Goal: Task Accomplishment & Management: Complete application form

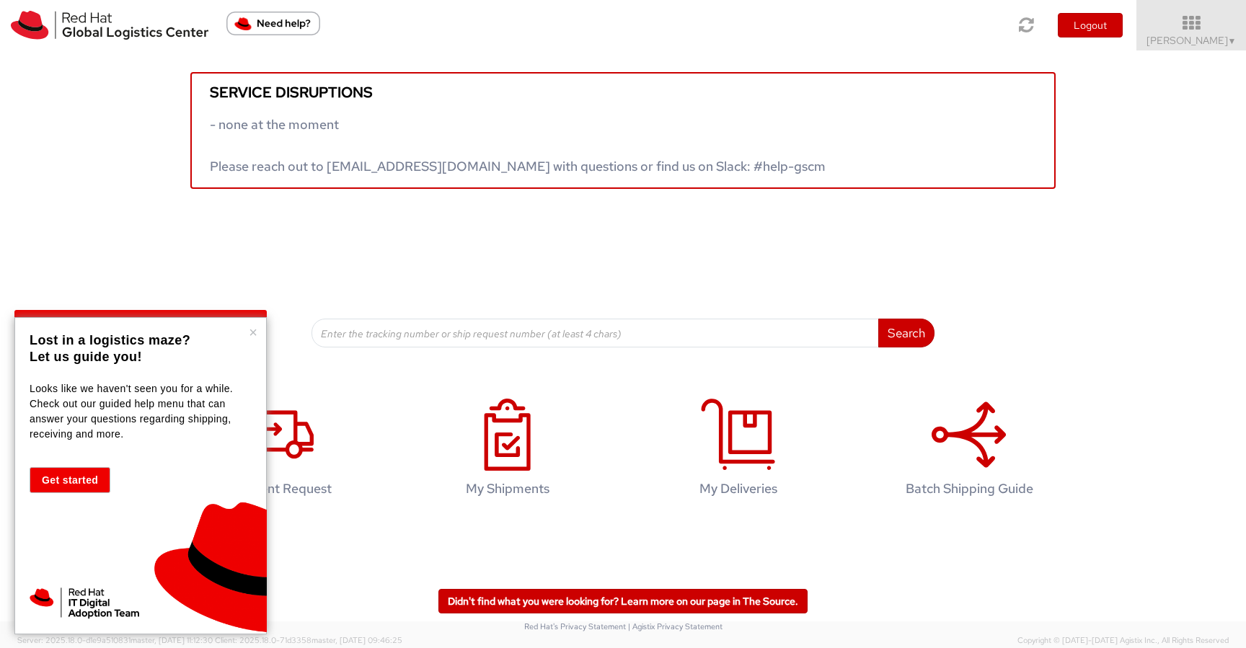
click at [246, 332] on div "× Lost in a logistics maze? Let us guide you! Looks like we haven't seen you fo…" at bounding box center [140, 475] width 252 height 317
click at [251, 329] on button "×" at bounding box center [253, 332] width 9 height 14
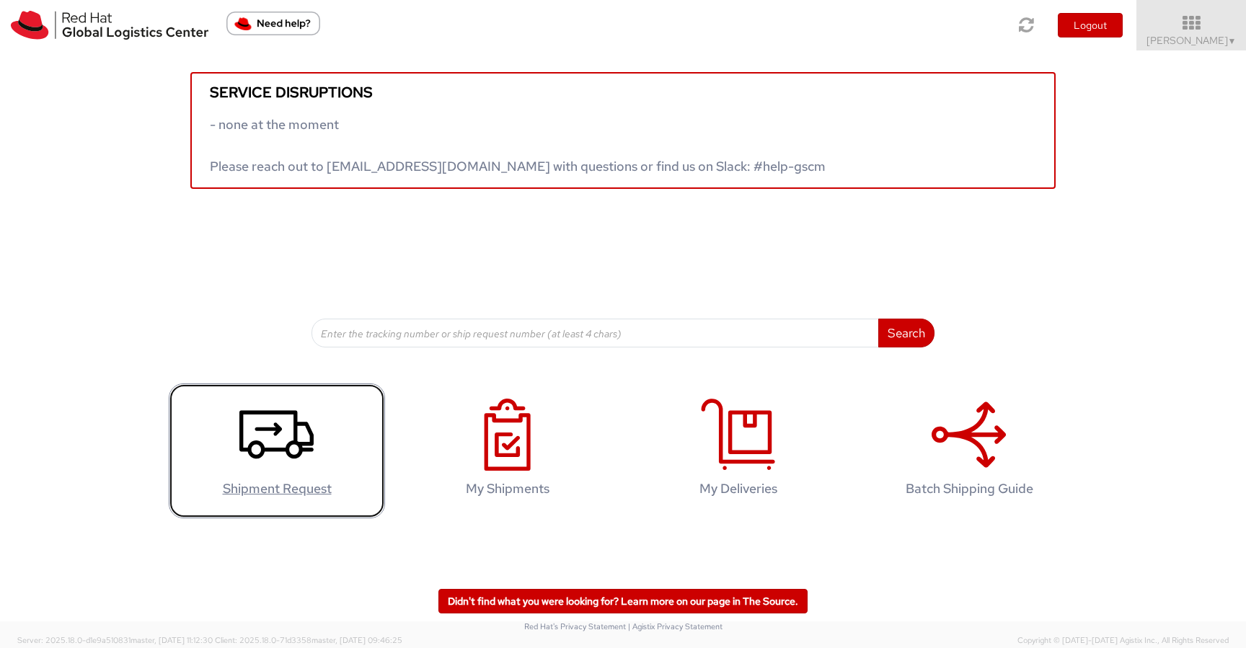
click at [294, 430] on use at bounding box center [276, 435] width 74 height 48
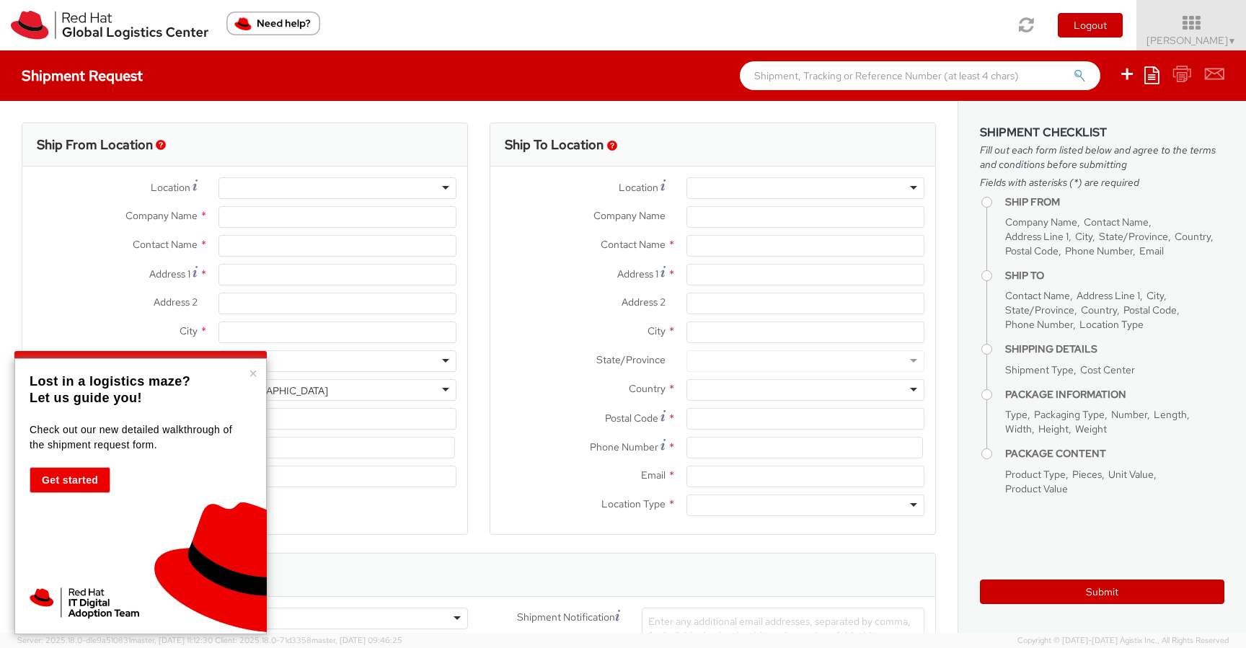
select select "505"
select select
click at [254, 376] on button "×" at bounding box center [253, 373] width 9 height 14
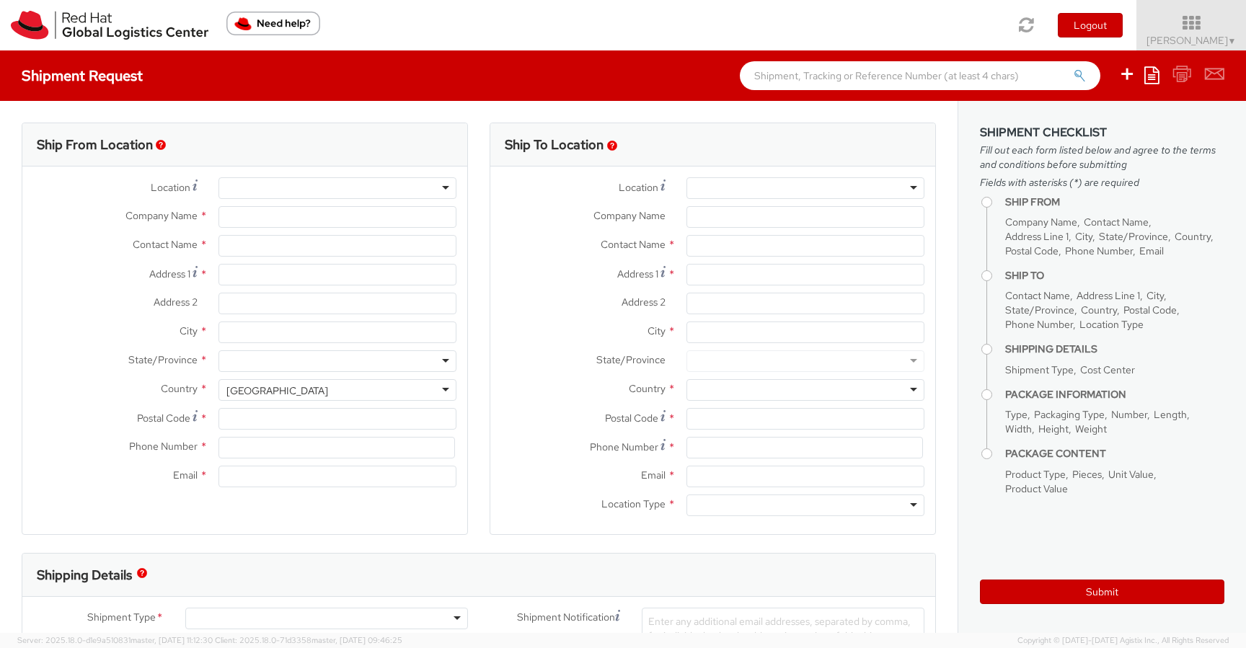
click at [271, 146] on div "Ship From Location" at bounding box center [244, 144] width 445 height 43
type input "Red Hat, Inc."
type input "Sarah Wall"
type input "100 East Davie Street"
type input "RALEIGH"
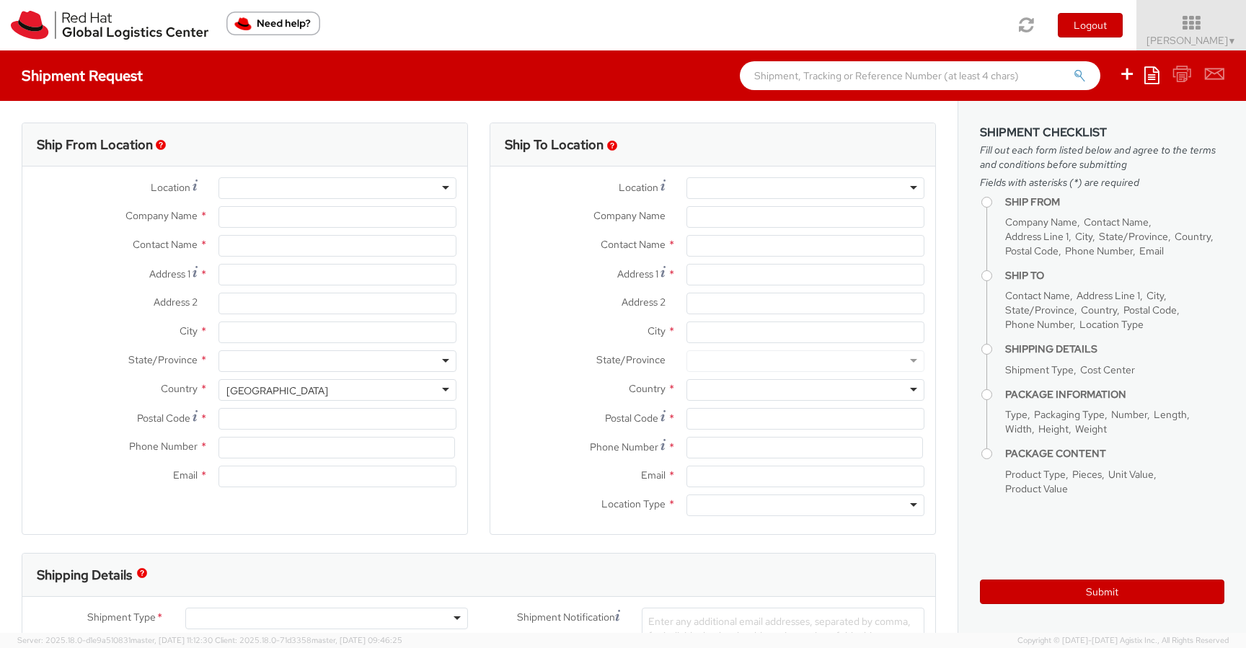
type input "27601"
type input "919-754-4950"
type input "swall@redhat.com"
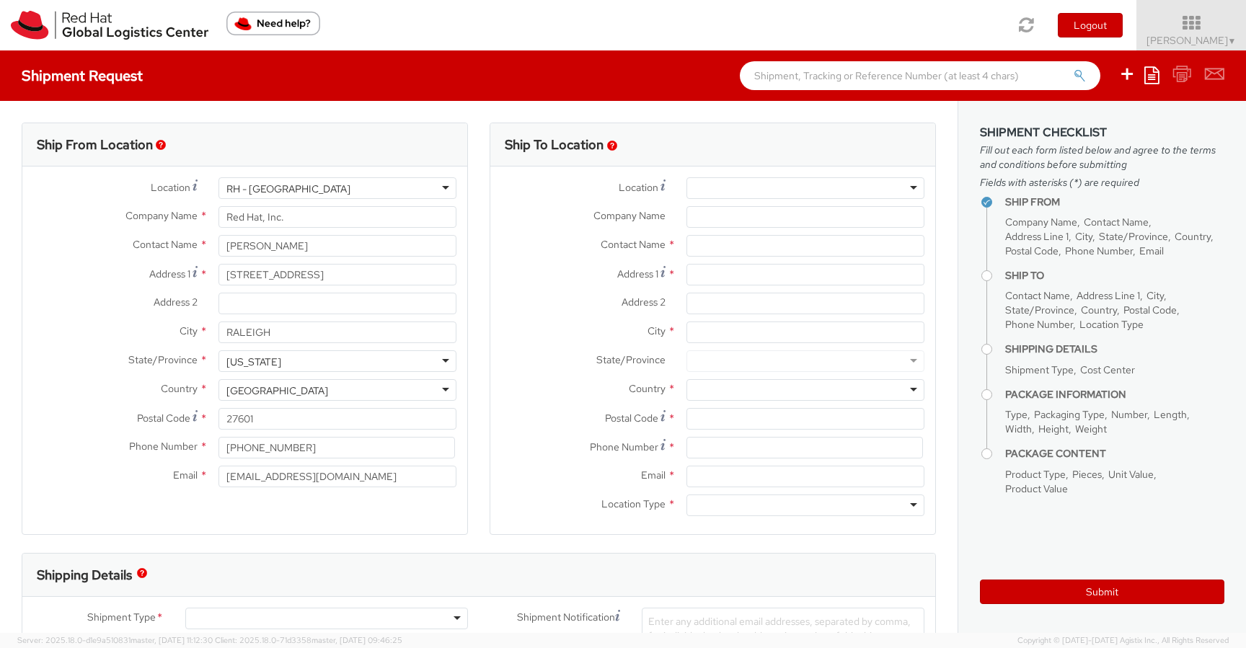
click at [766, 184] on div at bounding box center [805, 188] width 238 height 22
click at [619, 85] on div "Shipment Request Save as template Create from template" at bounding box center [623, 75] width 1246 height 50
click at [703, 252] on input "text" at bounding box center [805, 246] width 238 height 22
paste input "[PERSON_NAME]"
type input "[PERSON_NAME]"
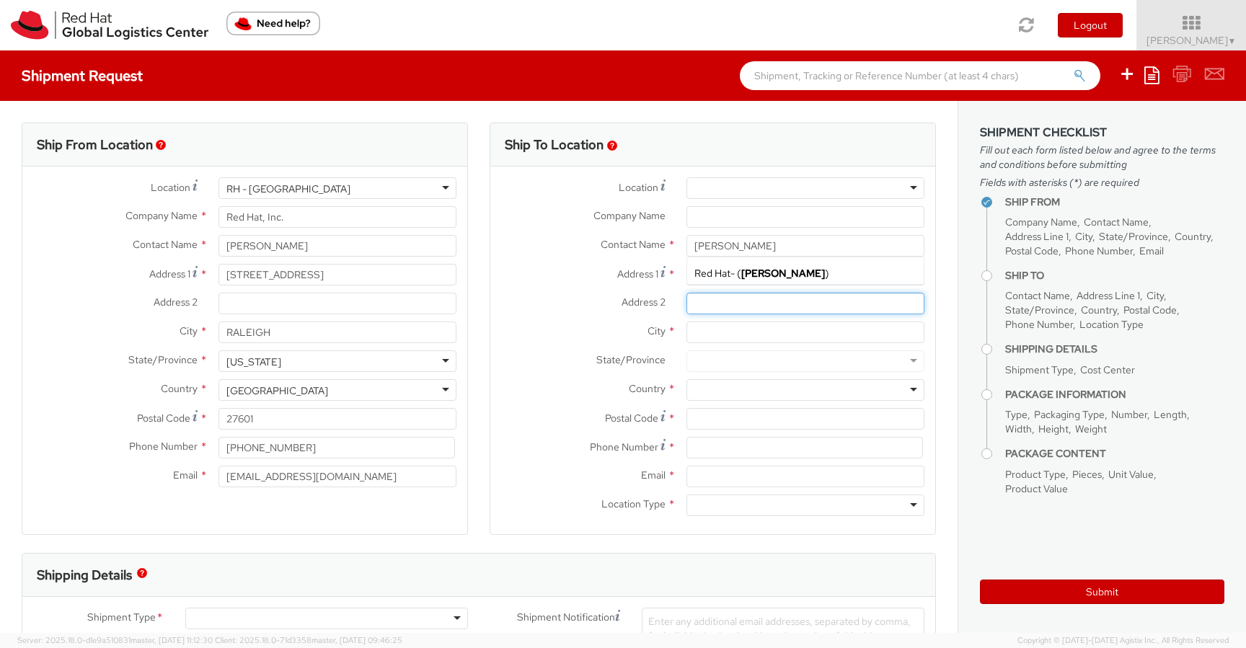
click at [738, 298] on input "Address 2 *" at bounding box center [805, 304] width 238 height 22
click at [709, 278] on input "Address 1 *" at bounding box center [805, 275] width 238 height 22
paste input "5205 Raven Dr"
type input "5205 Raven Dr"
click at [729, 327] on input "City *" at bounding box center [805, 332] width 238 height 22
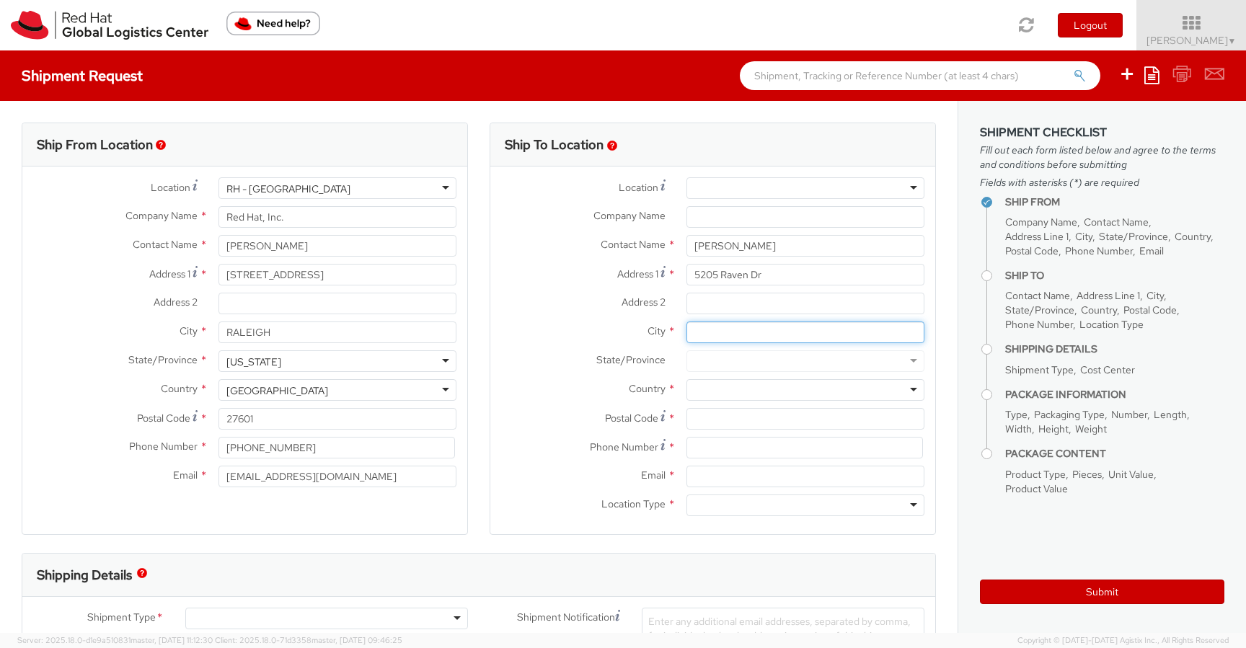
paste input "Greendale"
type input "Greendale"
click at [593, 332] on label "City *" at bounding box center [582, 330] width 185 height 19
click at [686, 332] on input "Greendale" at bounding box center [805, 332] width 238 height 22
click at [729, 362] on div at bounding box center [805, 361] width 238 height 22
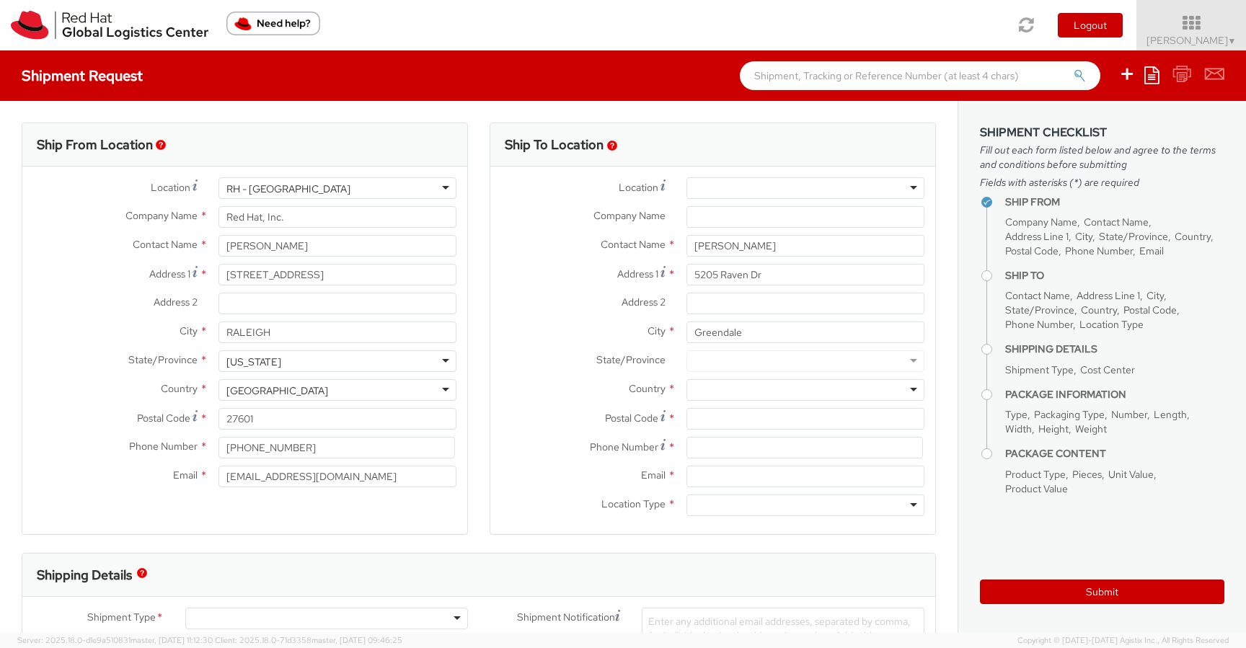
click at [774, 360] on div at bounding box center [805, 361] width 238 height 22
click at [795, 329] on input "Greendale" at bounding box center [805, 332] width 238 height 22
click at [913, 364] on div at bounding box center [805, 361] width 238 height 22
click at [706, 359] on div at bounding box center [805, 361] width 238 height 22
click at [728, 419] on input "Postal Code *" at bounding box center [805, 419] width 238 height 22
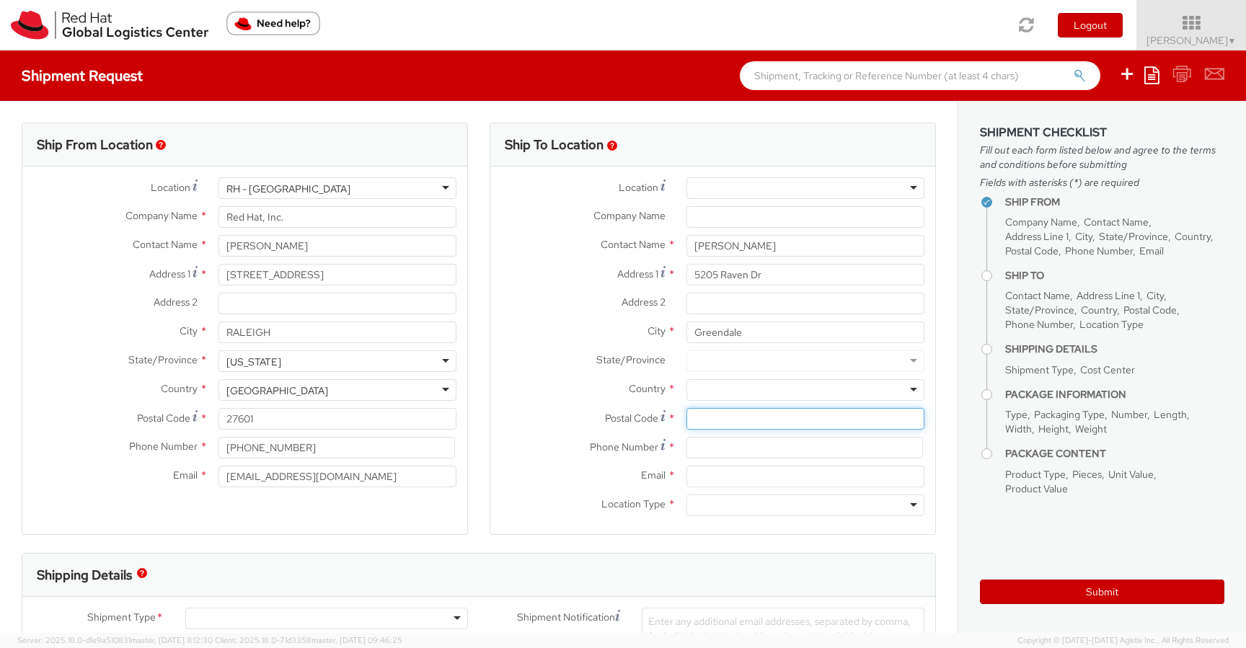
paste input "53129"
type input "53129"
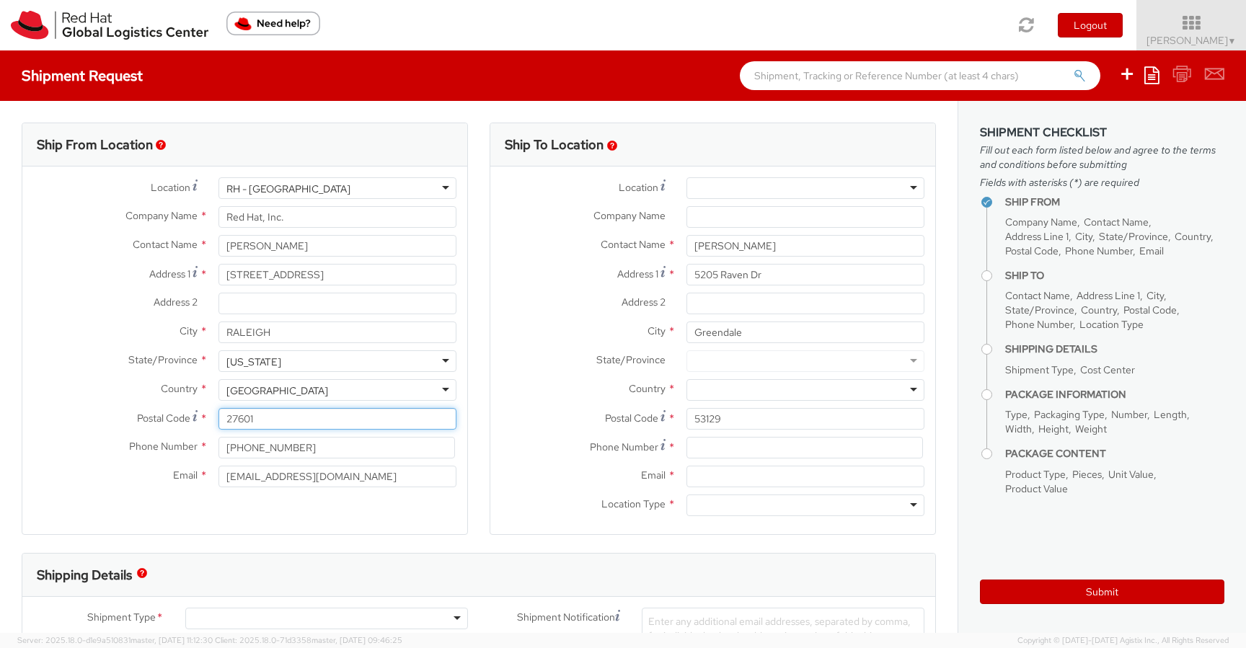
click at [446, 416] on input "27601" at bounding box center [337, 419] width 238 height 22
click at [567, 417] on label "Postal Code *" at bounding box center [582, 417] width 185 height 19
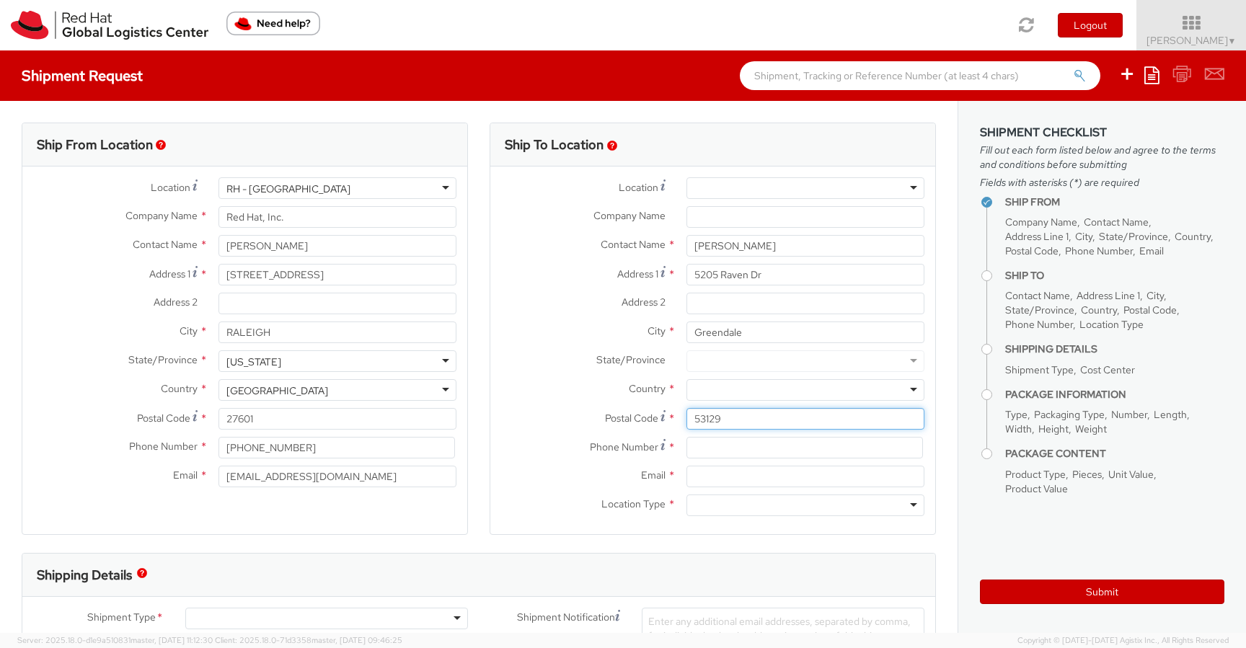
click at [686, 417] on input "53129" at bounding box center [805, 419] width 238 height 22
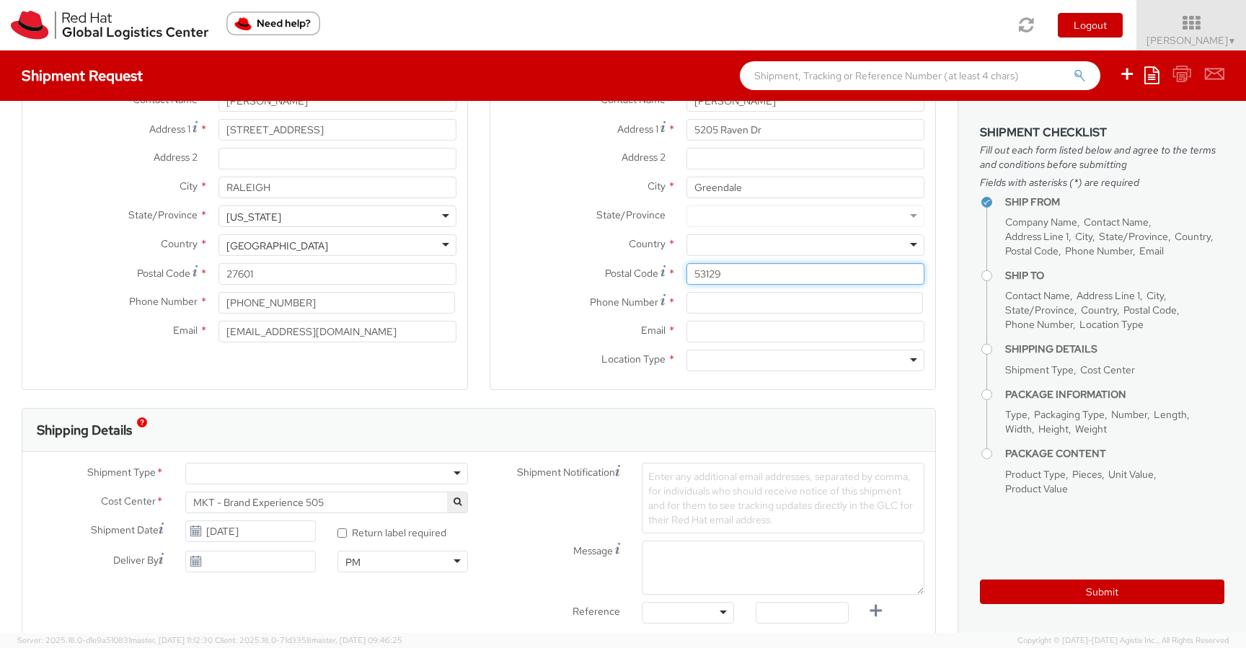
scroll to position [152, 0]
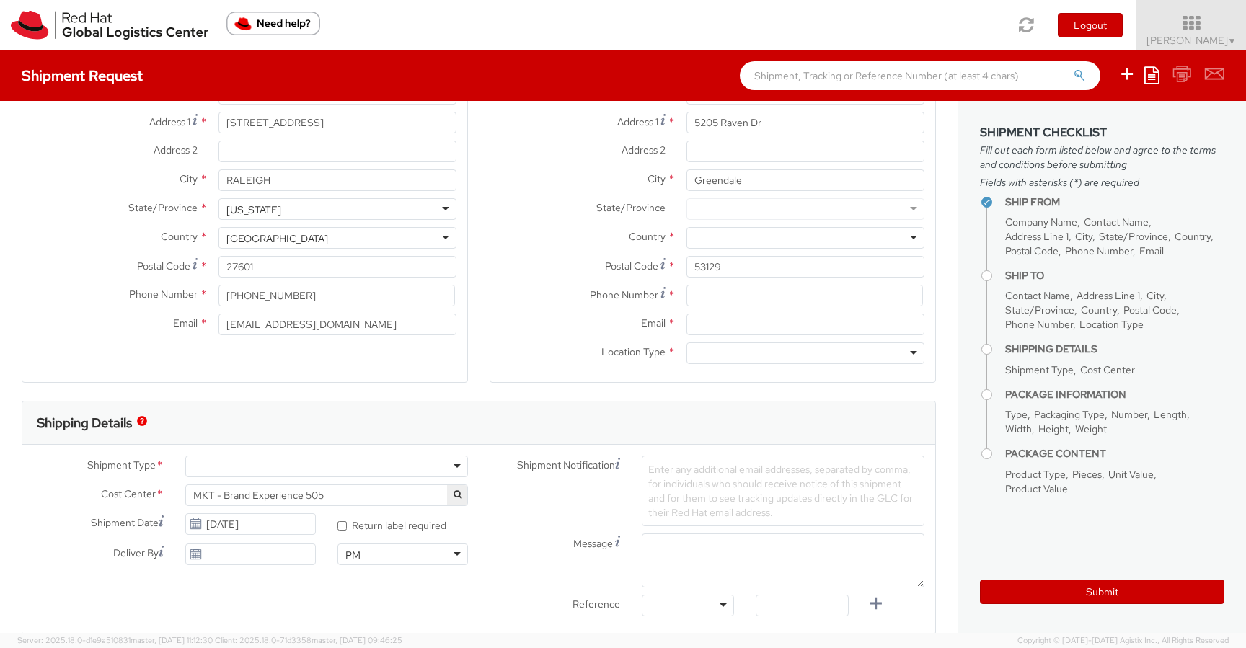
click at [437, 468] on div at bounding box center [326, 467] width 283 height 22
click at [490, 492] on div "Shipment Notification Enter any additional email addresses, separated by comma,…" at bounding box center [707, 491] width 456 height 71
click at [719, 294] on input at bounding box center [804, 296] width 236 height 22
paste input "14148816587"
type input "14148816587"
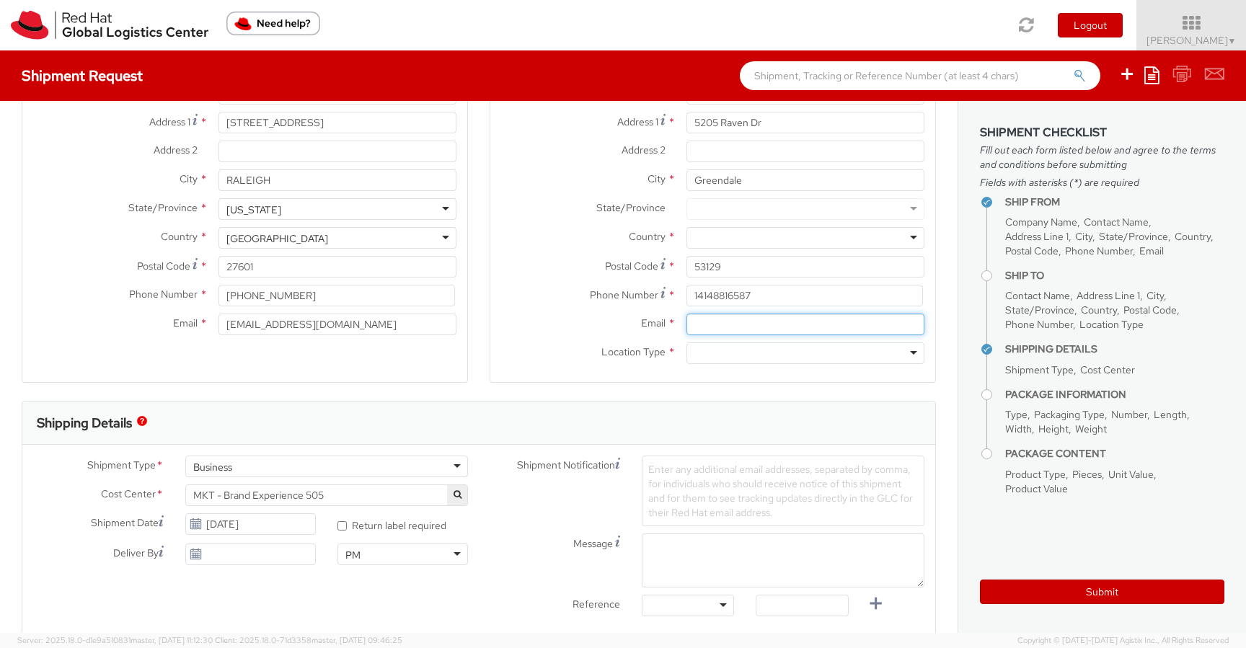
click at [693, 324] on input "Email *" at bounding box center [805, 325] width 238 height 22
paste input "annelson@redhat.com"
type input "annelson@redhat.com"
click at [551, 355] on label "Location Type *" at bounding box center [582, 351] width 185 height 19
click at [715, 355] on div at bounding box center [805, 353] width 238 height 22
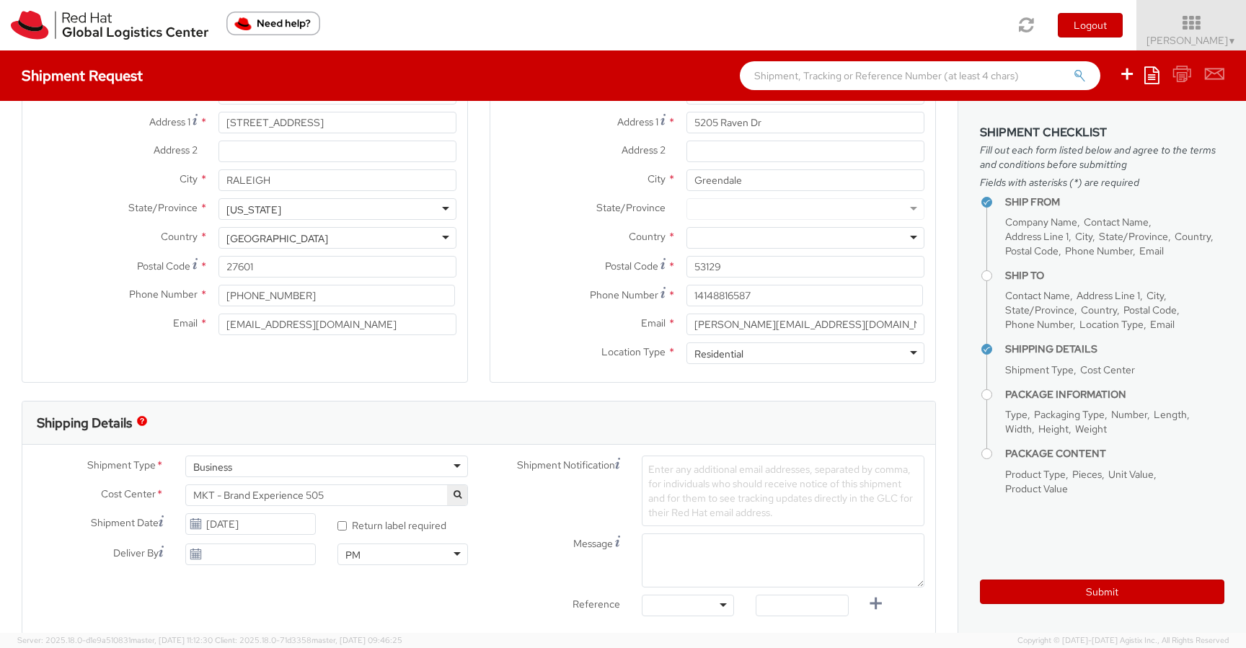
click at [595, 337] on div "Email * annelson@redhat.com" at bounding box center [712, 328] width 445 height 29
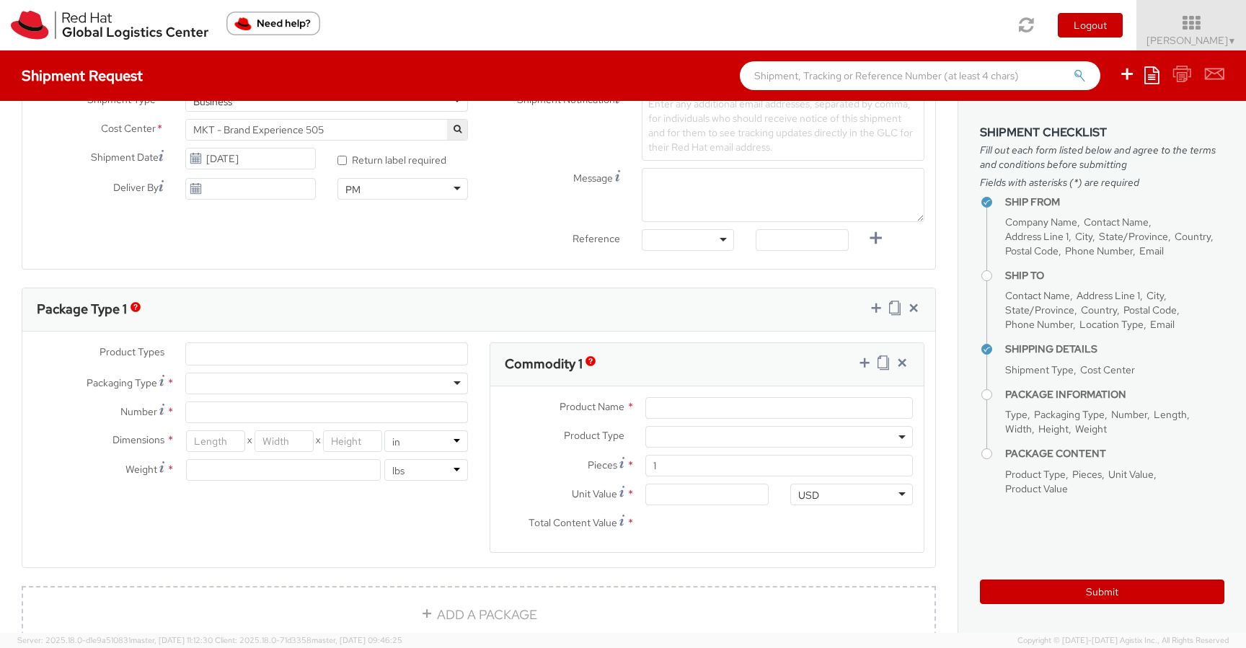
scroll to position [520, 0]
click at [392, 340] on span at bounding box center [326, 351] width 283 height 23
click at [417, 303] on div "Package Type 1" at bounding box center [478, 307] width 913 height 43
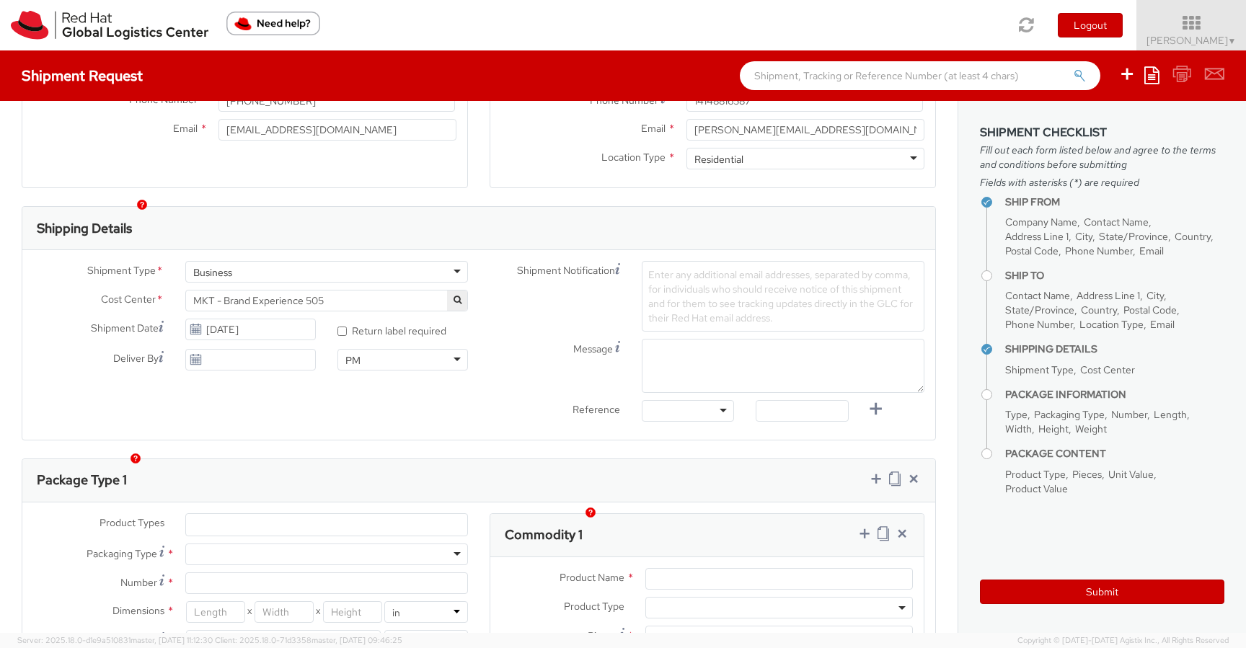
scroll to position [486, 0]
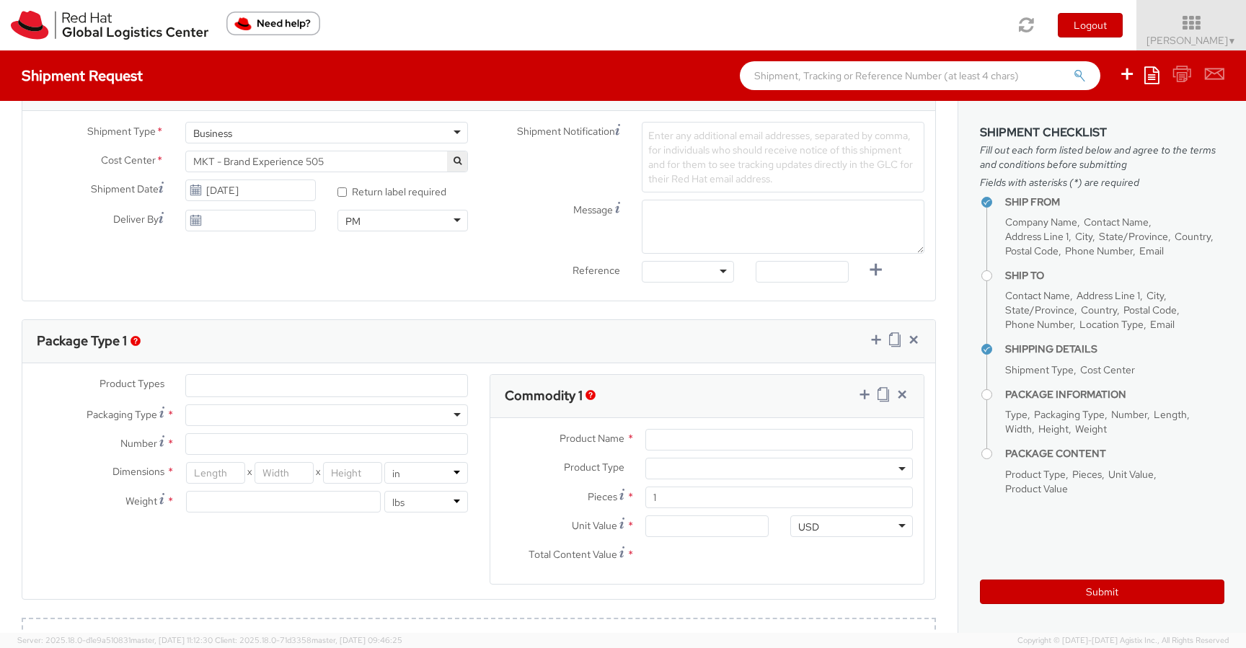
click at [394, 415] on div at bounding box center [326, 415] width 283 height 22
type input "1"
type input "9.5"
type input "12.5"
type input "0.25"
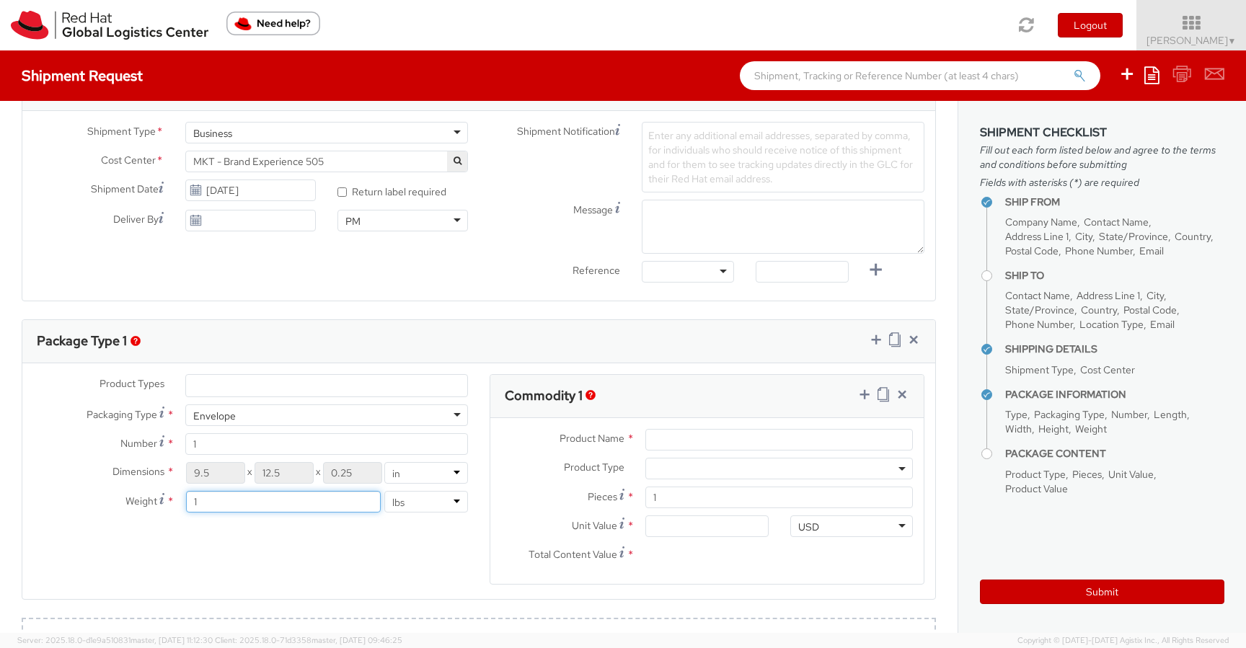
click at [246, 505] on input "1" at bounding box center [283, 502] width 195 height 22
click at [303, 579] on div "Product Types * Documents Docking Station Laptop Monitor Other Hardware Server …" at bounding box center [478, 488] width 913 height 228
click at [245, 504] on input "1.45" at bounding box center [283, 502] width 195 height 22
type input "1"
type input ".25"
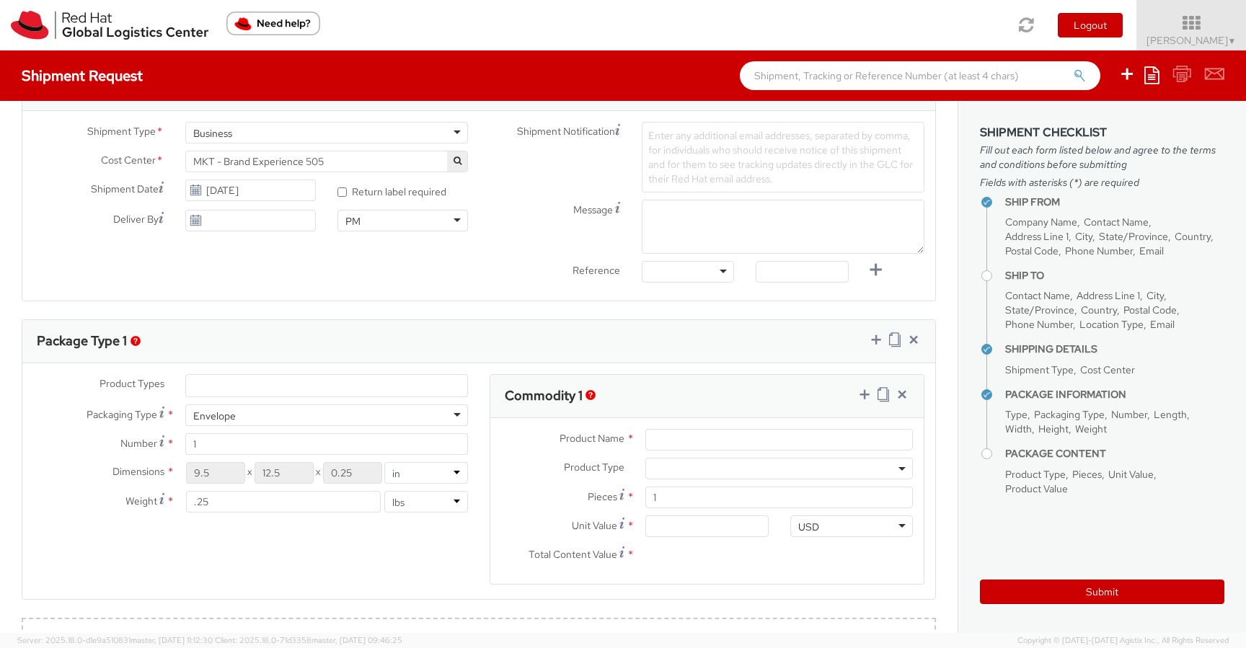
click at [391, 570] on div "Product Types * Documents Docking Station Laptop Monitor Other Hardware Server …" at bounding box center [478, 488] width 913 height 228
click at [688, 438] on input "Product Name *" at bounding box center [778, 440] width 267 height 22
paste input "JBL Vibe Beam True Wireless Earbuds"
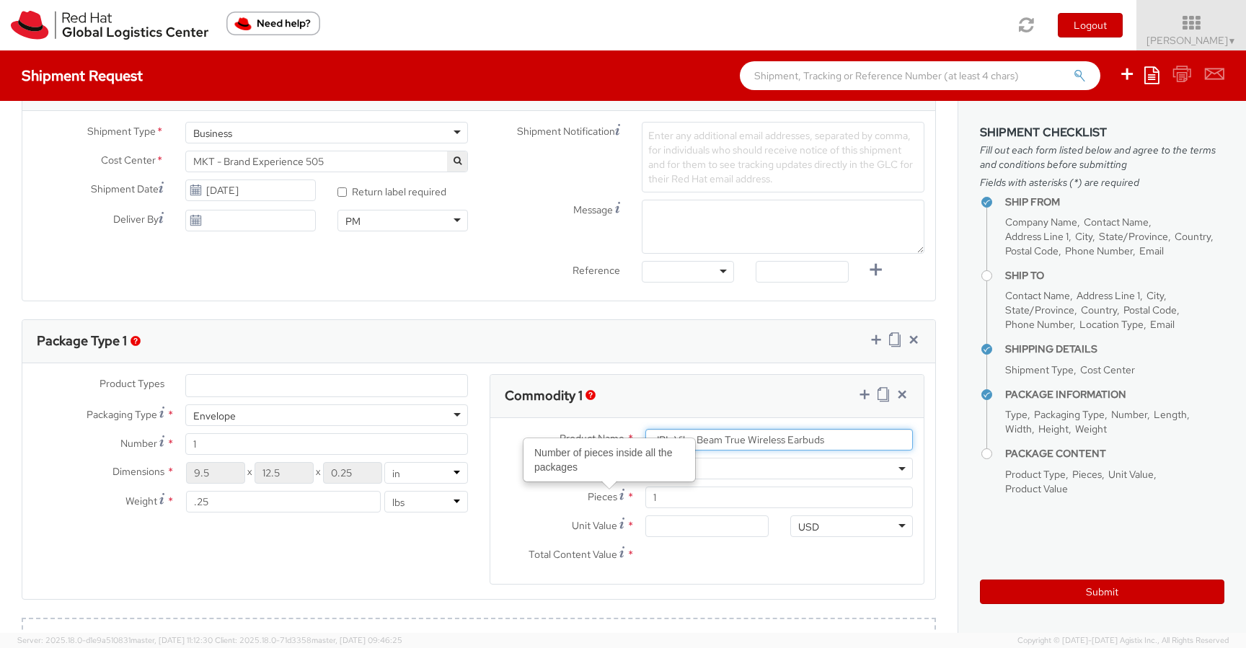
type input "JBL Vibe Beam True Wireless Earbuds"
click at [727, 475] on span at bounding box center [778, 469] width 267 height 22
click at [683, 577] on div "Product Name * JBL Vibe Beam True Wireless Earbuds Product Type * Documents Doc…" at bounding box center [706, 501] width 433 height 166
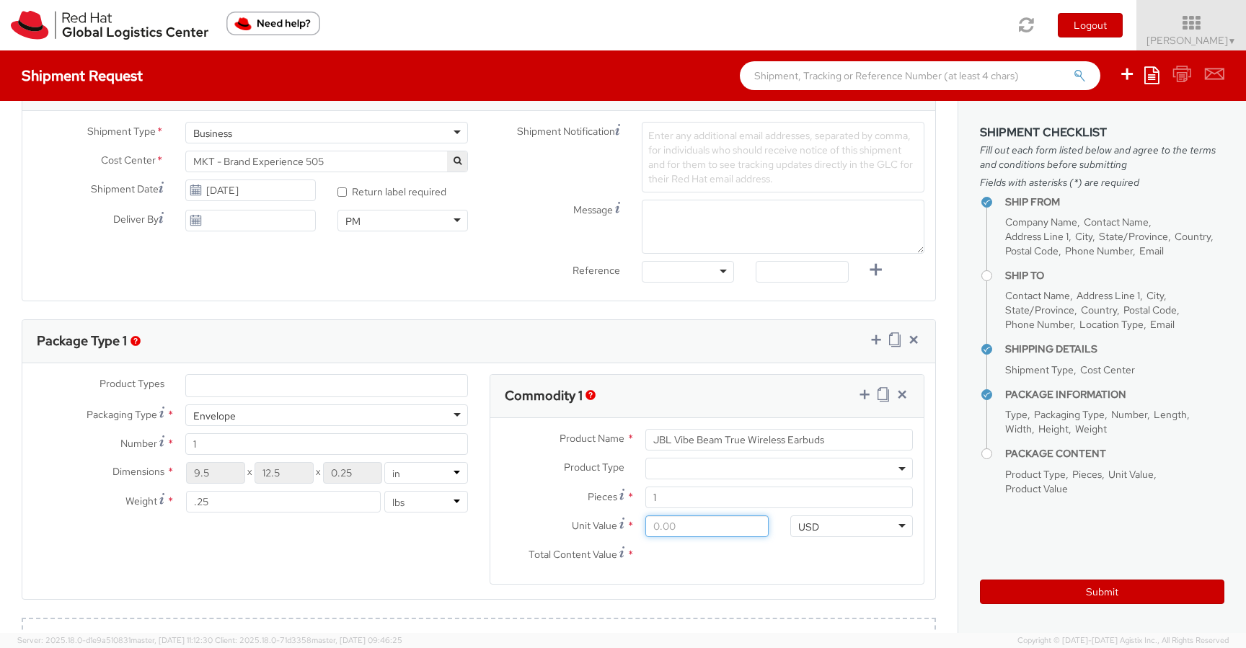
click at [683, 526] on input "Unit Value *" at bounding box center [706, 526] width 123 height 22
type input "5.00"
type input "55.00"
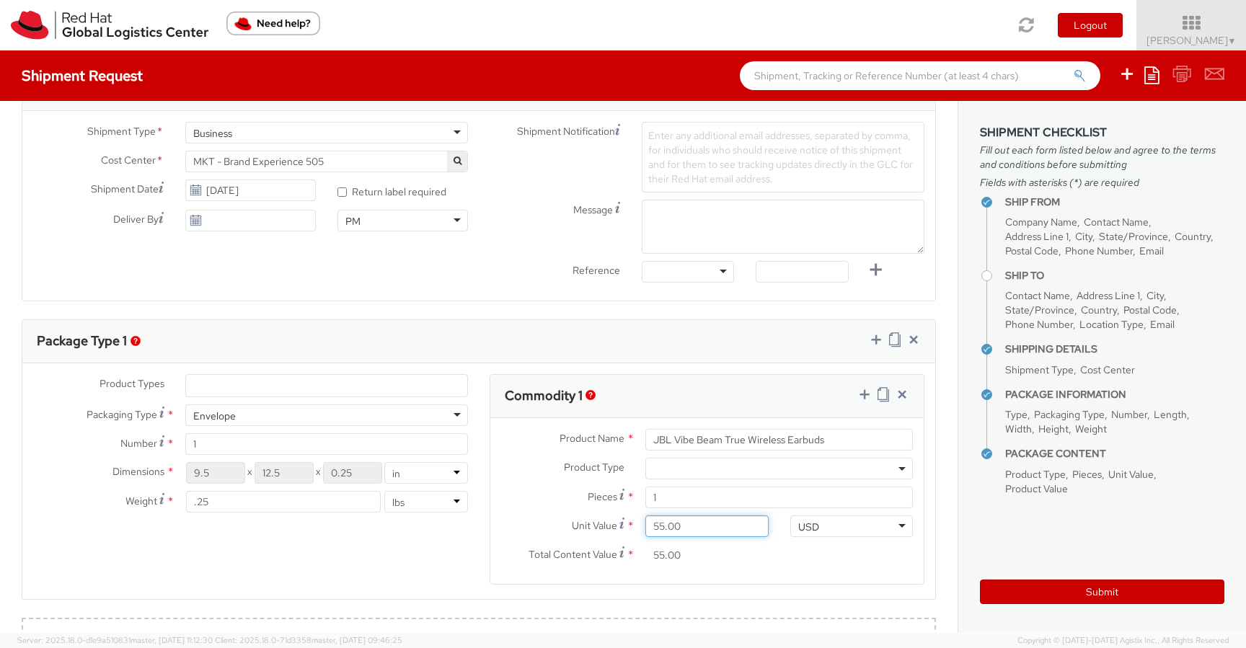
type input "55.90"
type input "55.95"
click at [411, 541] on div "Product Types * Documents Docking Station Laptop Monitor Other Hardware Server …" at bounding box center [478, 488] width 913 height 228
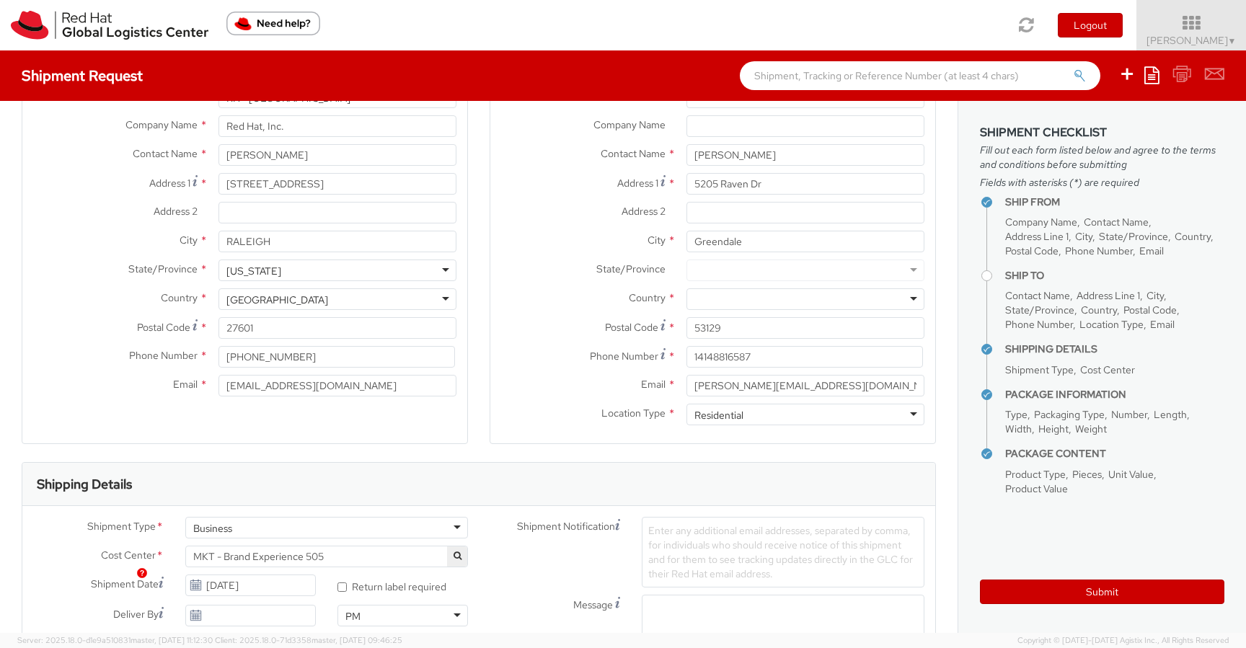
scroll to position [0, 0]
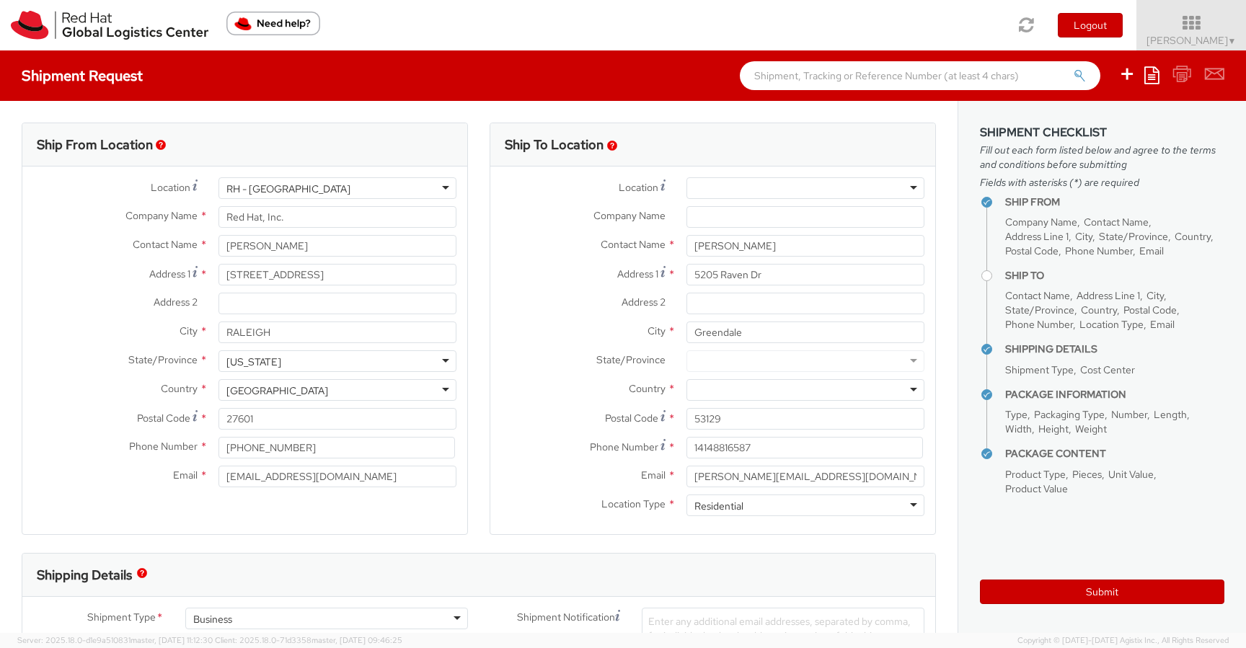
click at [709, 353] on div at bounding box center [805, 361] width 238 height 22
click at [905, 359] on div at bounding box center [805, 361] width 238 height 22
click at [712, 332] on input "Greendale" at bounding box center [805, 332] width 238 height 22
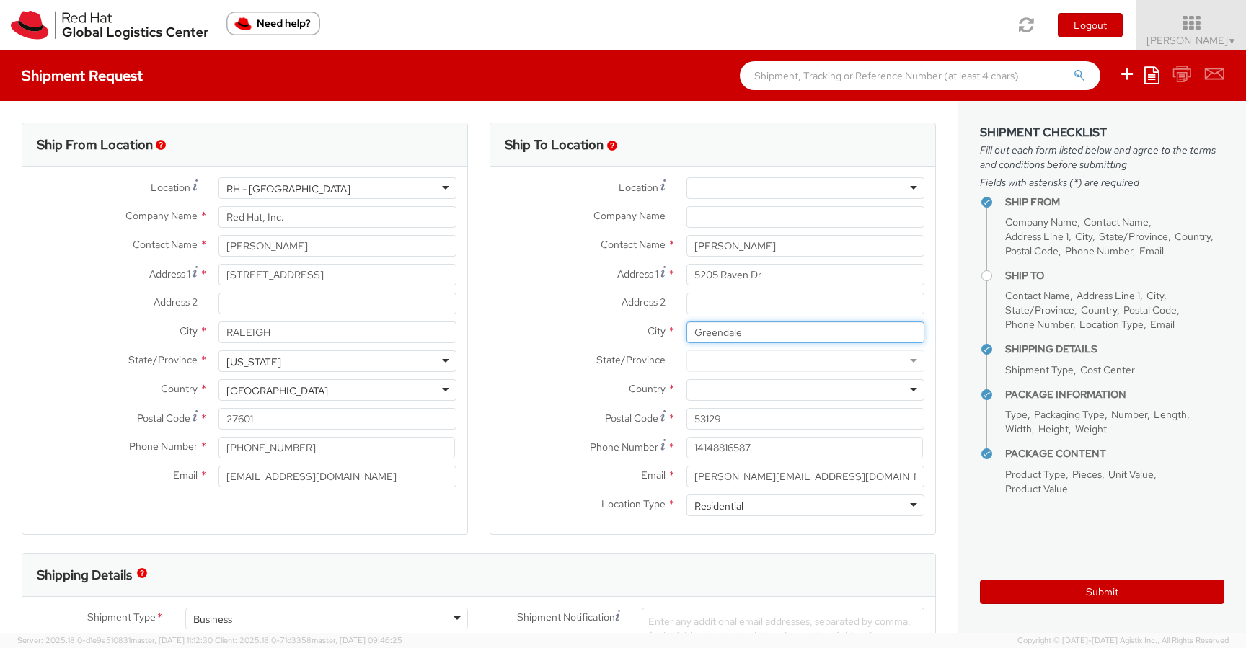
click at [712, 332] on input "Greendale" at bounding box center [805, 332] width 238 height 22
click at [721, 385] on div at bounding box center [805, 390] width 238 height 22
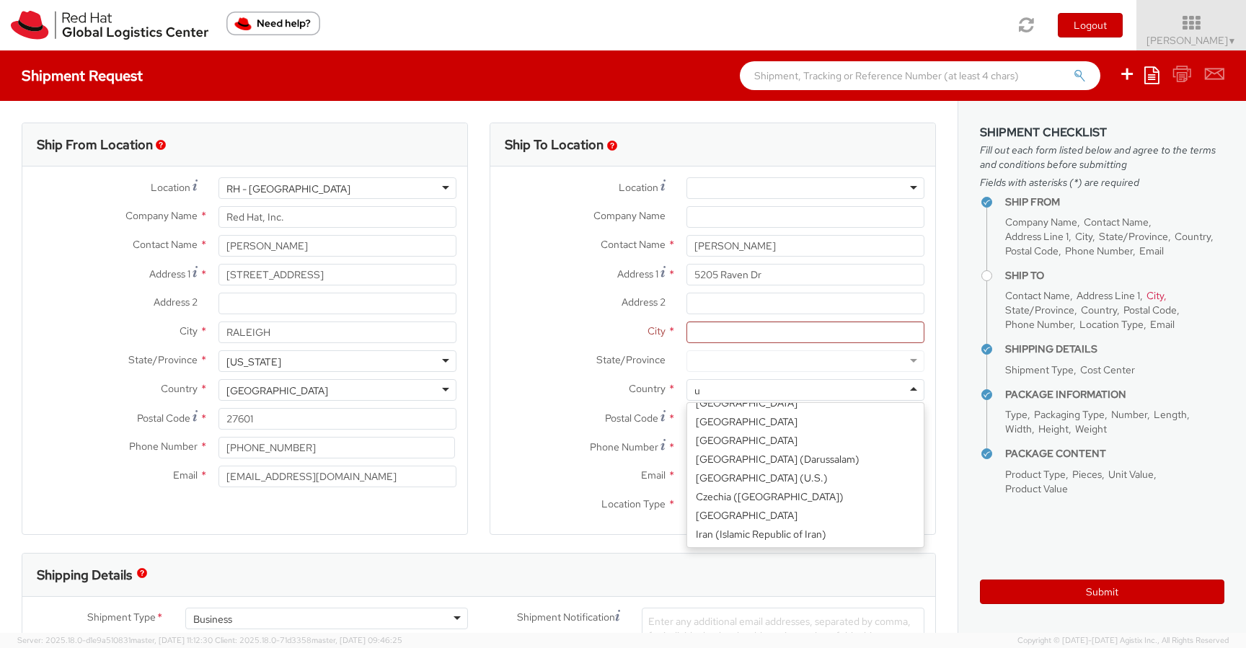
scroll to position [922, 0]
type input "un"
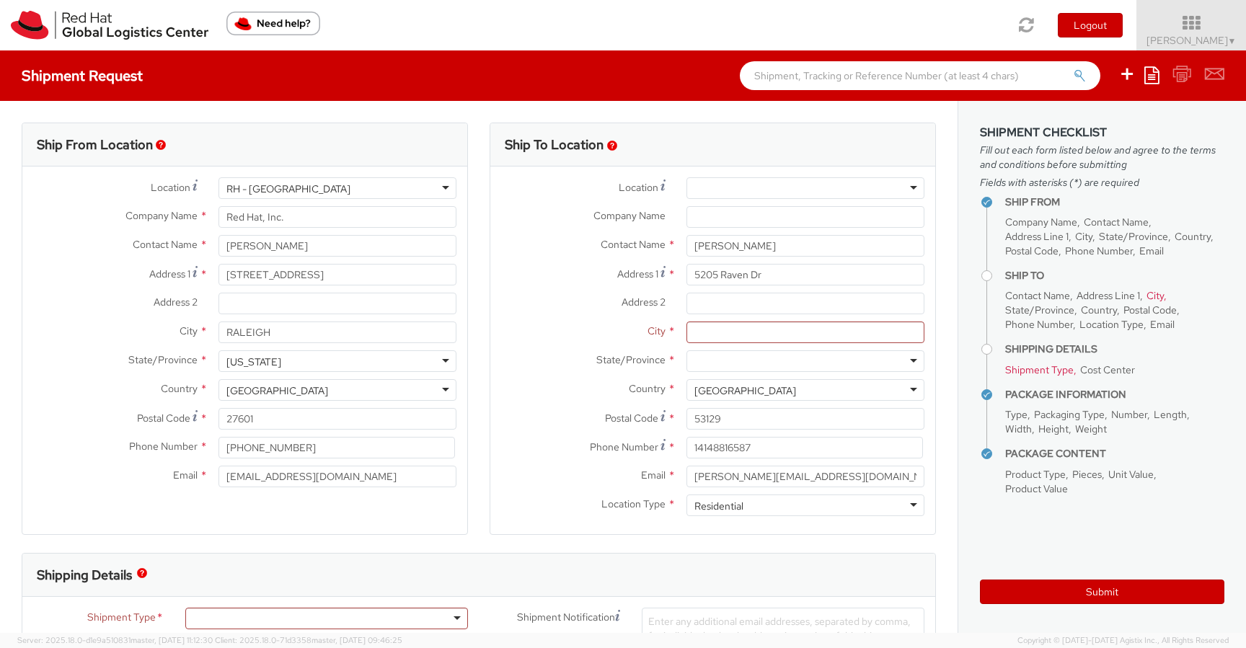
scroll to position [0, 0]
click at [751, 329] on input "City *" at bounding box center [805, 332] width 238 height 22
paste input "Greendale"
type input "Greendale"
click at [753, 365] on div at bounding box center [805, 361] width 238 height 22
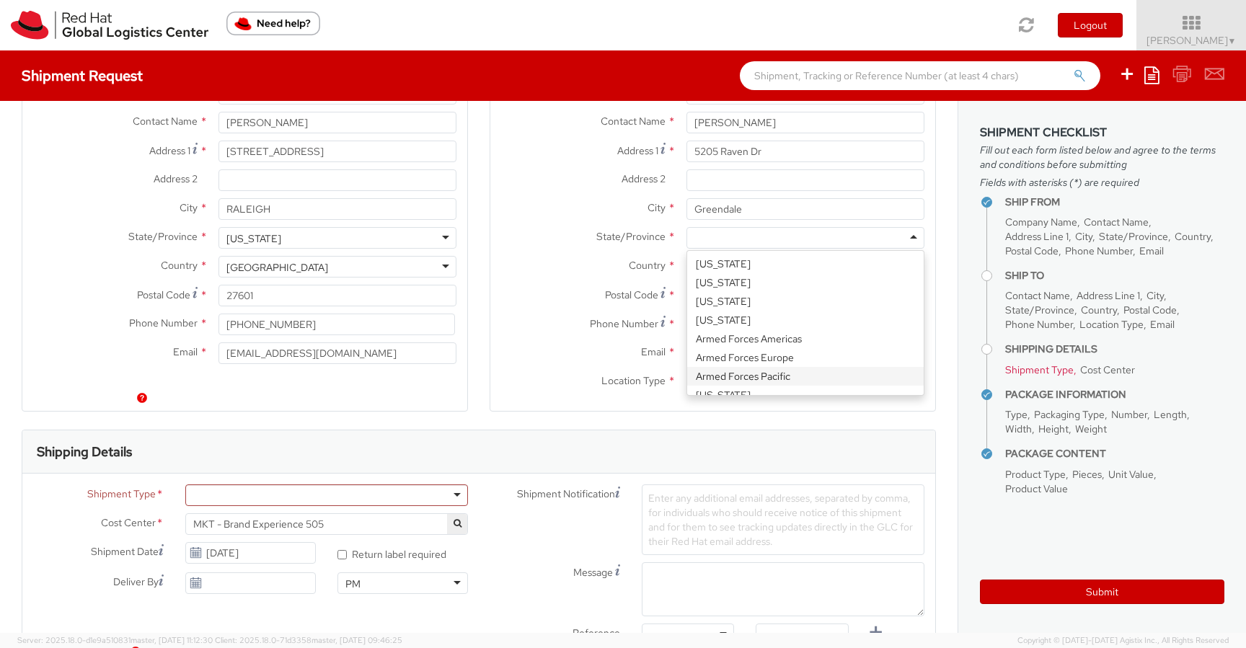
scroll to position [113, 0]
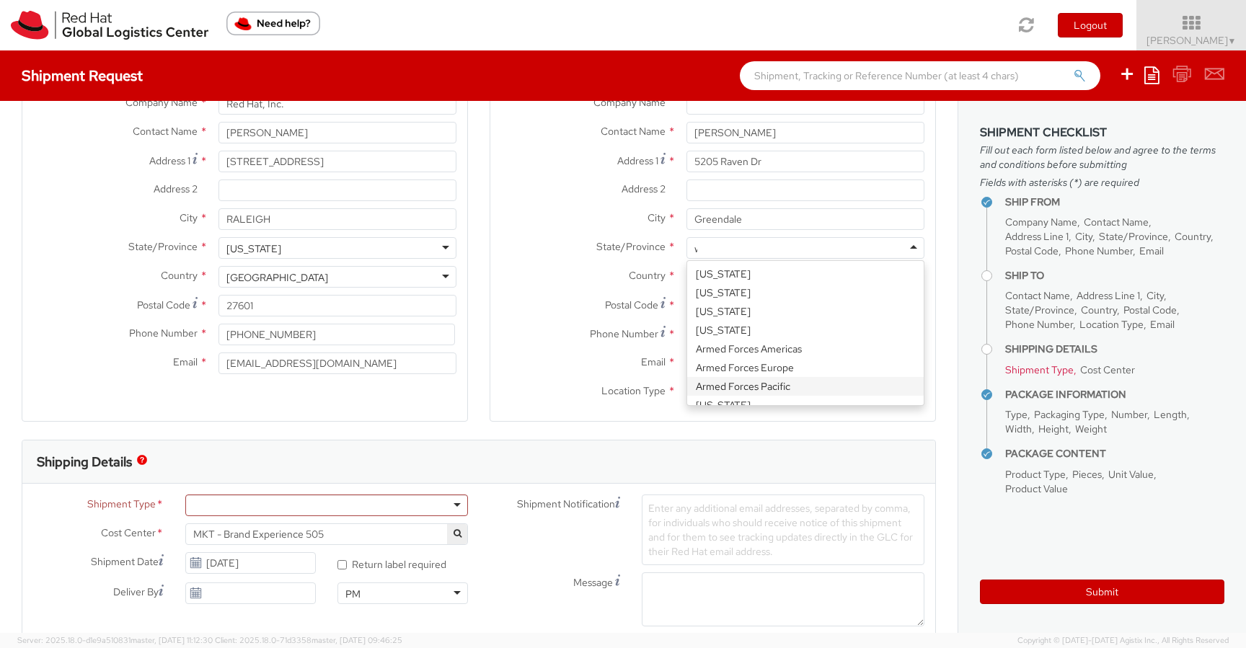
type input "wi"
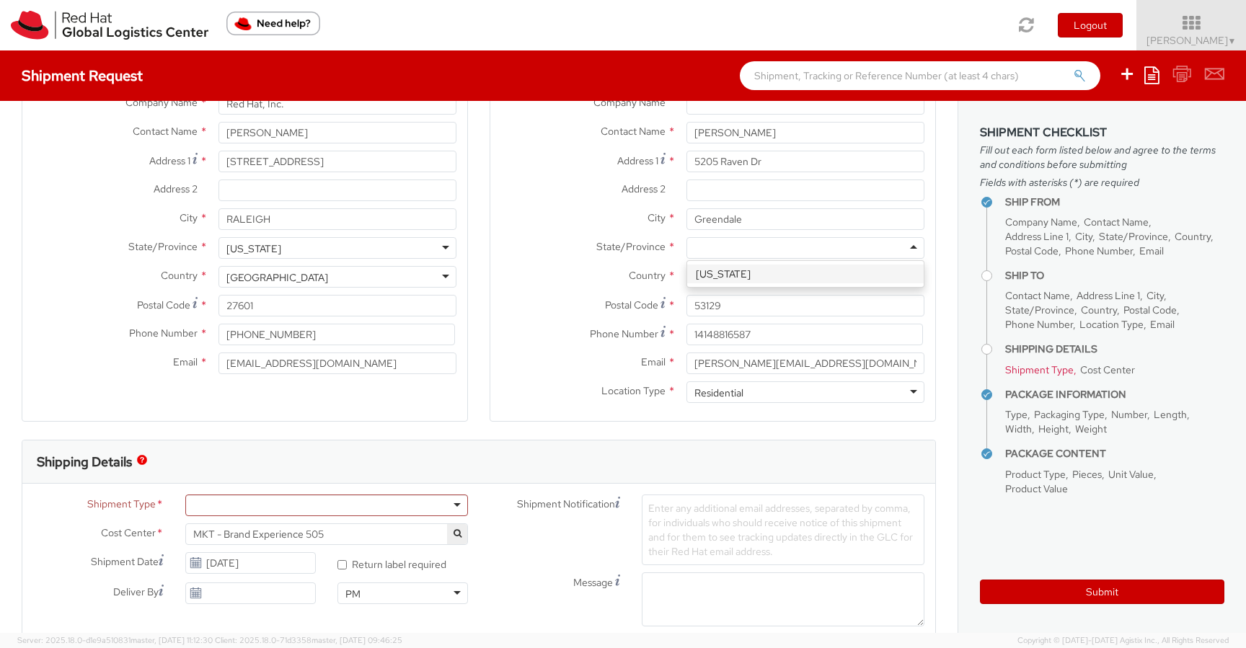
scroll to position [0, 0]
click at [469, 372] on div "Ship From Location Location * RH - Raleigh RH - Raleigh RH - Amsterdam - MSO RH…" at bounding box center [245, 224] width 468 height 430
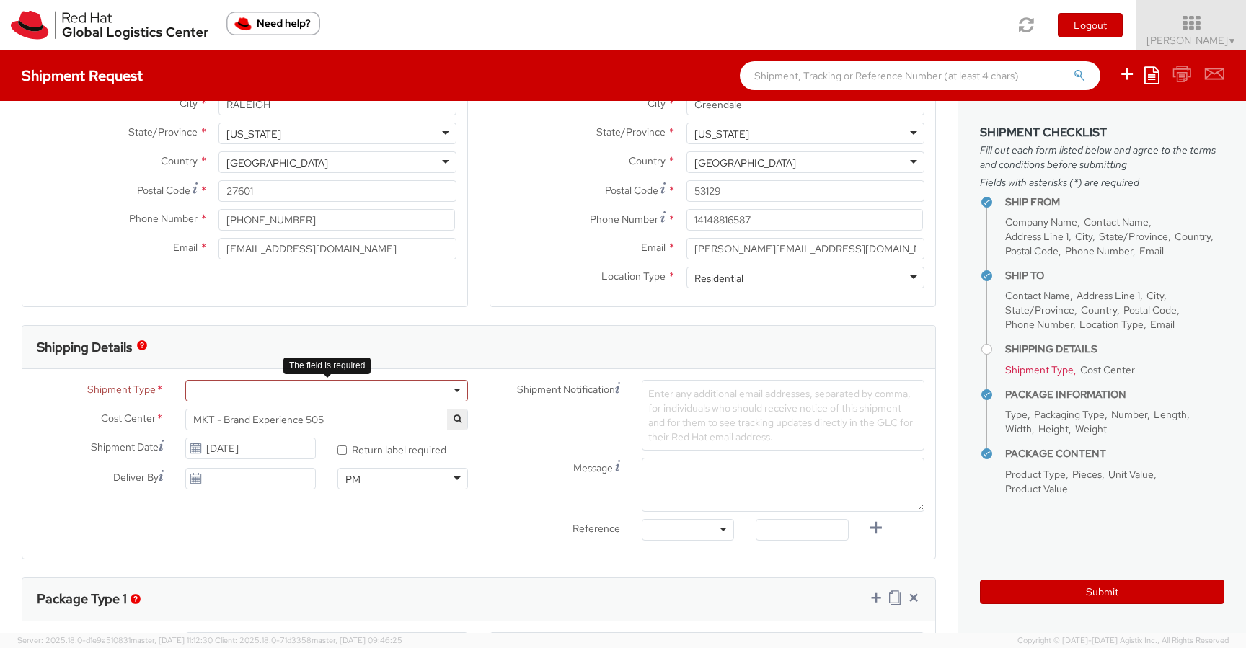
click at [450, 391] on div at bounding box center [326, 391] width 283 height 22
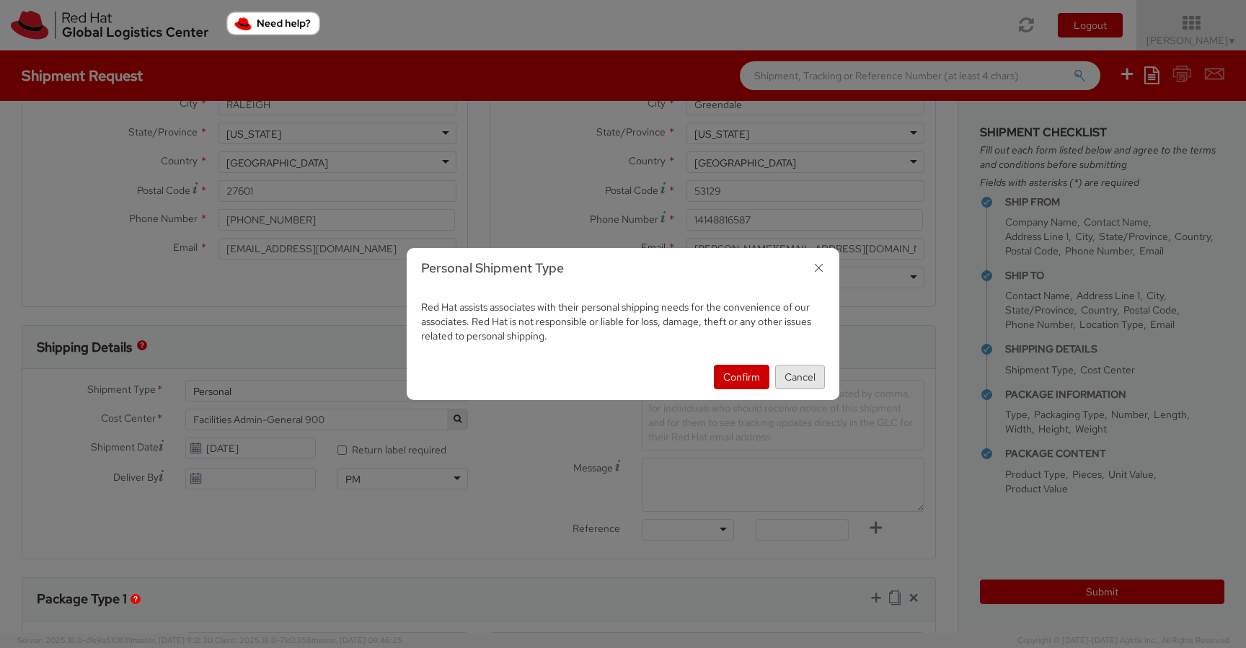
click at [791, 371] on button "Cancel" at bounding box center [800, 377] width 50 height 25
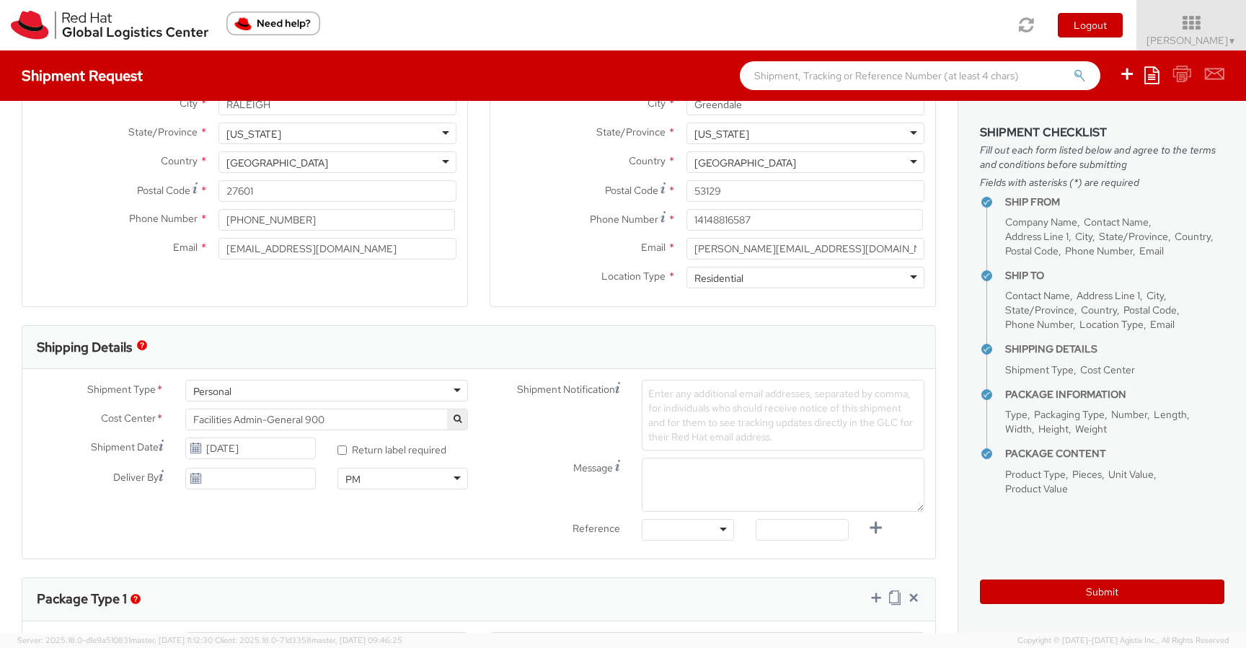
click at [352, 393] on div "Personal" at bounding box center [326, 391] width 283 height 22
select select "505"
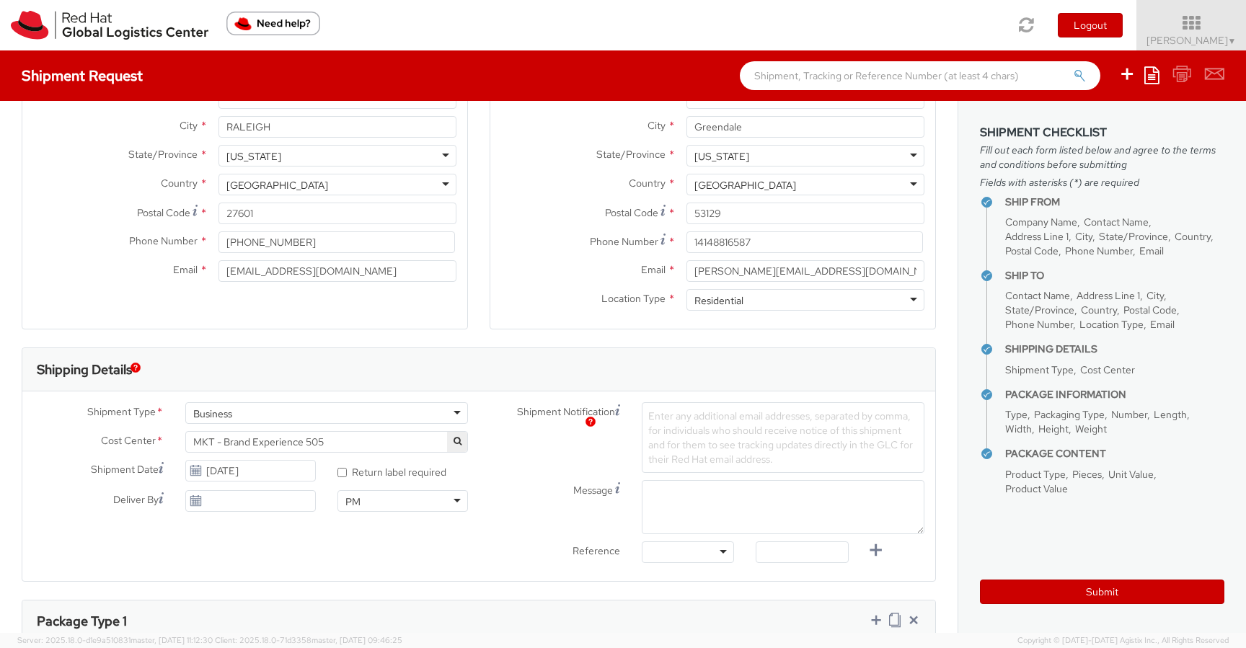
scroll to position [0, 0]
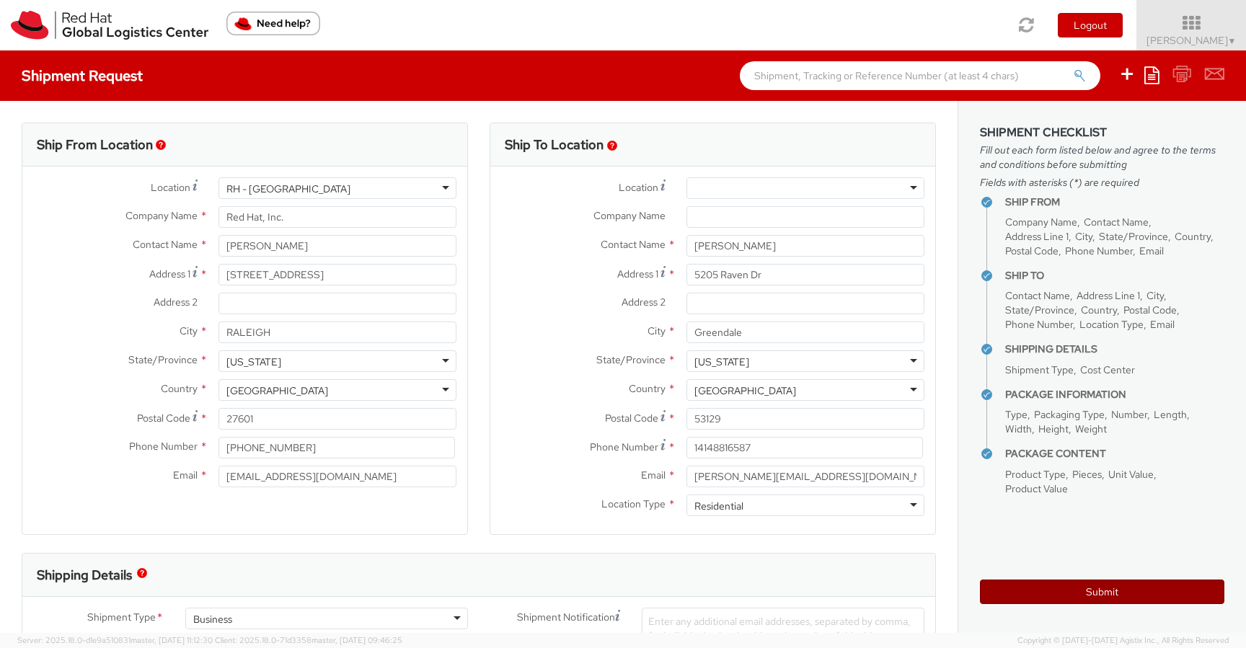
click at [1124, 585] on button "Submit" at bounding box center [1102, 592] width 244 height 25
type input "[PERSON_NAME]"
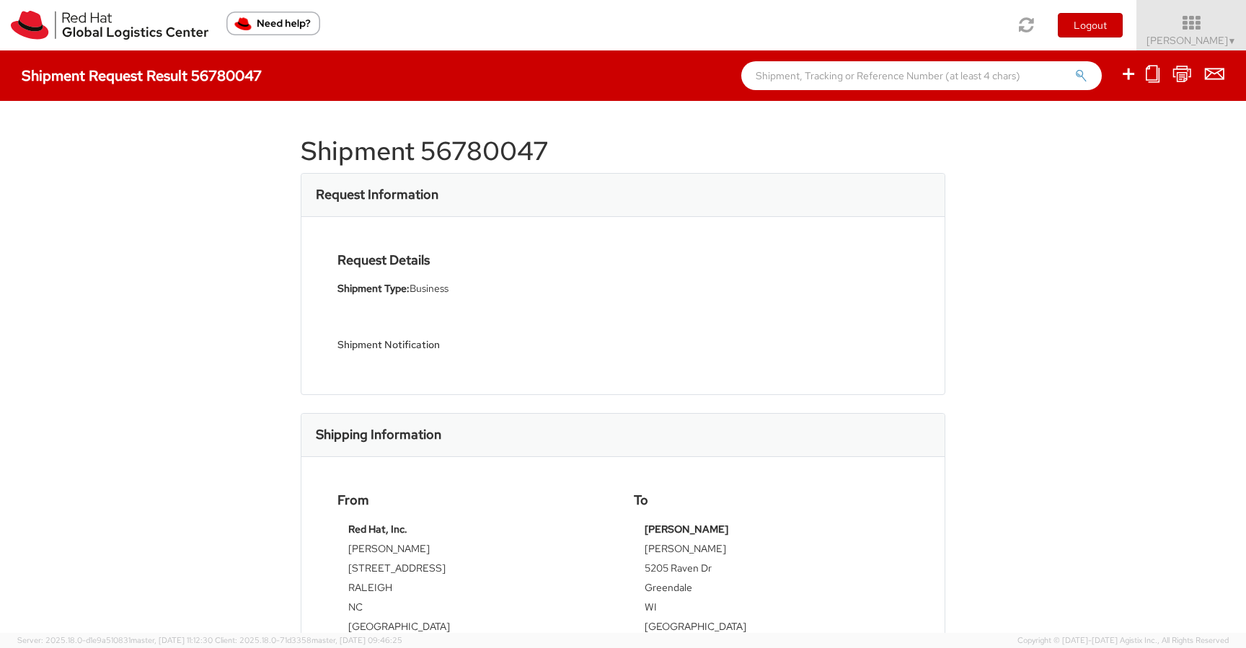
click at [128, 94] on div "Shipment Request Result 56780047" at bounding box center [623, 75] width 1246 height 50
click at [136, 37] on img at bounding box center [109, 25] width 197 height 29
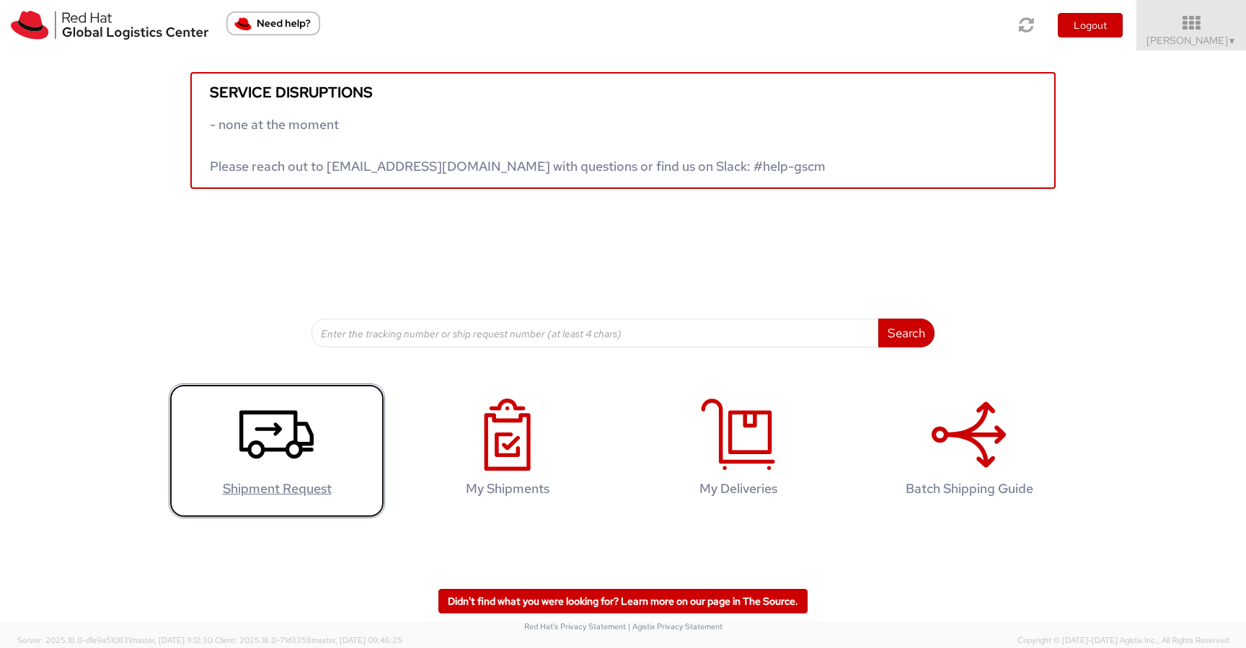
click at [321, 469] on link "Shipment Request" at bounding box center [277, 450] width 216 height 135
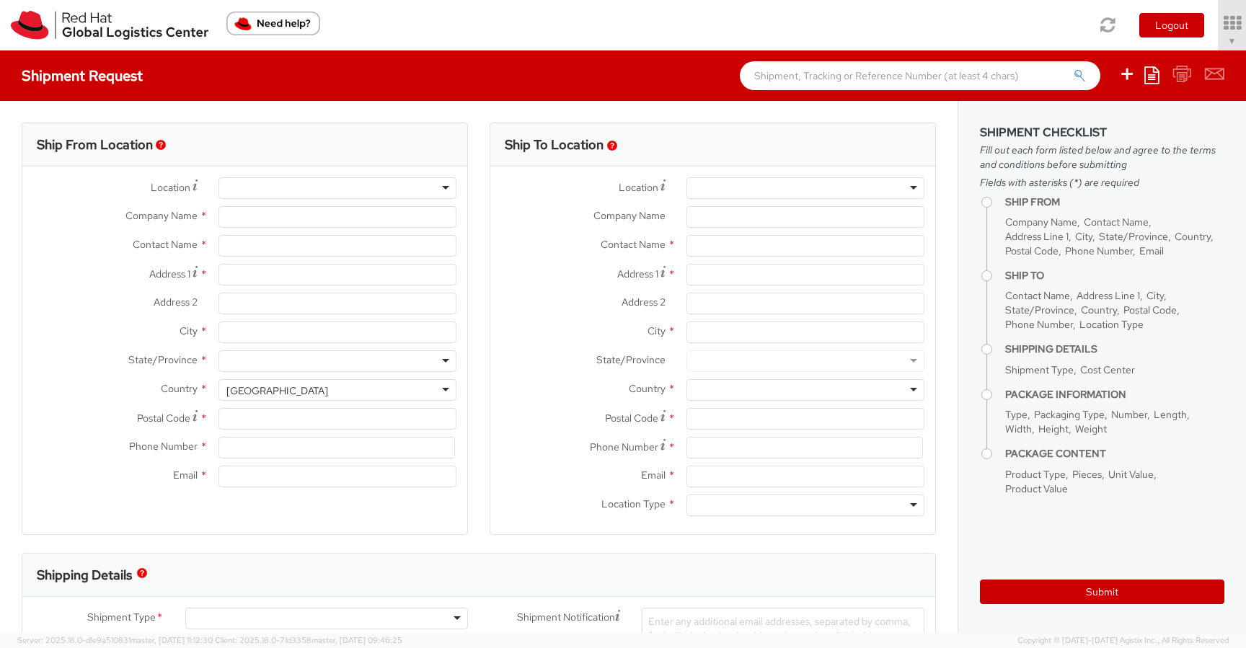
type input "Red Hat, Inc."
type input "[PERSON_NAME]"
type input "100 East Davie Street"
type input "RALEIGH"
type input "27601"
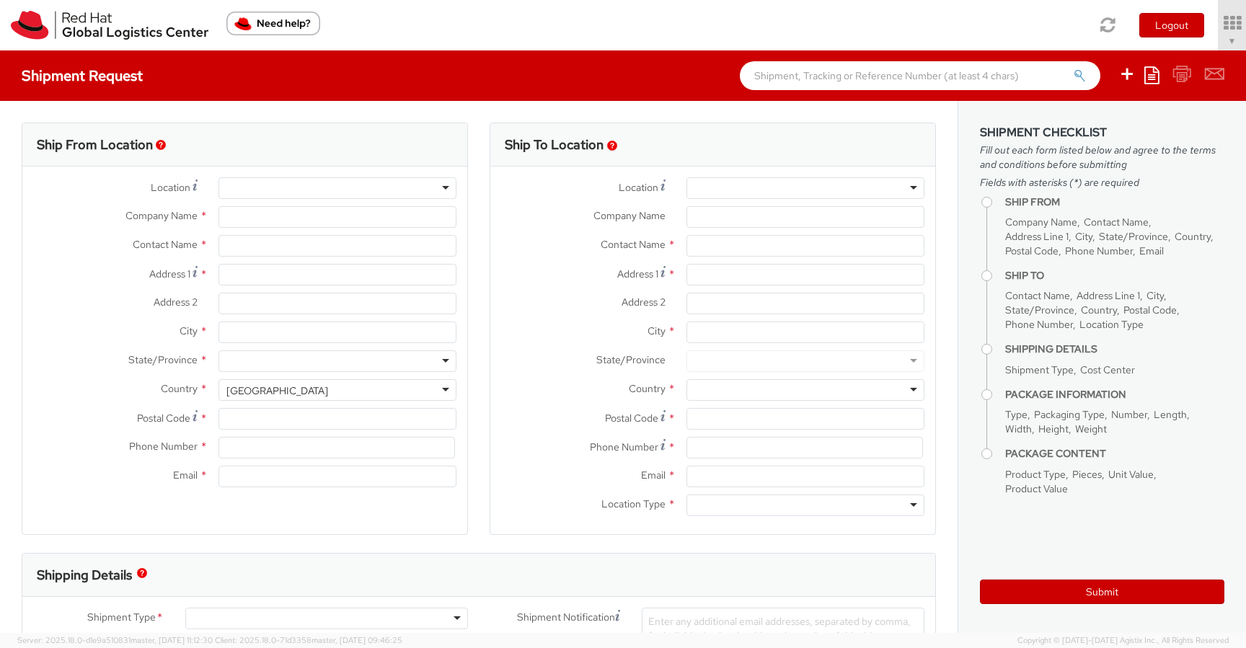
type input "919-754-4950"
type input "swall@redhat.com"
select select "505"
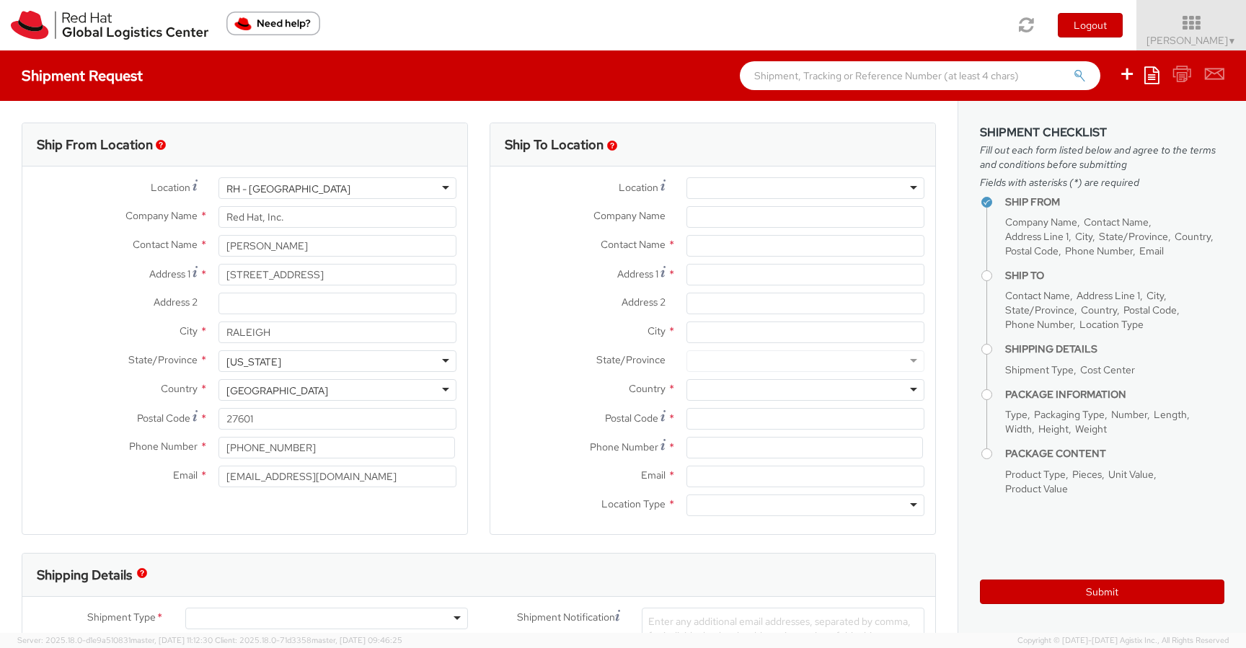
select select
click at [751, 241] on input "text" at bounding box center [805, 246] width 238 height 22
paste input "[PERSON_NAME]"
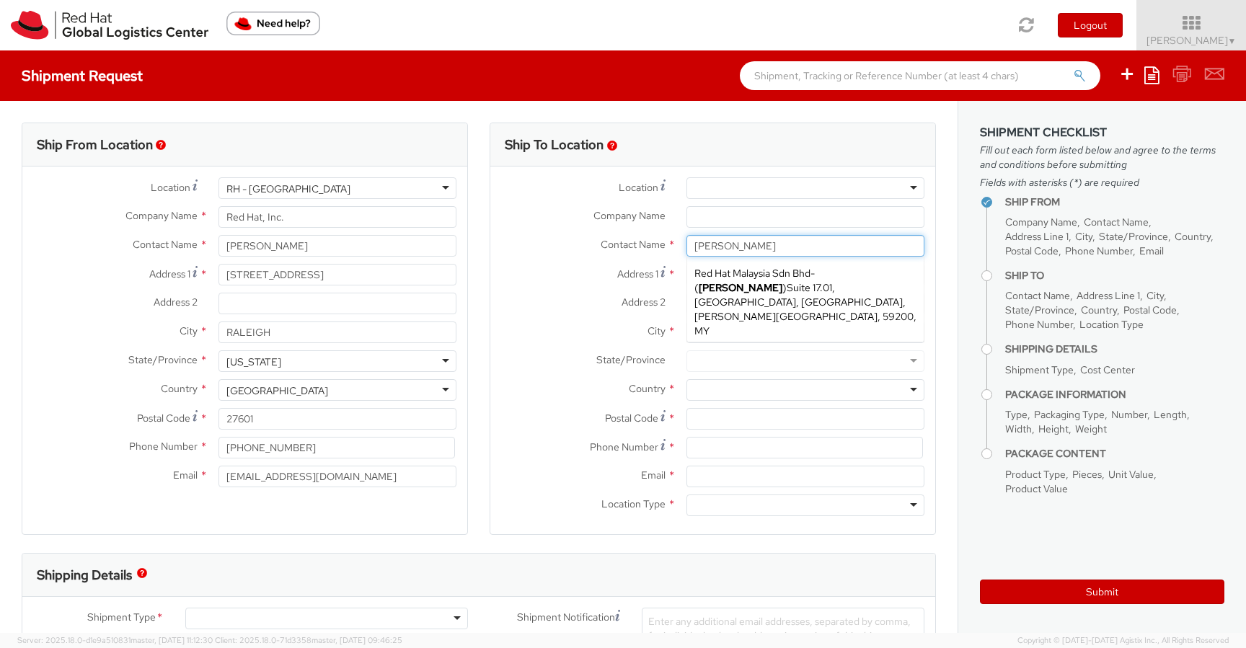
type input "[PERSON_NAME]"
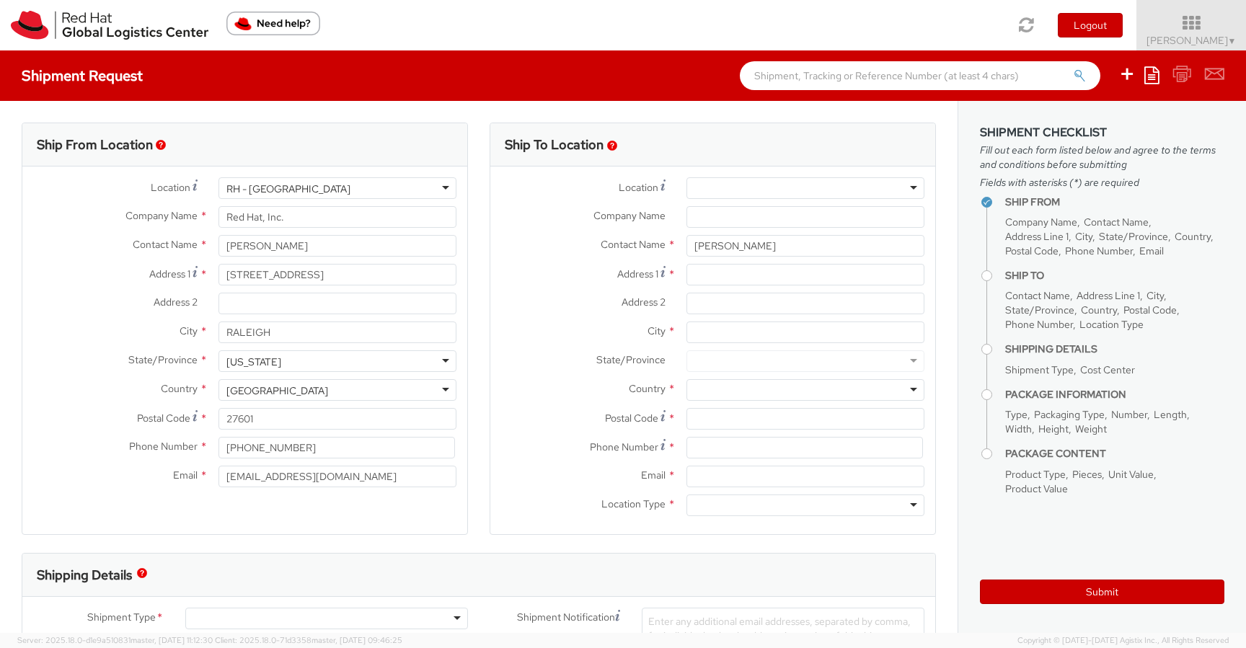
click at [522, 326] on label "City *" at bounding box center [582, 330] width 185 height 19
click at [686, 326] on input "City *" at bounding box center [805, 332] width 238 height 22
click at [755, 270] on input "Address 1 *" at bounding box center [805, 275] width 238 height 22
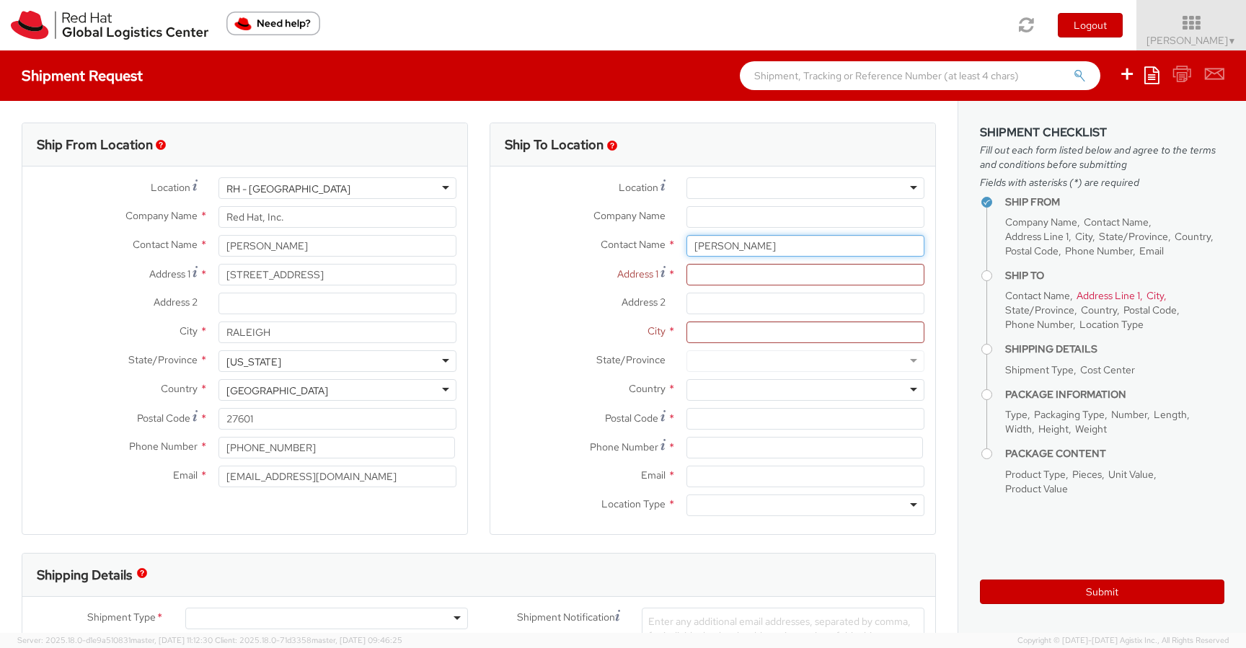
click at [729, 241] on input "Nirjhar Jajodia" at bounding box center [805, 246] width 238 height 22
click at [729, 241] on input "text" at bounding box center [805, 246] width 238 height 22
paste input "Nirjhar Jajodia"
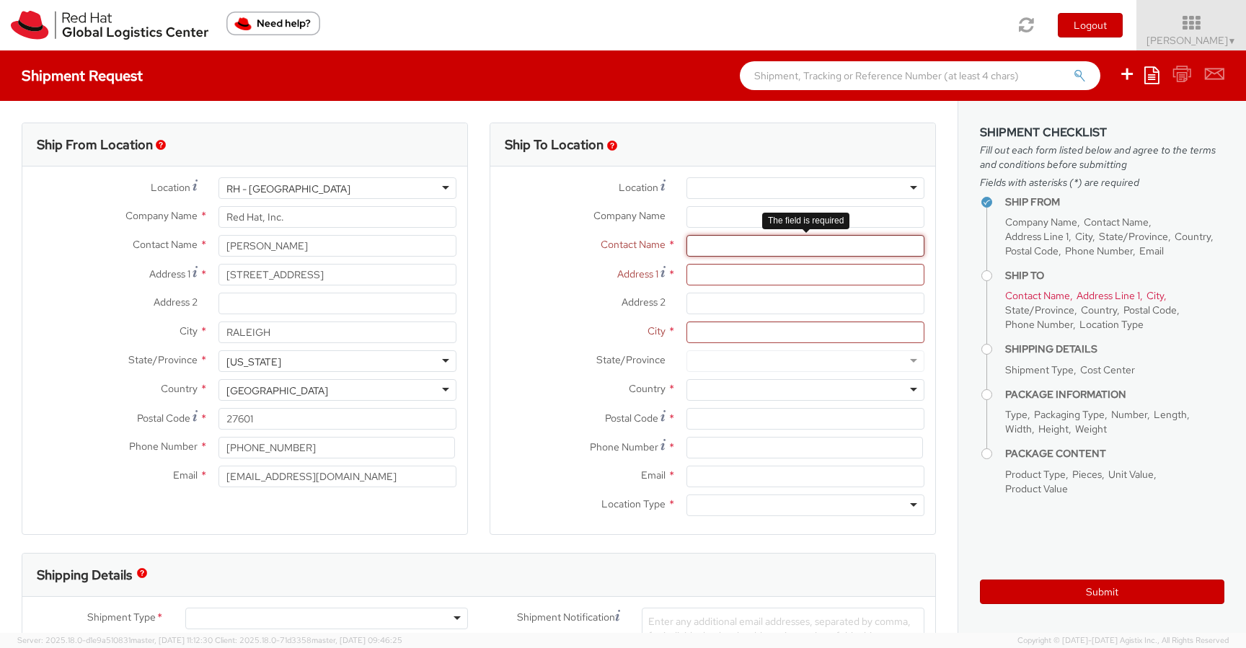
type input "Nirjhar Jajodia"
click at [708, 274] on input "Address 1 *" at bounding box center [805, 275] width 238 height 22
paste input "Nirjhar Jajodia"
type input "Nirjhar Jajodia"
paste input "Nirjhar Jajodia"
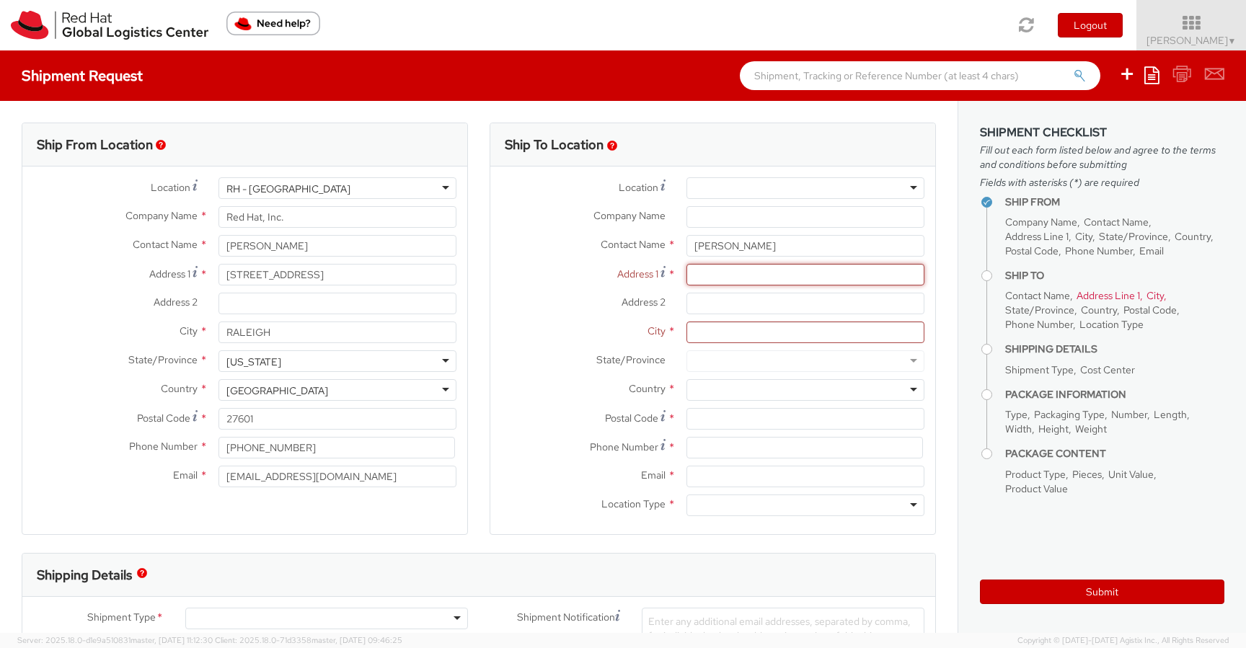
type input "Nirjhar Jajodia"
paste input "Site Vivo 9 seputeh, Old klang road"
type input "Site Vivo 9 seputeh, Old klang road"
click at [542, 317] on div "Address 2 *" at bounding box center [712, 307] width 445 height 29
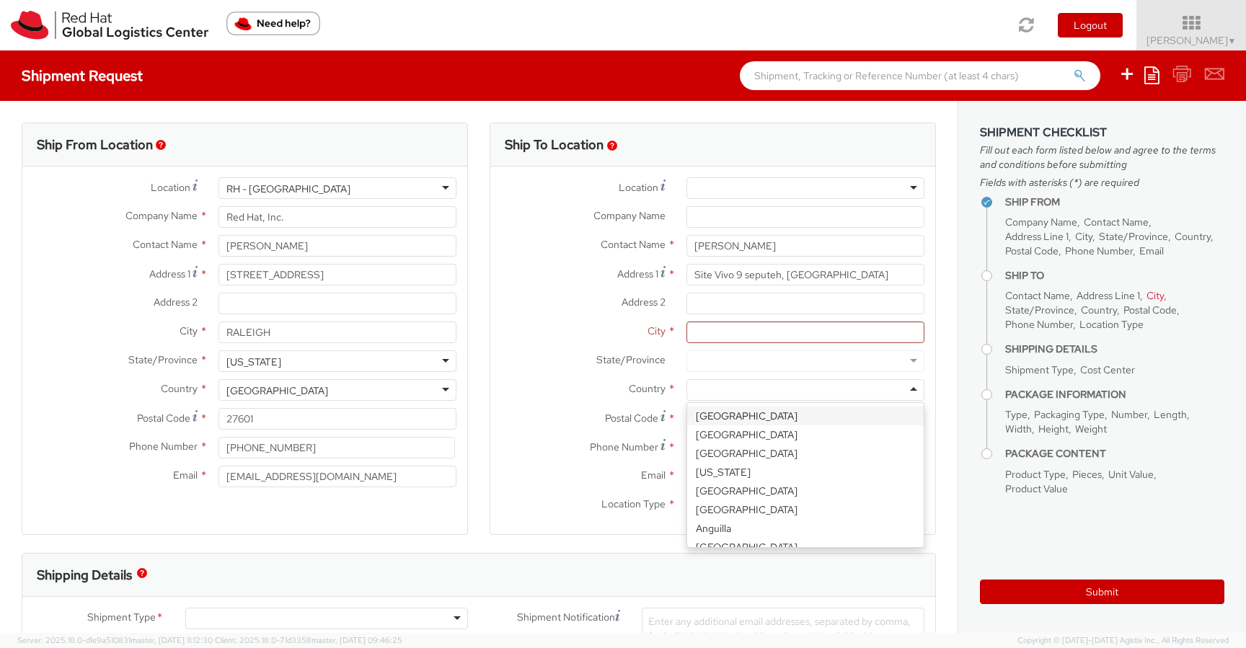
click at [791, 383] on div at bounding box center [805, 390] width 238 height 22
type input "ma"
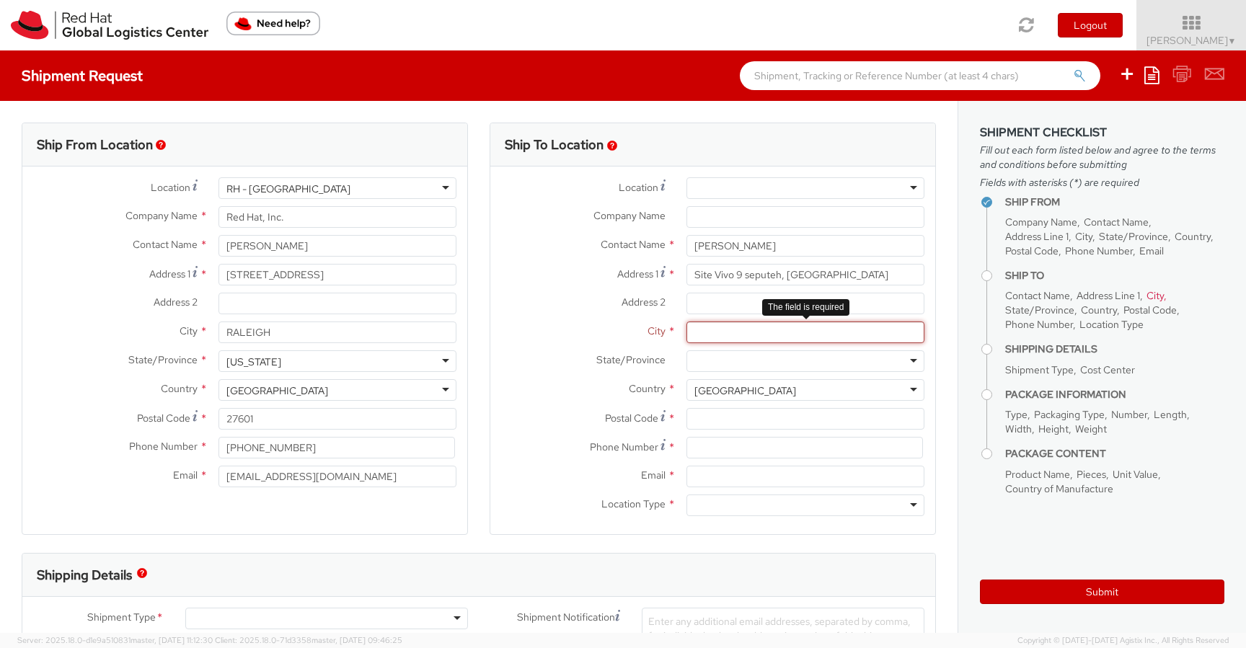
click at [732, 331] on input "City *" at bounding box center [805, 332] width 238 height 22
paste input "Kuala Lumpur"
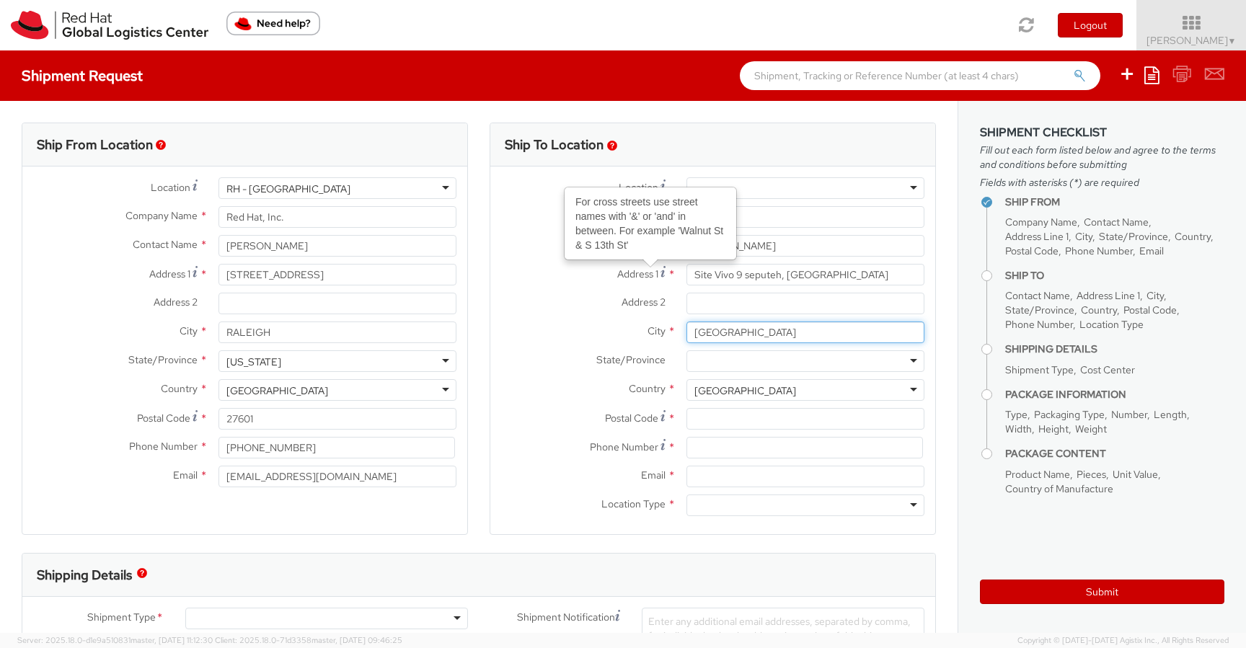
type input "Kuala Lumpur"
click at [717, 306] on input "Address 2 *" at bounding box center [805, 304] width 238 height 22
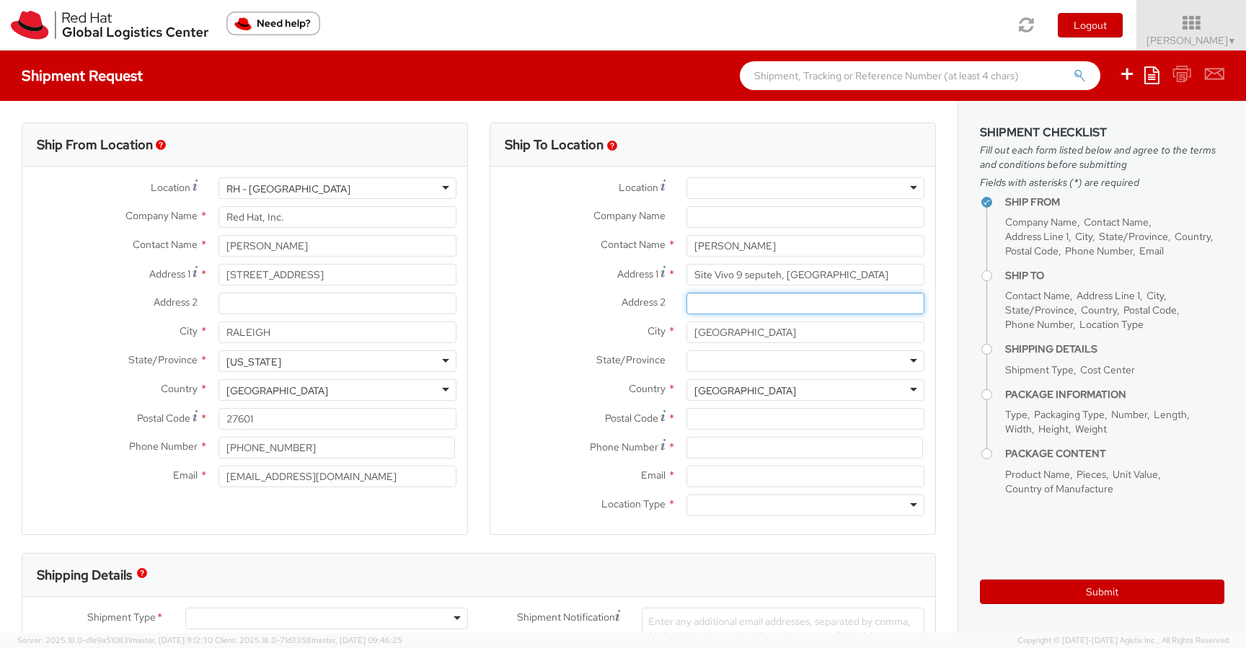
paste input "A 38-01,"
type input "A 38-01"
click at [543, 407] on div "Country * Malaysia Malaysia Afghanistan Albania Algeria American Samoa Andorra …" at bounding box center [712, 393] width 445 height 29
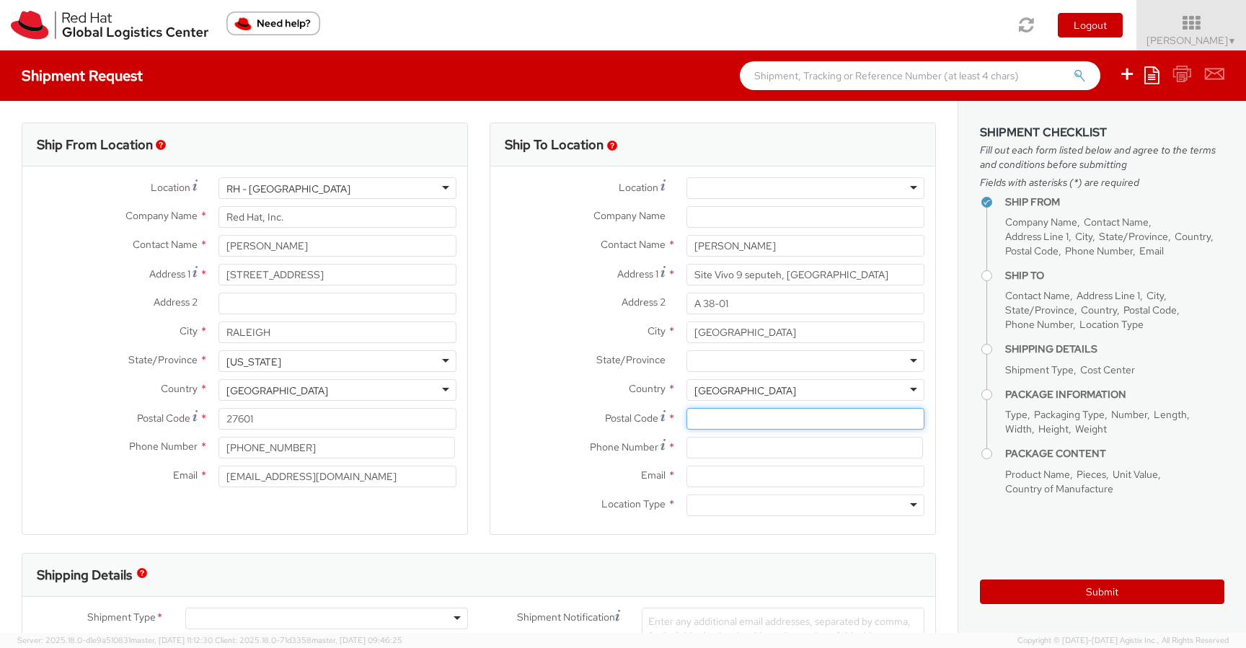
click at [738, 421] on input "Postal Code *" at bounding box center [805, 419] width 238 height 22
paste input "58000"
type input "58000"
click at [717, 445] on input at bounding box center [804, 448] width 236 height 22
paste input "+60 166279481"
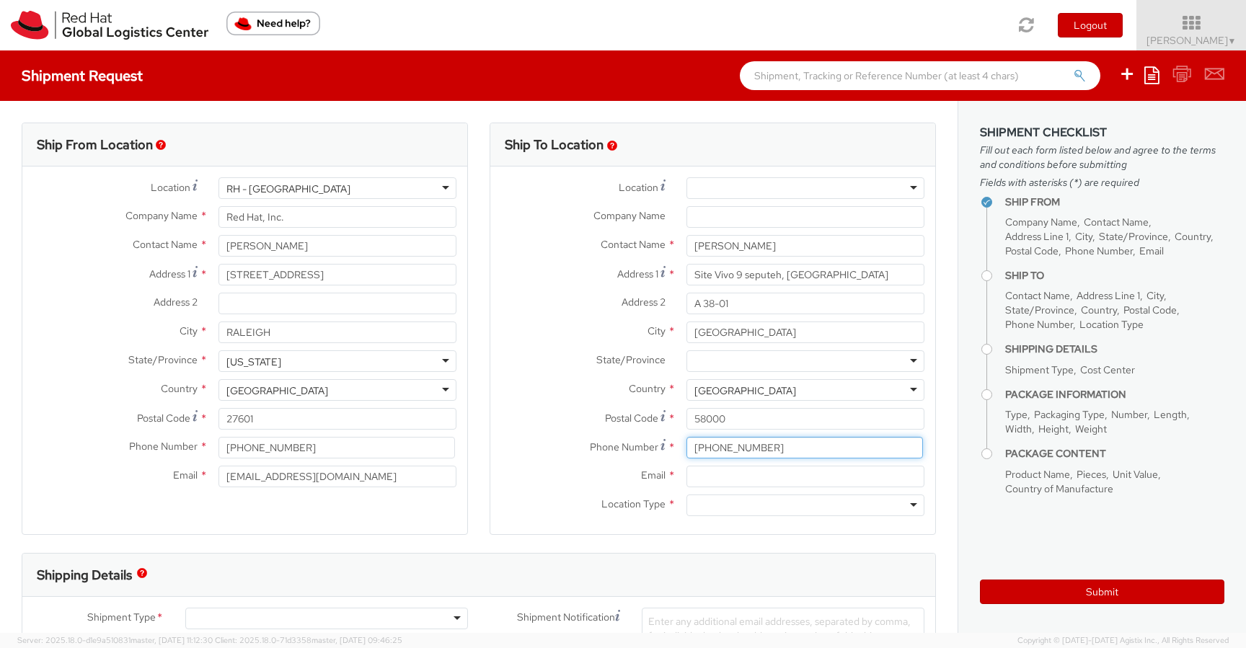
type input "+60 166279481"
click at [720, 473] on input "Email *" at bounding box center [805, 477] width 238 height 22
paste input "njajodia@redhat.com"
type input "njajodia@redhat.com"
click at [705, 506] on div at bounding box center [805, 505] width 238 height 22
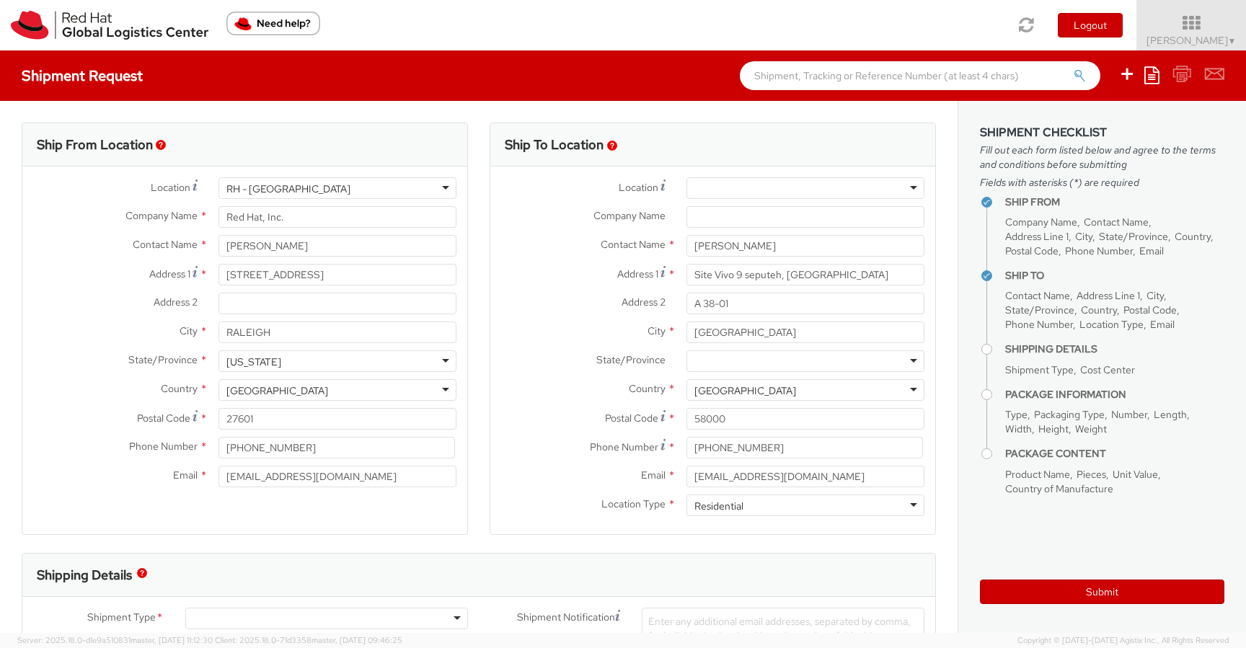
click at [479, 492] on div "Ship To Location Location * RH - Amsterdam - MSO RH - Amsterdam Data Center RH …" at bounding box center [713, 338] width 468 height 430
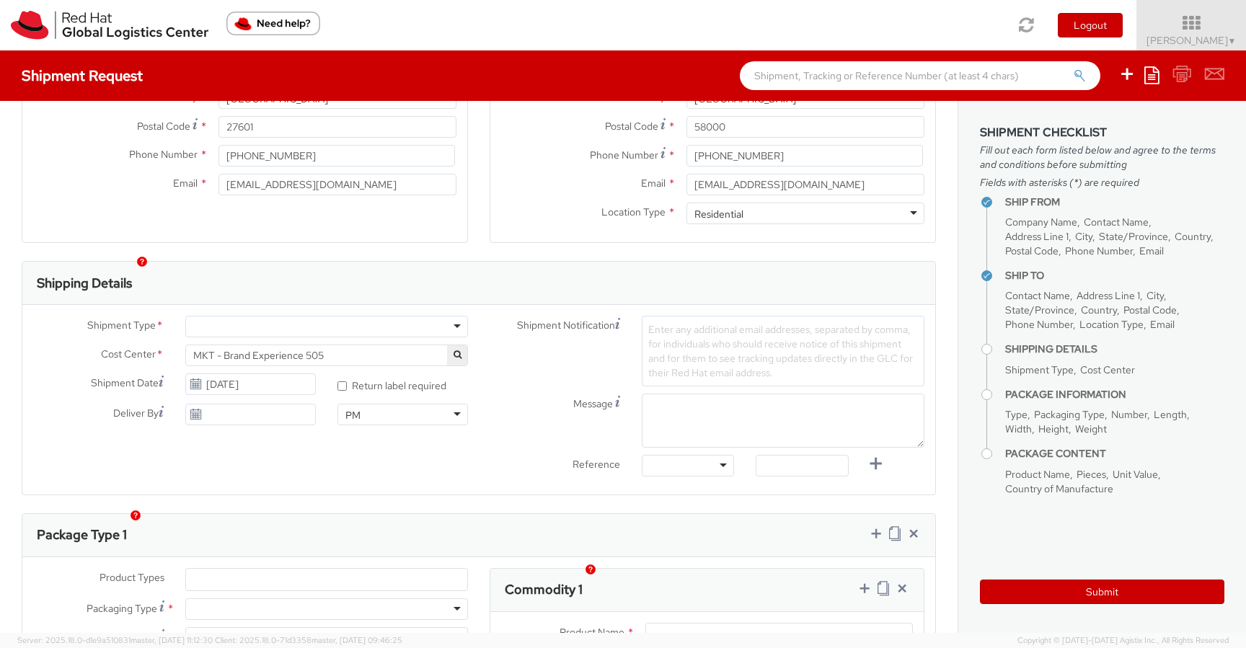
scroll to position [339, 0]
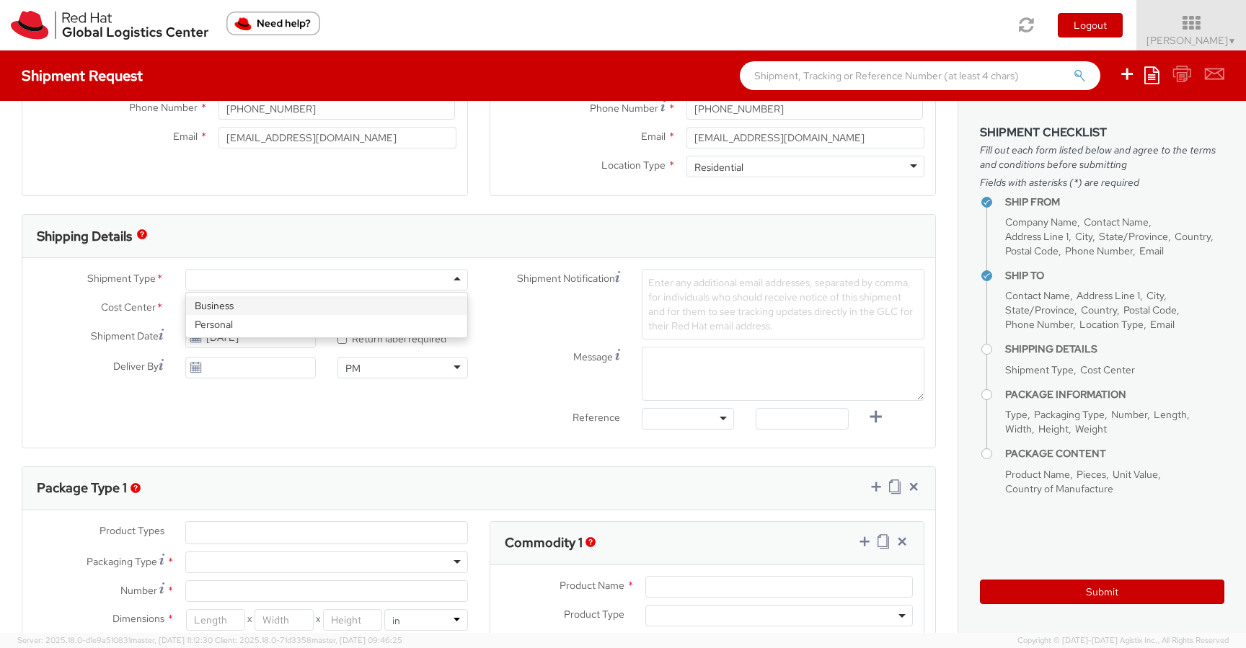
click at [453, 278] on div at bounding box center [326, 280] width 283 height 22
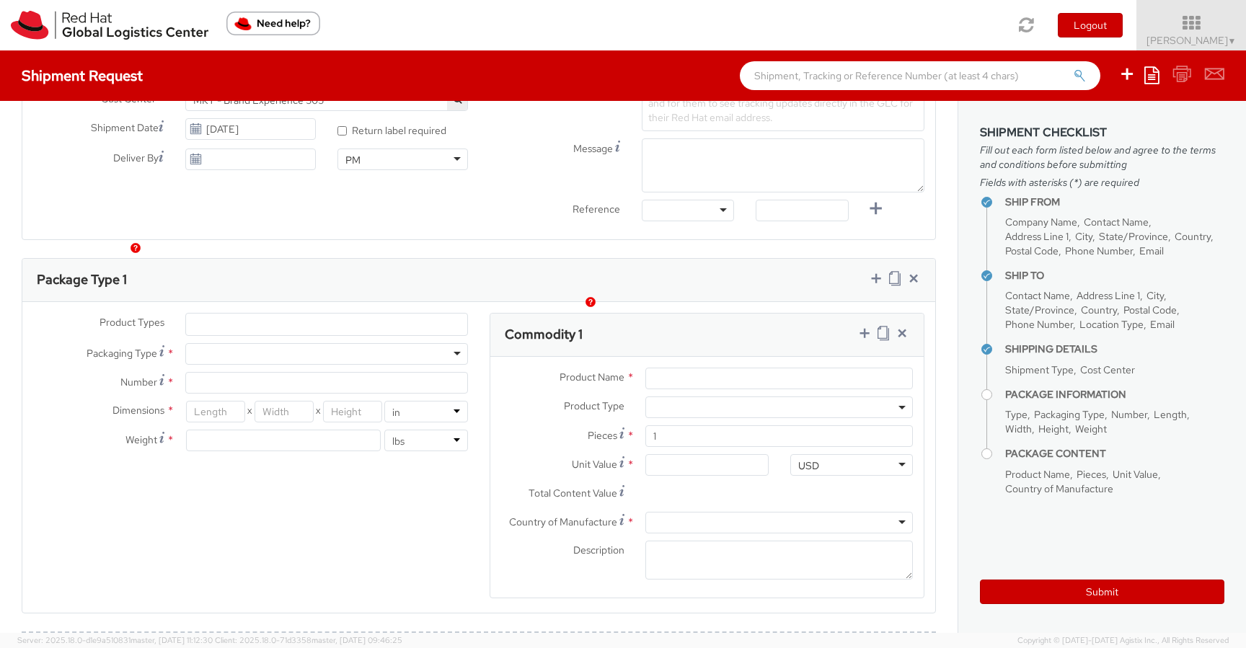
scroll to position [605, 0]
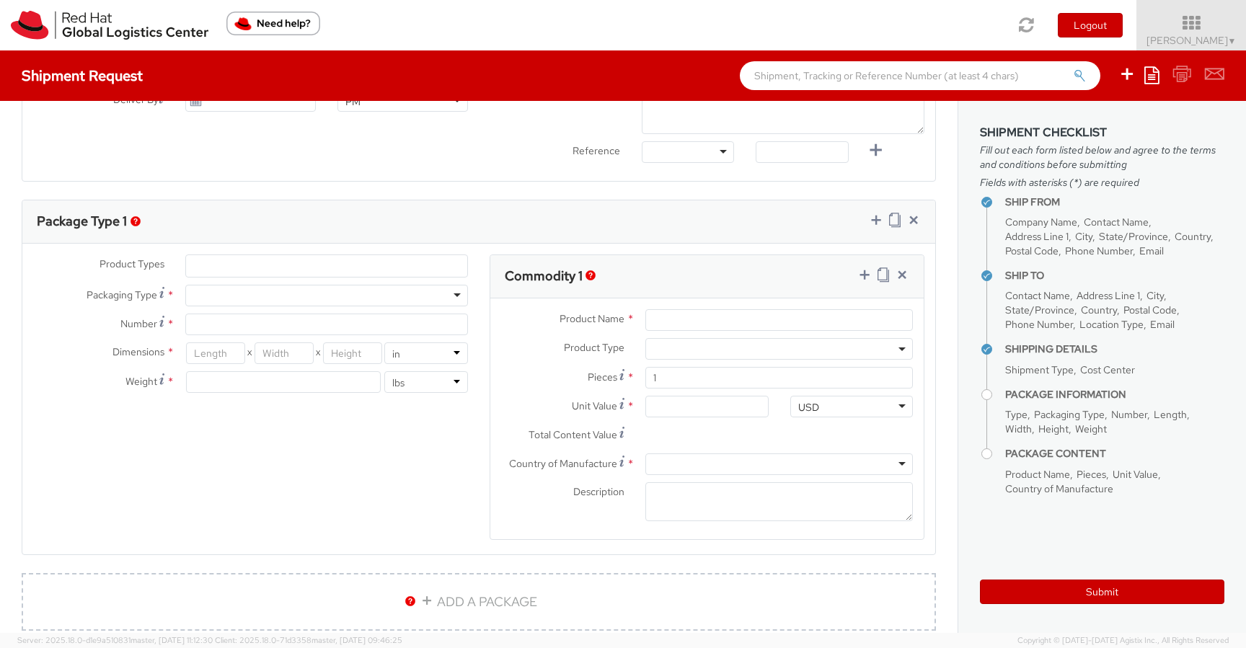
click at [347, 259] on ul at bounding box center [326, 266] width 281 height 22
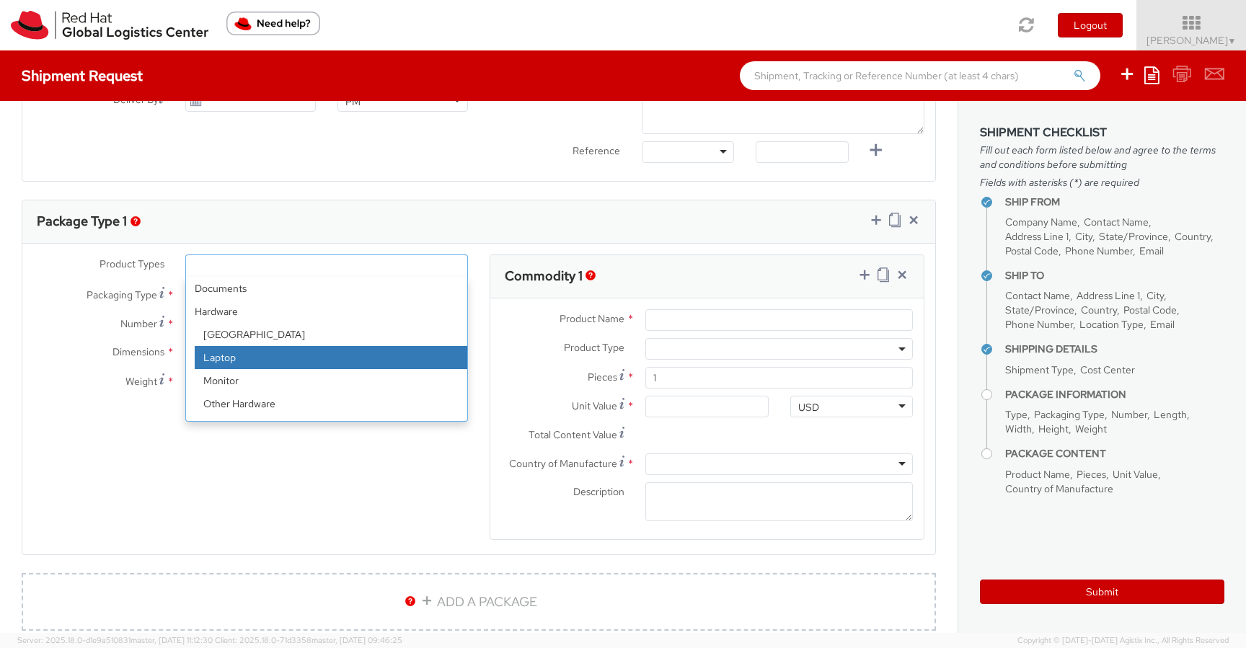
click at [123, 457] on div "Product Types * Documents Docking Station Laptop Monitor Other Hardware Server …" at bounding box center [478, 406] width 913 height 304
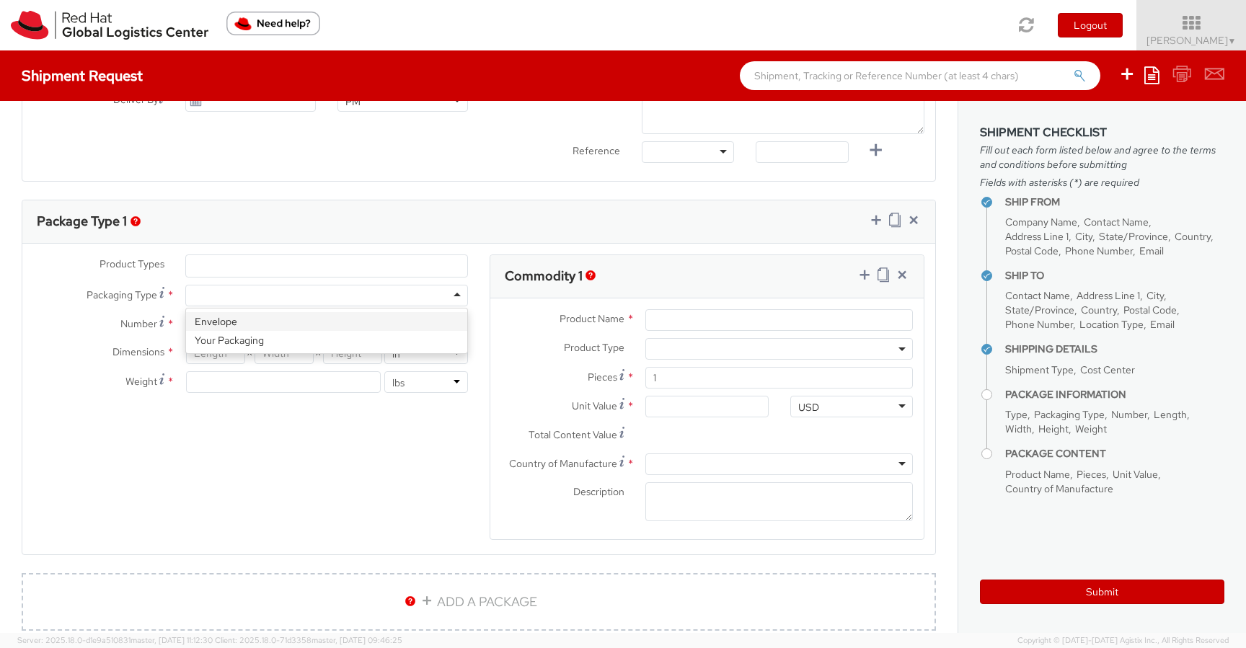
click at [241, 292] on div at bounding box center [326, 296] width 283 height 22
type input "1"
type input "9.5"
type input "12.5"
type input "0.25"
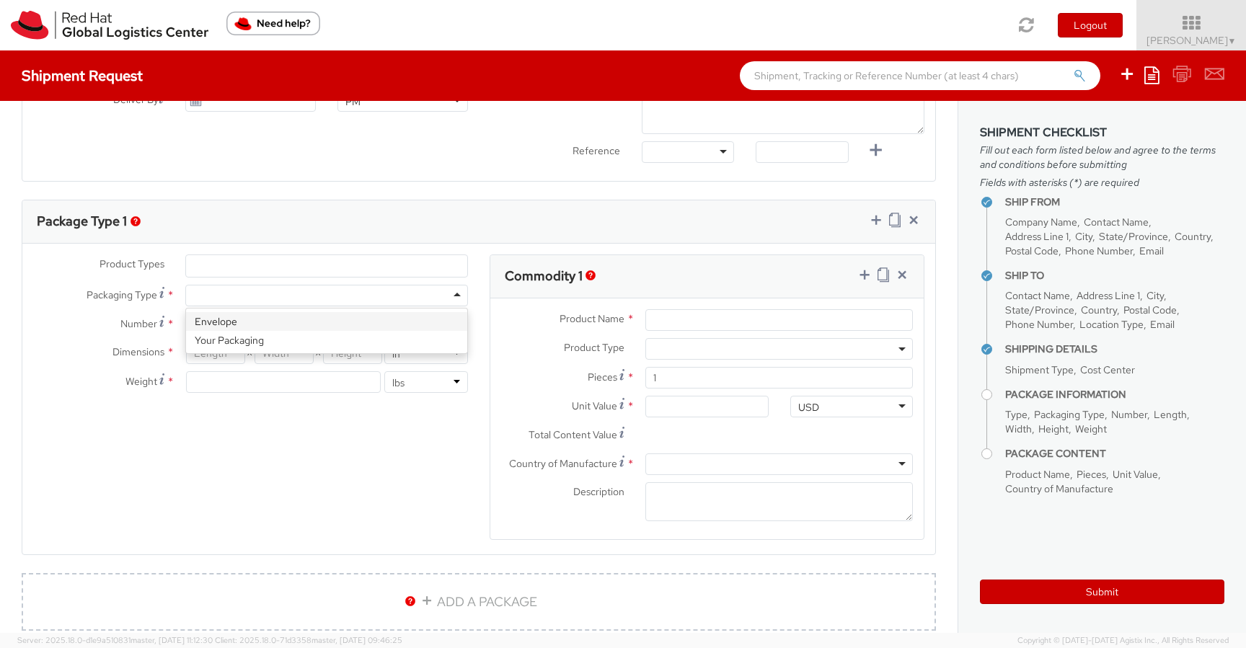
type input "1"
click at [243, 324] on input "1" at bounding box center [326, 325] width 283 height 22
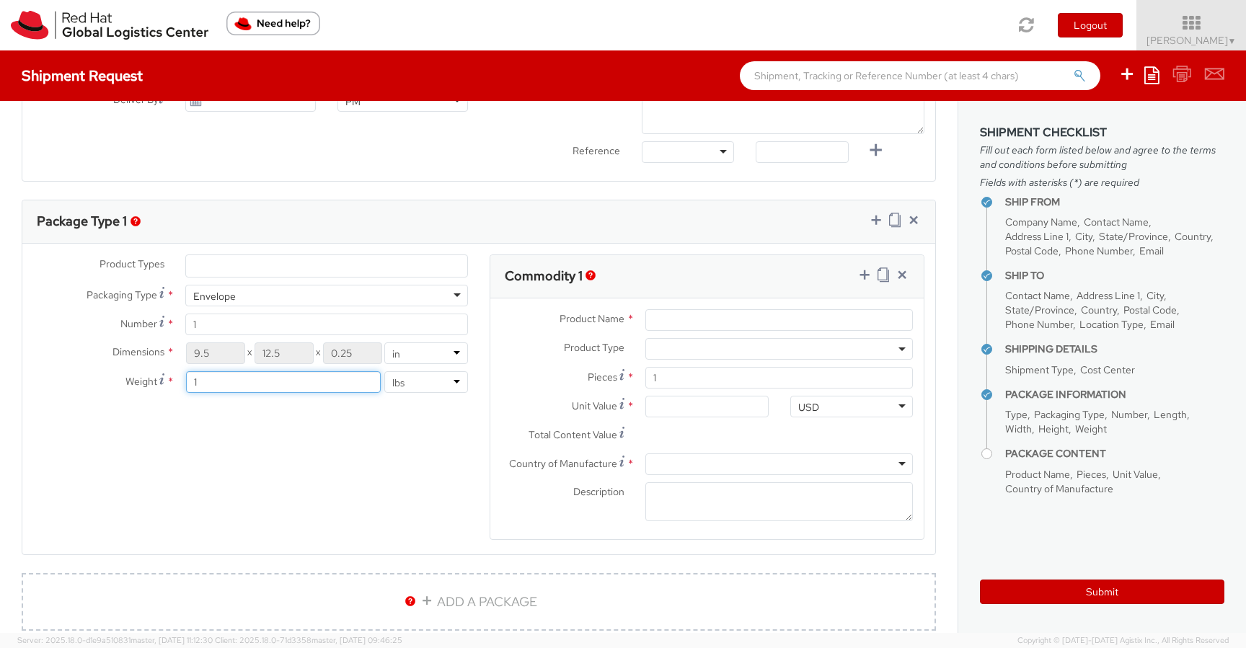
click at [238, 373] on input "1" at bounding box center [283, 382] width 195 height 22
click at [238, 373] on input "number" at bounding box center [283, 382] width 195 height 22
click at [239, 384] on input "number" at bounding box center [283, 382] width 195 height 22
type input ".25"
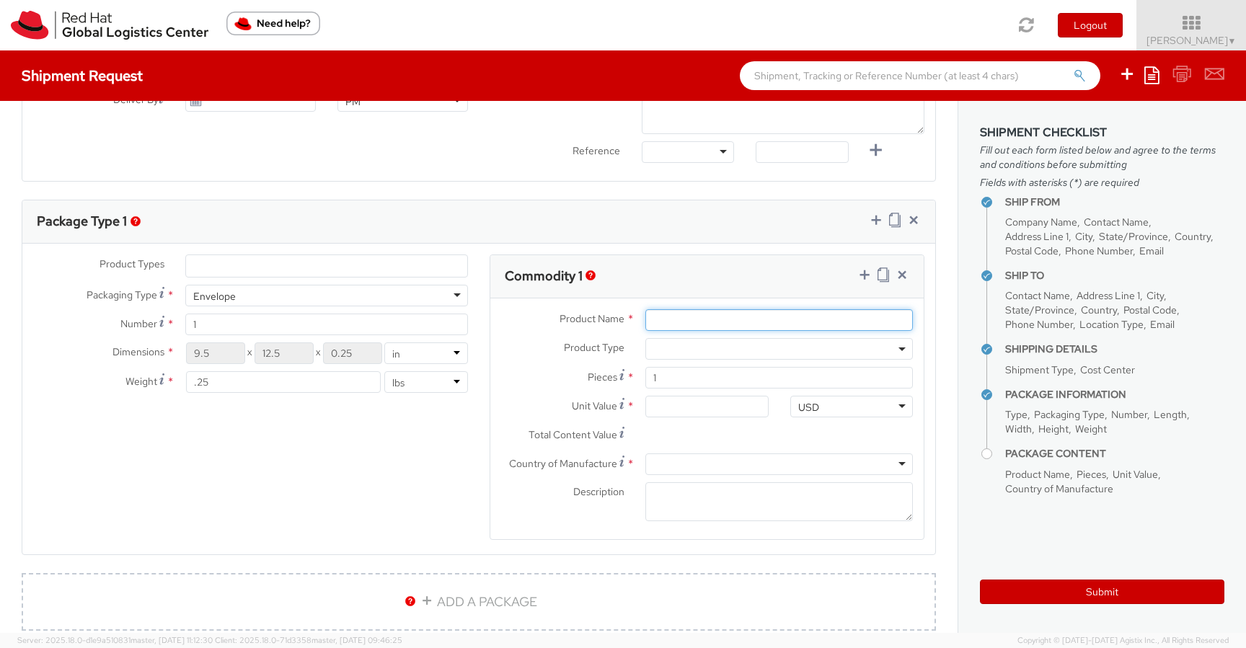
click at [696, 322] on input "Product Name *" at bounding box center [778, 320] width 267 height 22
paste input "JBL Vibe Beam True Wireless Earbuds"
type input "JBL Vibe Beam True Wireless Earbuds"
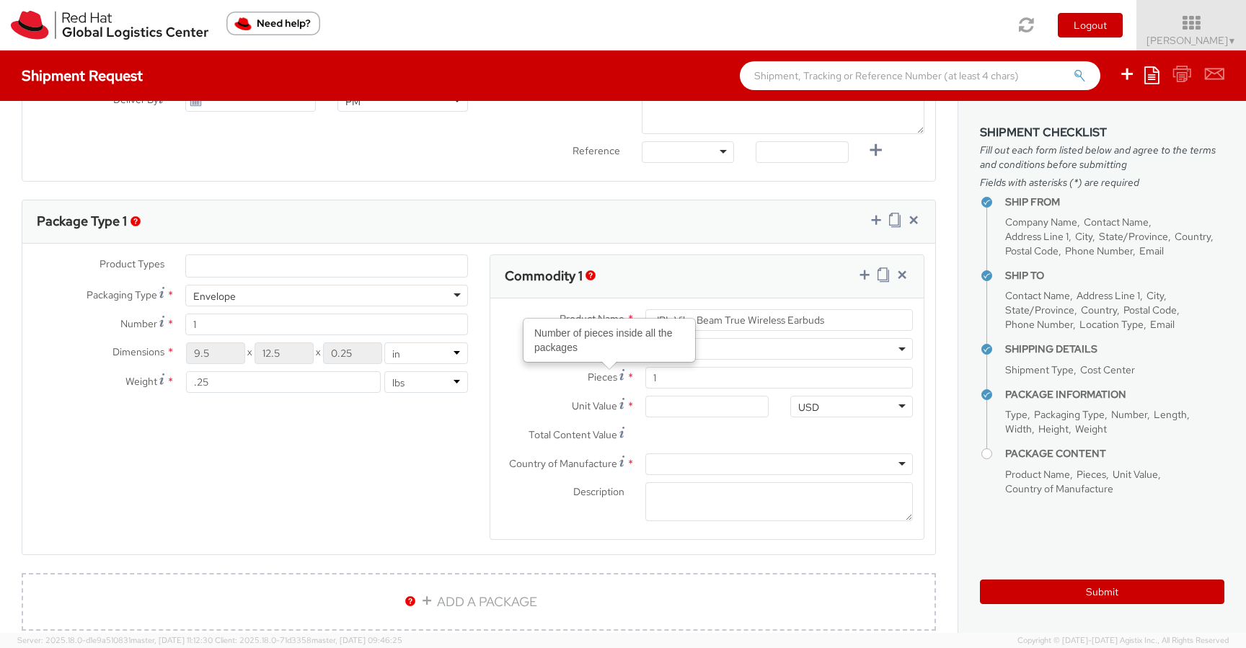
click at [416, 485] on div "Product Types * Documents Docking Station Laptop Monitor Other Hardware Server …" at bounding box center [478, 406] width 913 height 304
click at [667, 405] on input "Unit Value *" at bounding box center [706, 407] width 123 height 22
type input "5.00"
type input "55.00"
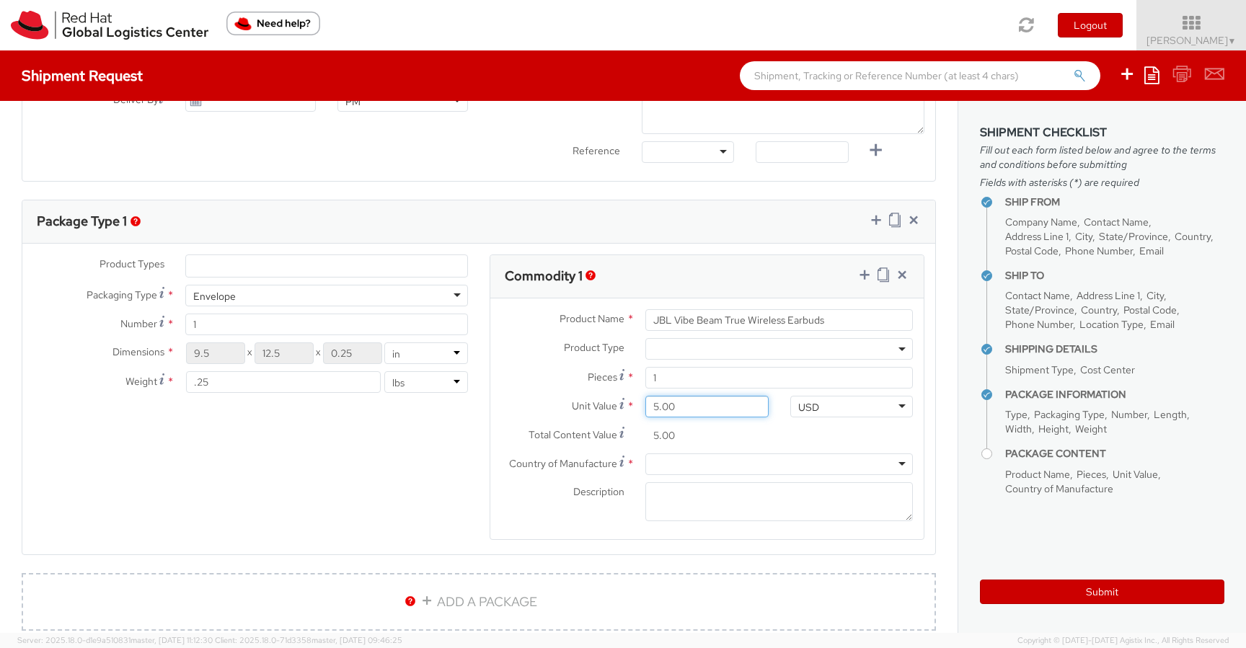
type input "55.00"
type input "55.90"
type input "55.95"
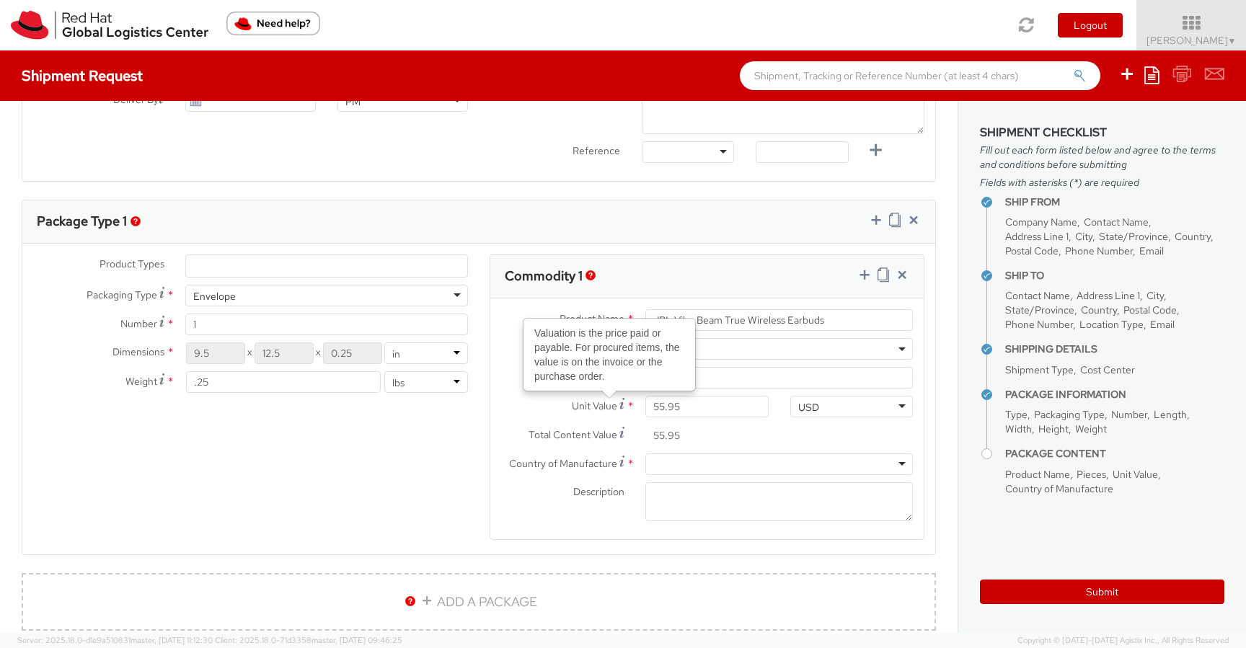
click at [328, 470] on div "Product Types * Documents Docking Station Laptop Monitor Other Hardware Server …" at bounding box center [478, 406] width 913 height 304
click at [711, 462] on div at bounding box center [778, 464] width 267 height 22
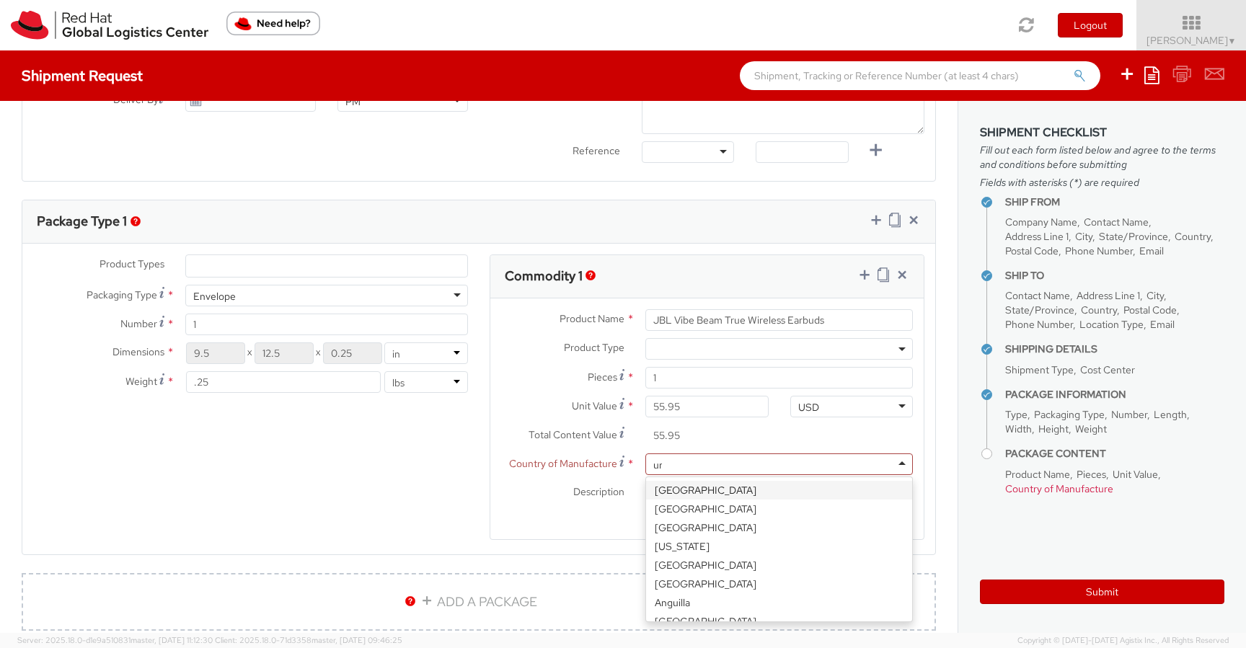
type input "uni"
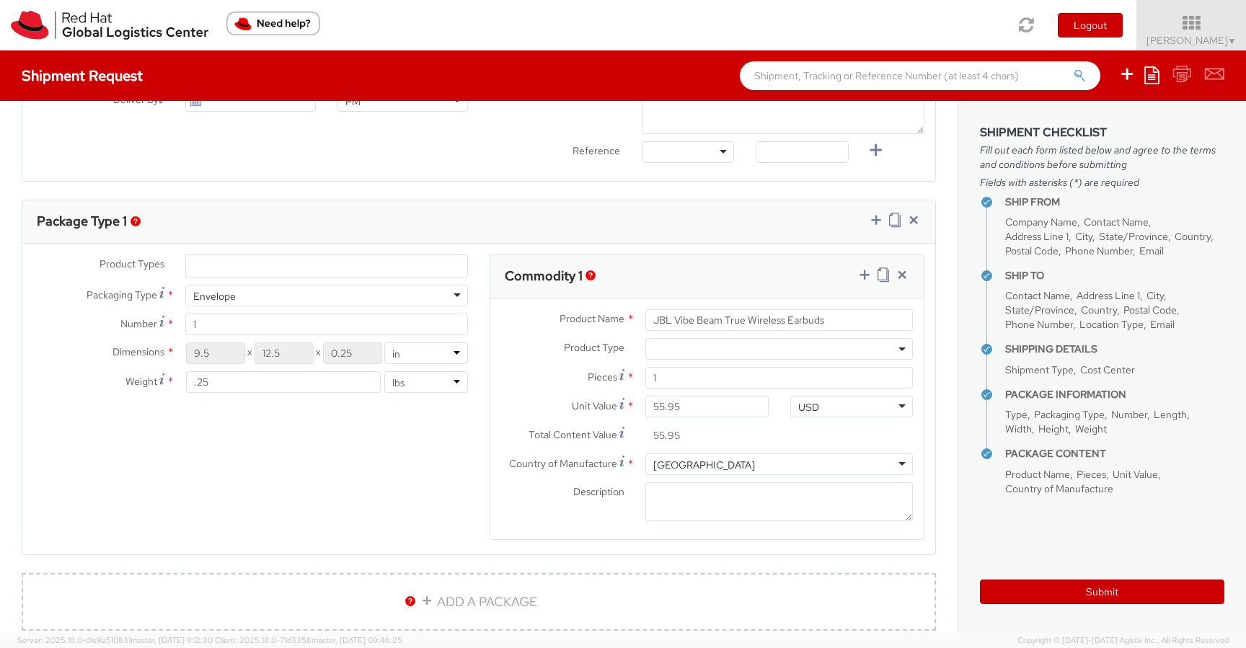
click at [430, 521] on div "Product Types * Documents Docking Station Laptop Monitor Other Hardware Server …" at bounding box center [478, 406] width 913 height 304
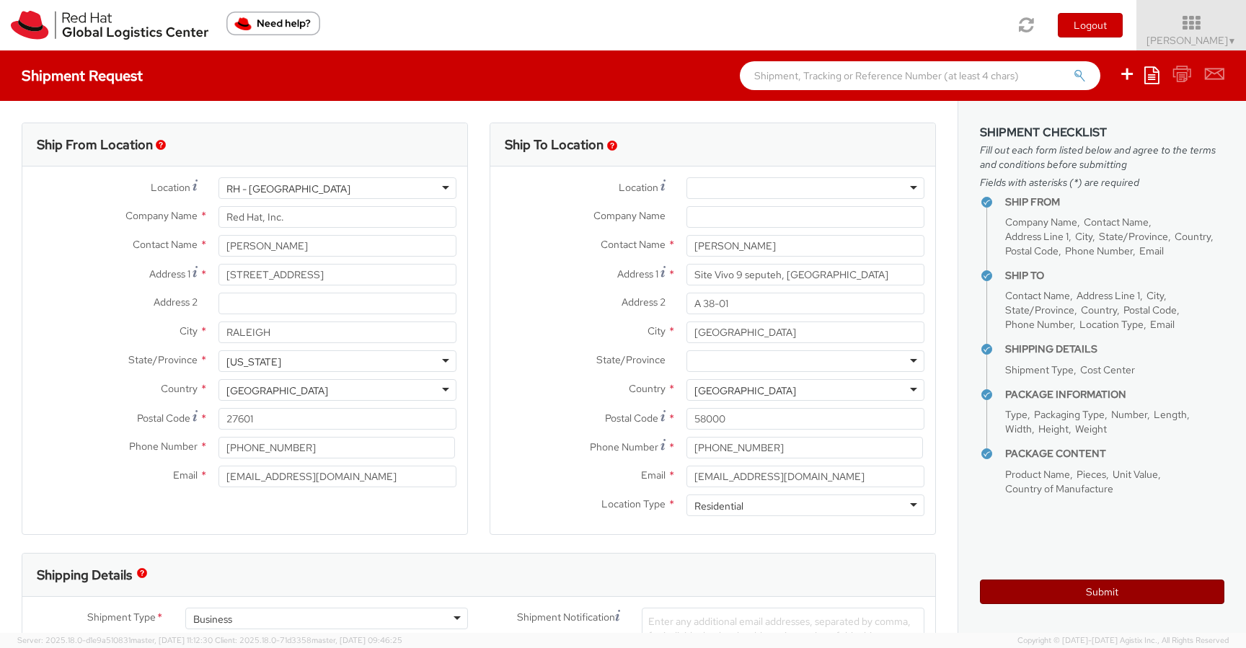
click at [1085, 592] on button "Submit" at bounding box center [1102, 592] width 244 height 25
type input "[PERSON_NAME]"
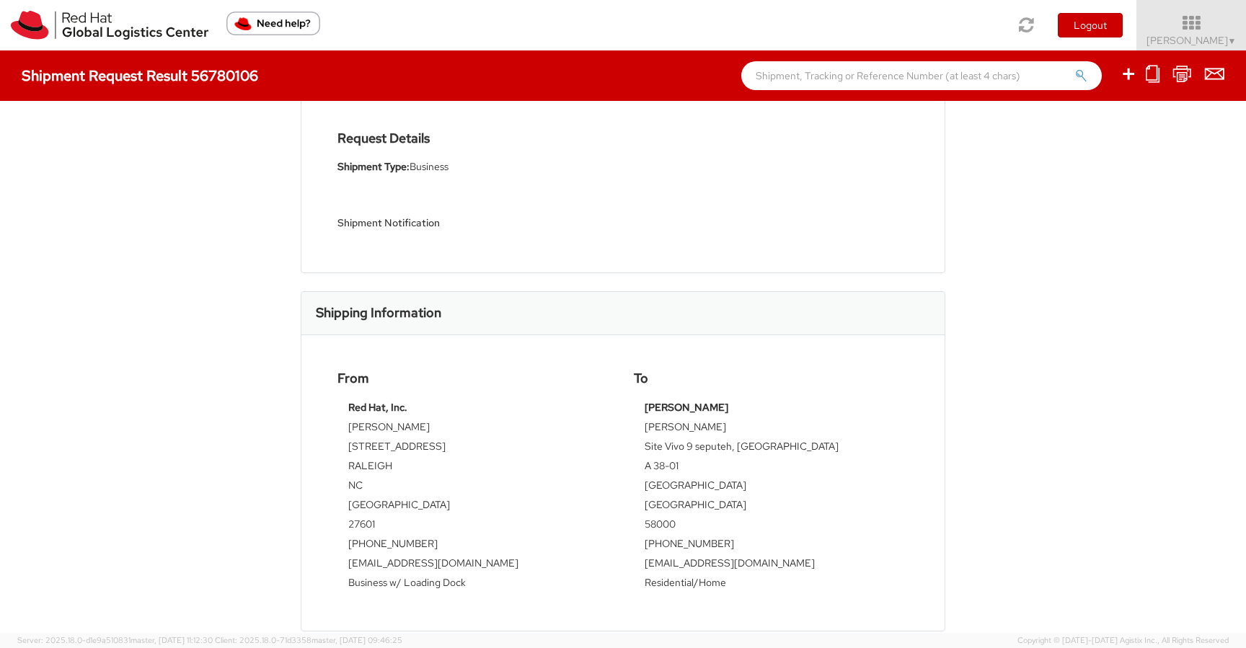
scroll to position [123, 0]
click at [110, 14] on img at bounding box center [109, 25] width 197 height 29
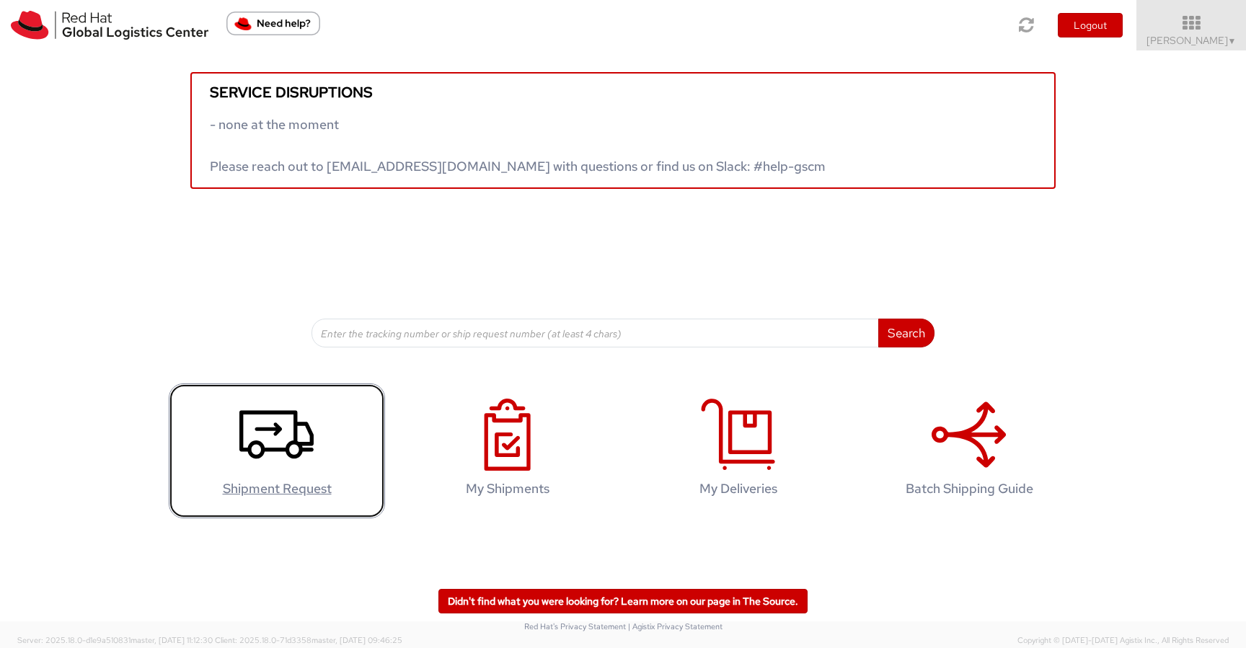
click at [239, 408] on link "Shipment Request" at bounding box center [277, 450] width 216 height 135
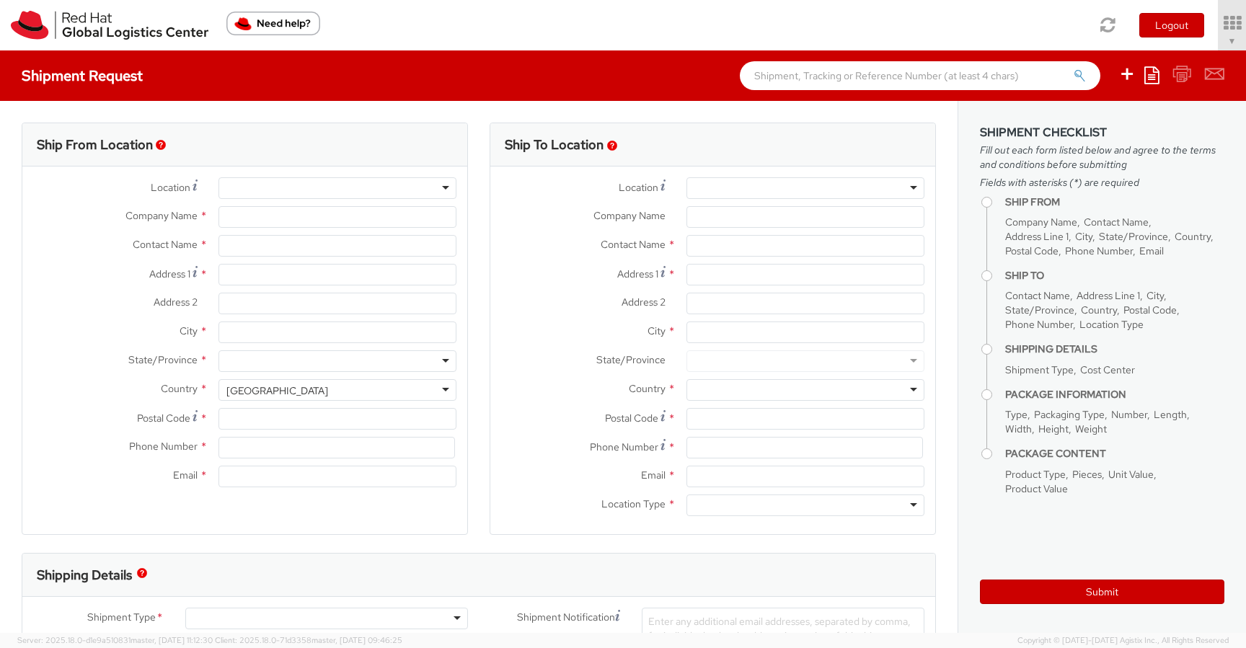
type input "Red Hat, Inc."
type input "[PERSON_NAME]"
type input "[STREET_ADDRESS]"
type input "RALEIGH"
type input "27601"
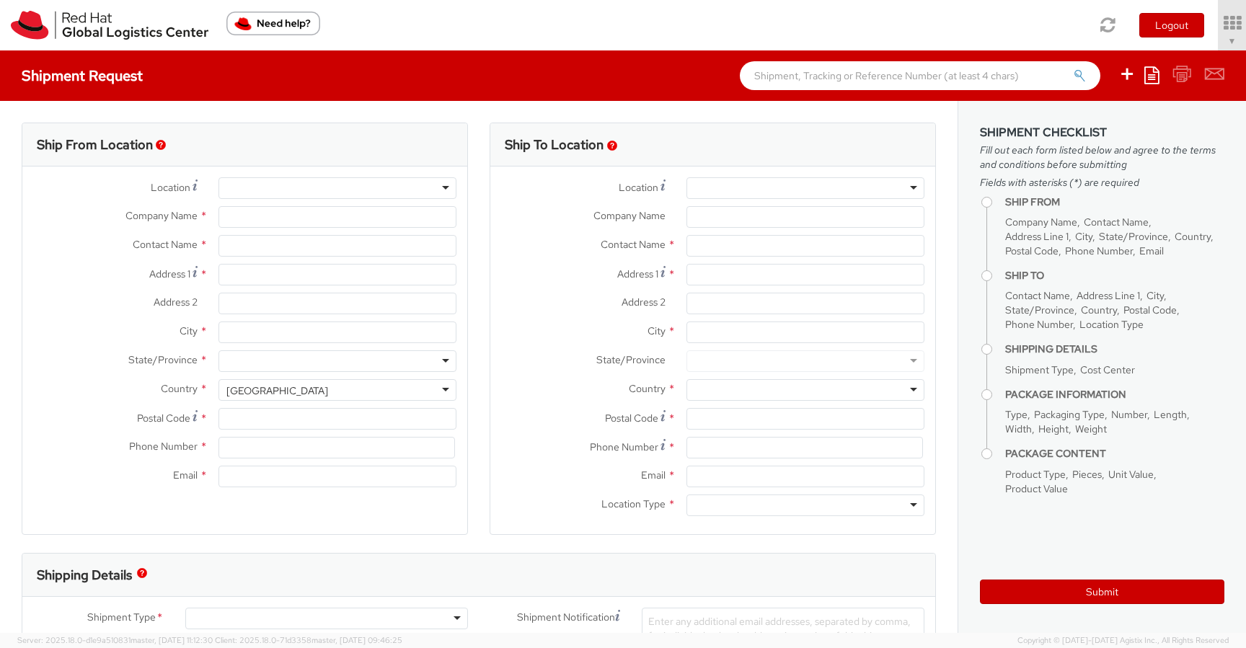
type input "[PHONE_NUMBER]"
type input "[EMAIL_ADDRESS][DOMAIN_NAME]"
select select "505"
select select
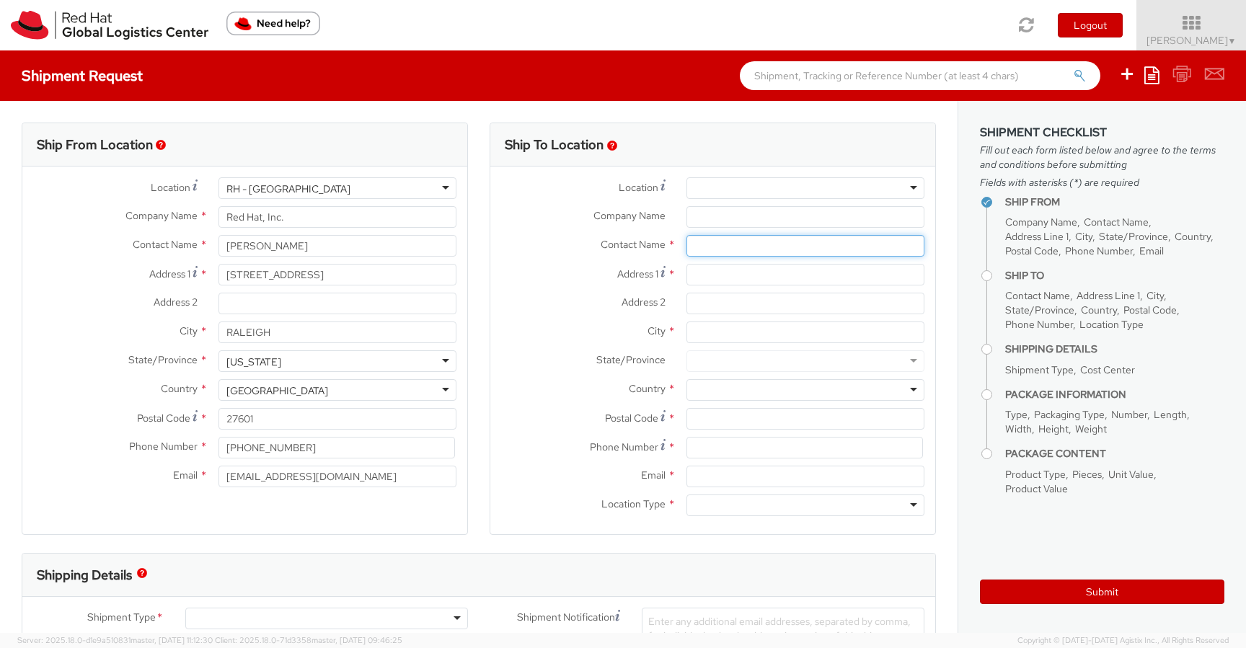
click at [734, 250] on input "text" at bounding box center [805, 246] width 238 height 22
paste input "[PERSON_NAME]"
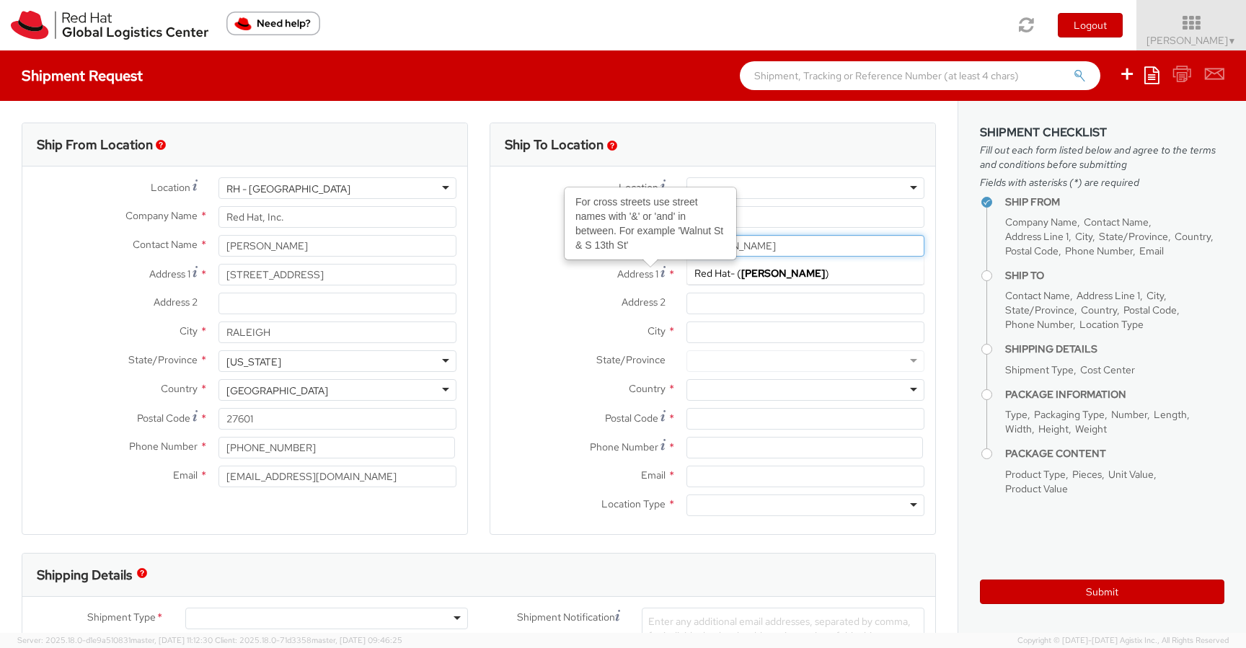
type input "Manikantan Thiyagarajan"
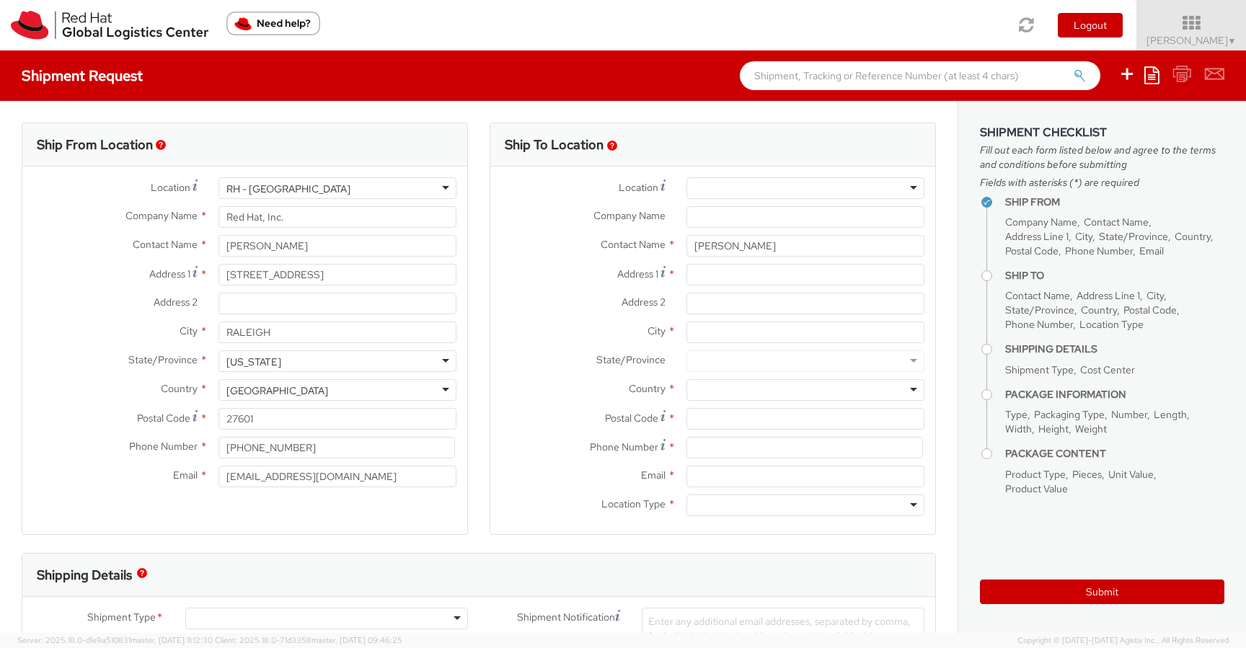
click at [520, 219] on label "Company Name *" at bounding box center [582, 215] width 185 height 19
click at [686, 219] on input "Company Name *" at bounding box center [805, 217] width 238 height 22
click at [725, 276] on input "Address 1 *" at bounding box center [805, 275] width 238 height 22
paste input "201 Thompson Drive"
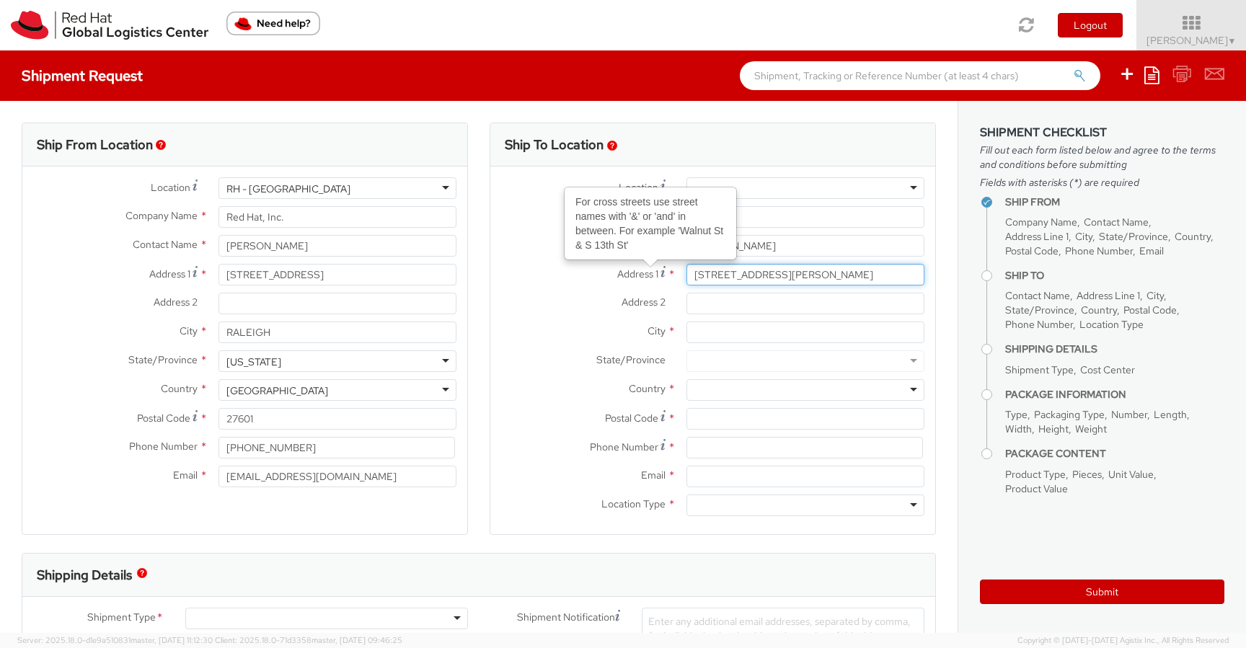
type input "201 Thompson Drive"
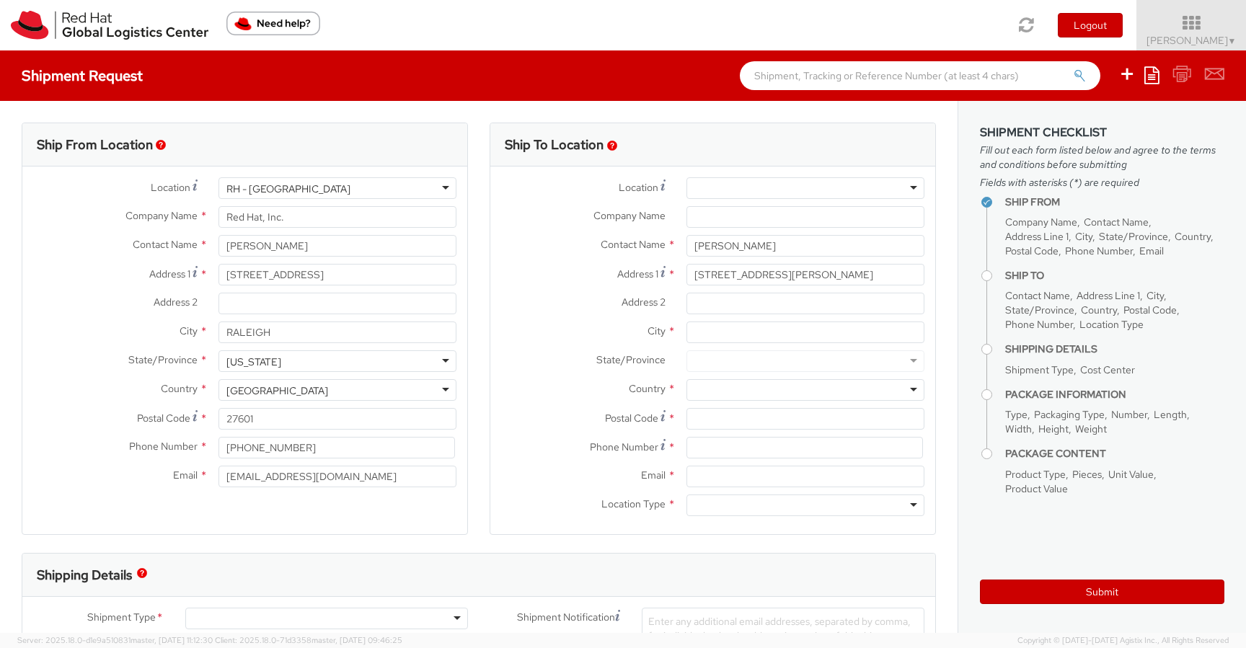
click at [781, 396] on div at bounding box center [805, 390] width 238 height 22
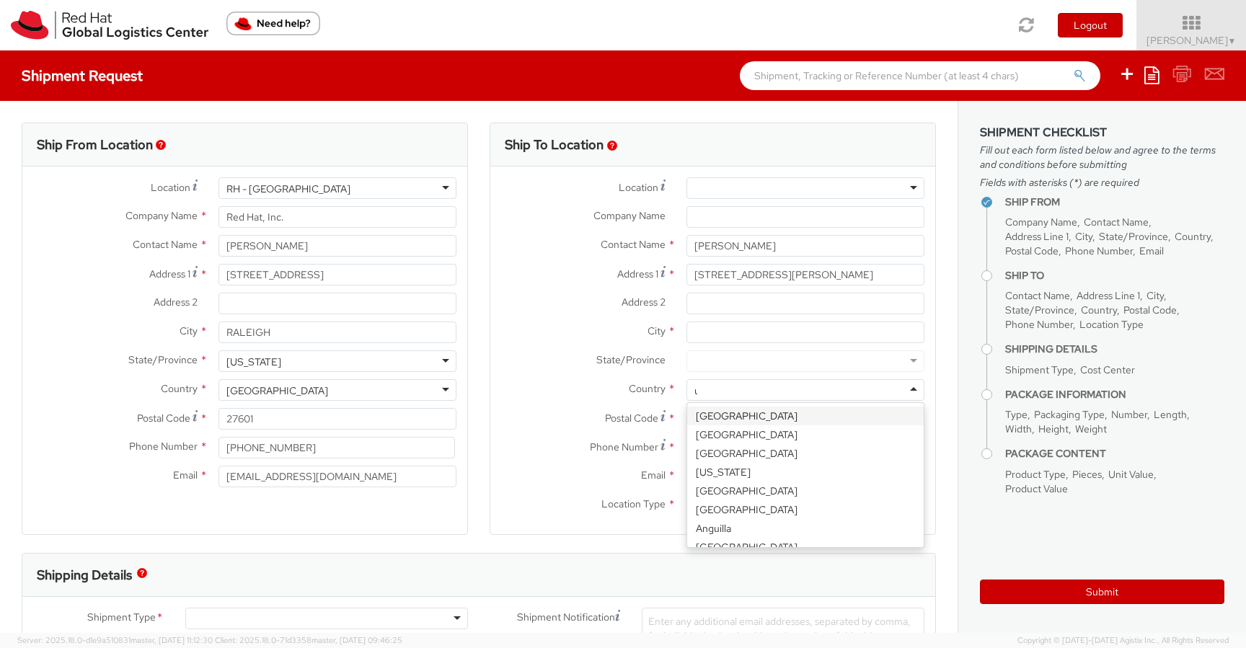
type input "un"
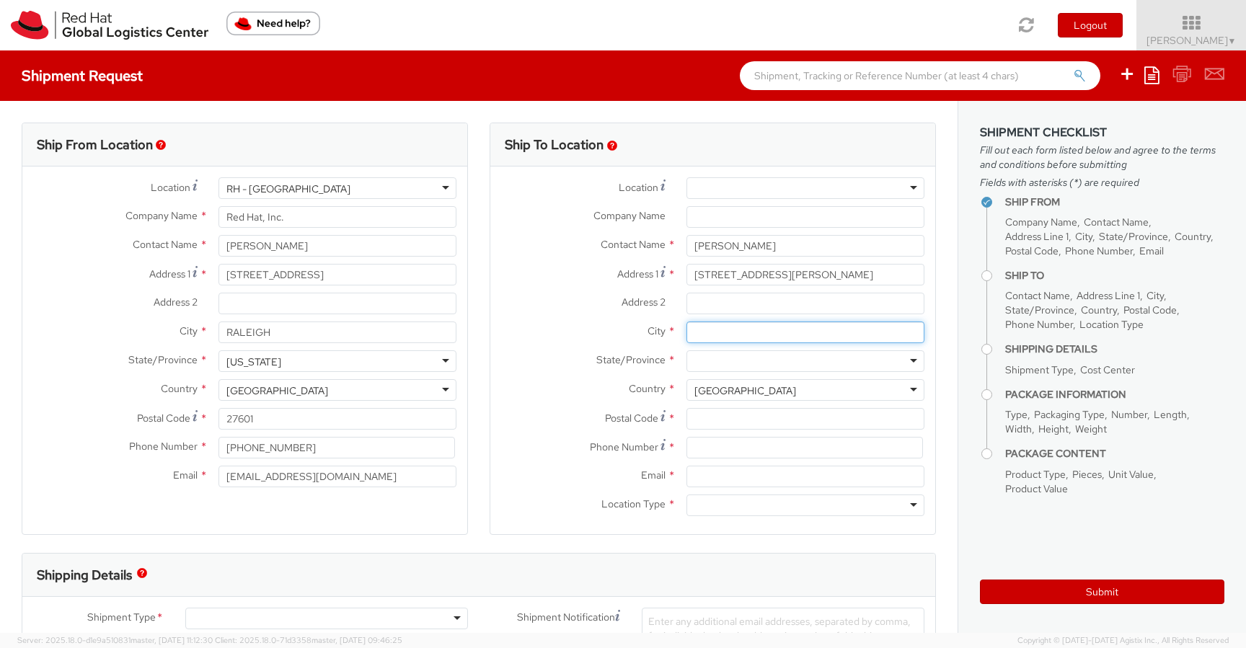
click at [710, 333] on input "City *" at bounding box center [805, 332] width 238 height 22
paste input "Princeton Junction"
type input "Princeton Junction"
click at [706, 363] on div at bounding box center [805, 361] width 238 height 22
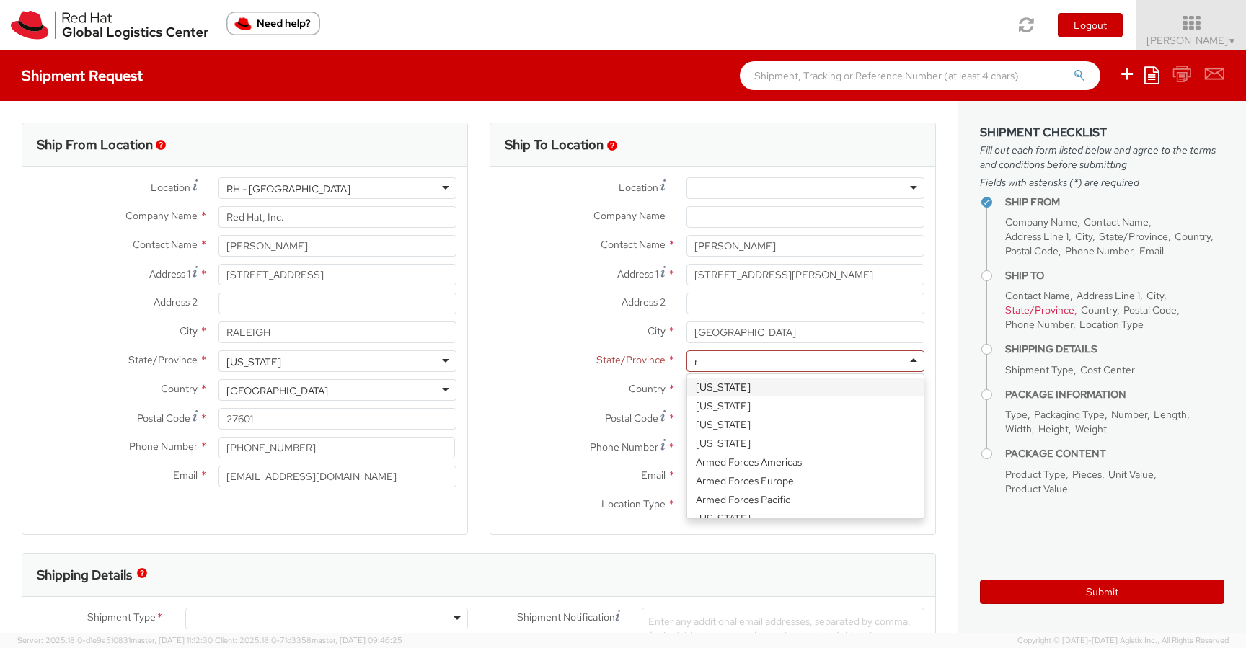
type input "new"
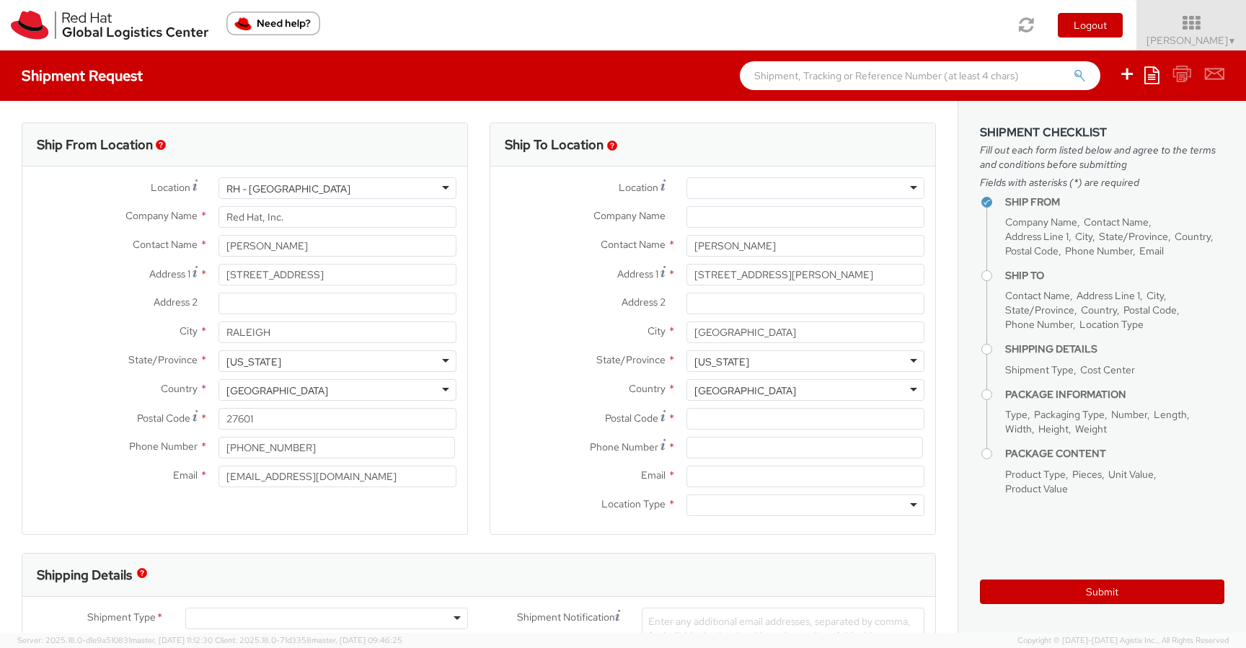
click at [535, 321] on div "Address 2 *" at bounding box center [712, 307] width 445 height 29
click at [753, 427] on input "Postal Code *" at bounding box center [805, 419] width 238 height 22
paste input "08550"
type input "08550"
click at [738, 448] on input at bounding box center [804, 448] width 236 height 22
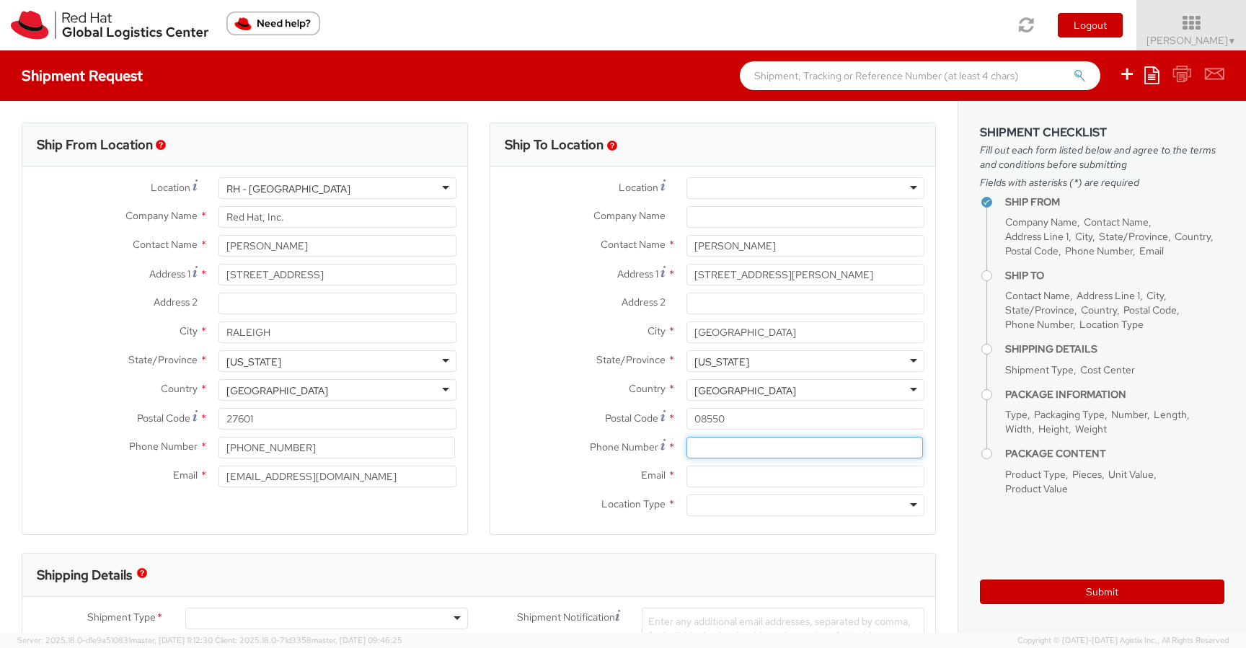
paste input "+1 661 430 3846"
type input "+1 661 430 3846"
click at [564, 442] on label "Phone Number *" at bounding box center [582, 446] width 185 height 19
click at [718, 473] on input "Email *" at bounding box center [805, 477] width 238 height 22
paste input "mthiyaga@redhat.com"
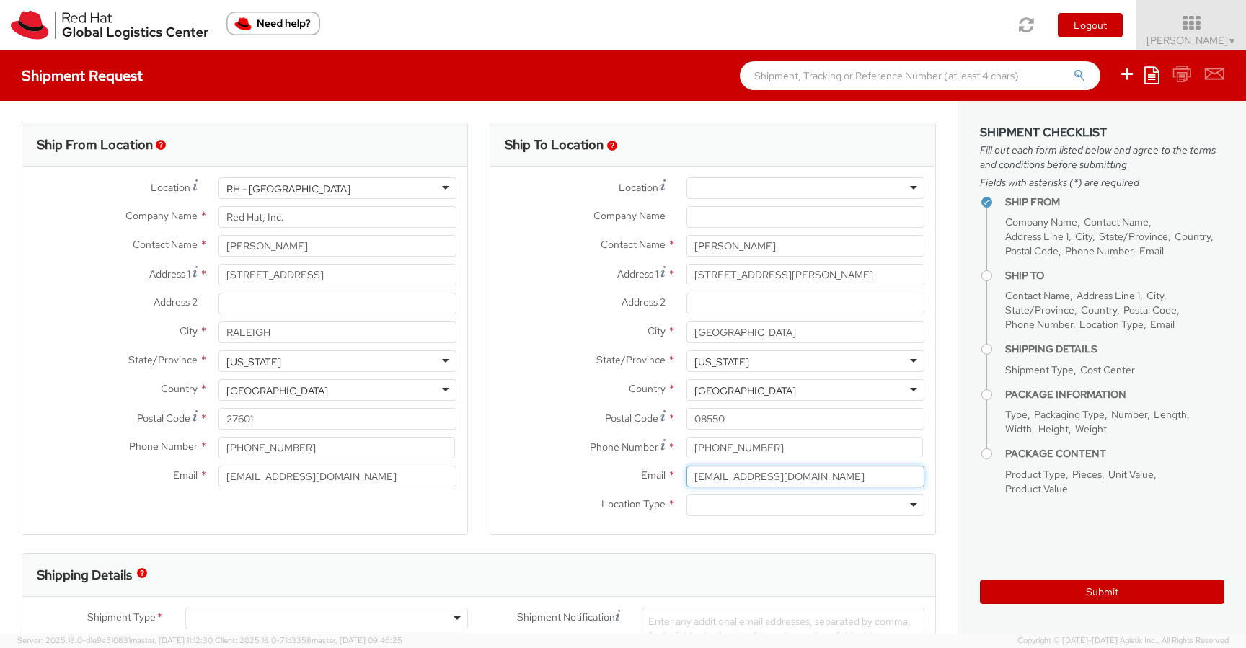
type input "mthiyaga@redhat.com"
click at [579, 467] on label "Email *" at bounding box center [582, 475] width 185 height 19
click at [686, 467] on input "mthiyaga@redhat.com" at bounding box center [805, 477] width 238 height 22
click at [707, 515] on div at bounding box center [805, 505] width 238 height 22
click at [515, 466] on label "Email *" at bounding box center [582, 475] width 185 height 19
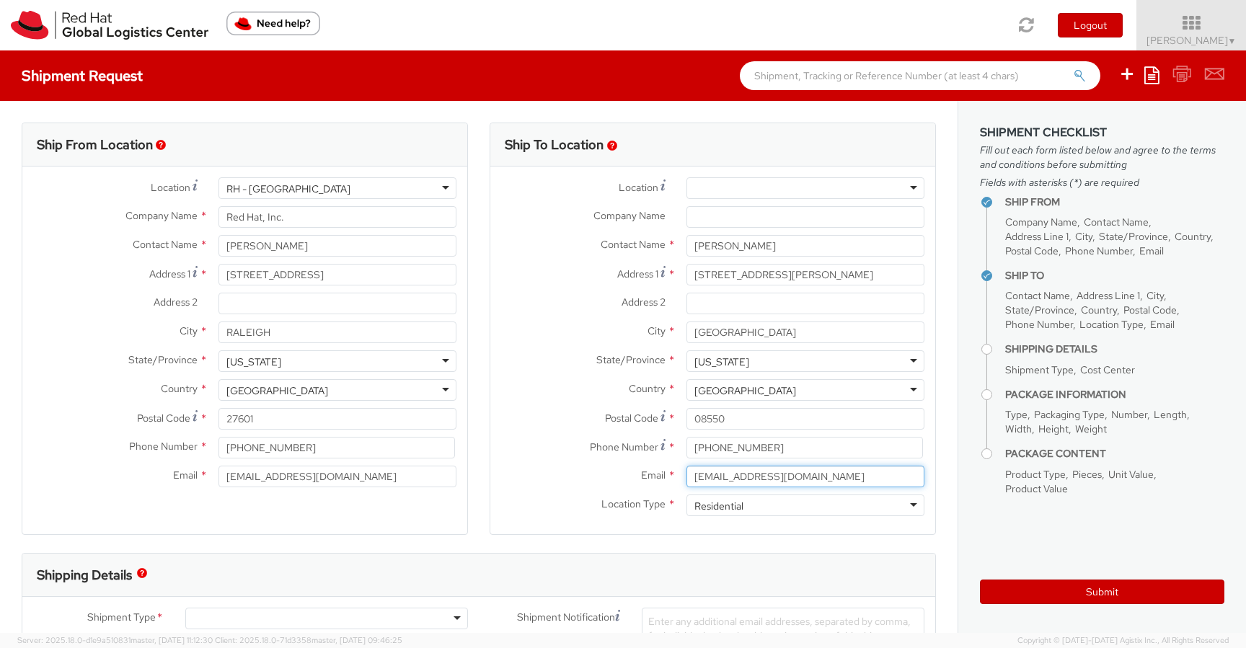
click at [686, 466] on input "mthiyaga@redhat.com" at bounding box center [805, 477] width 238 height 22
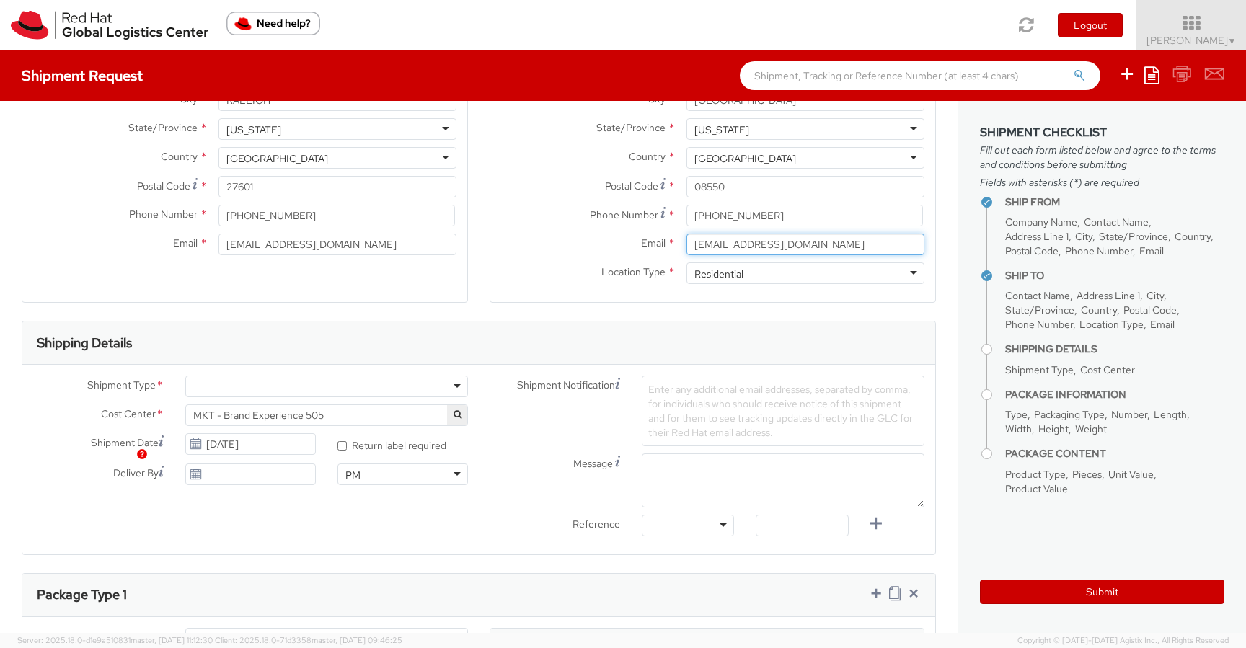
scroll to position [242, 0]
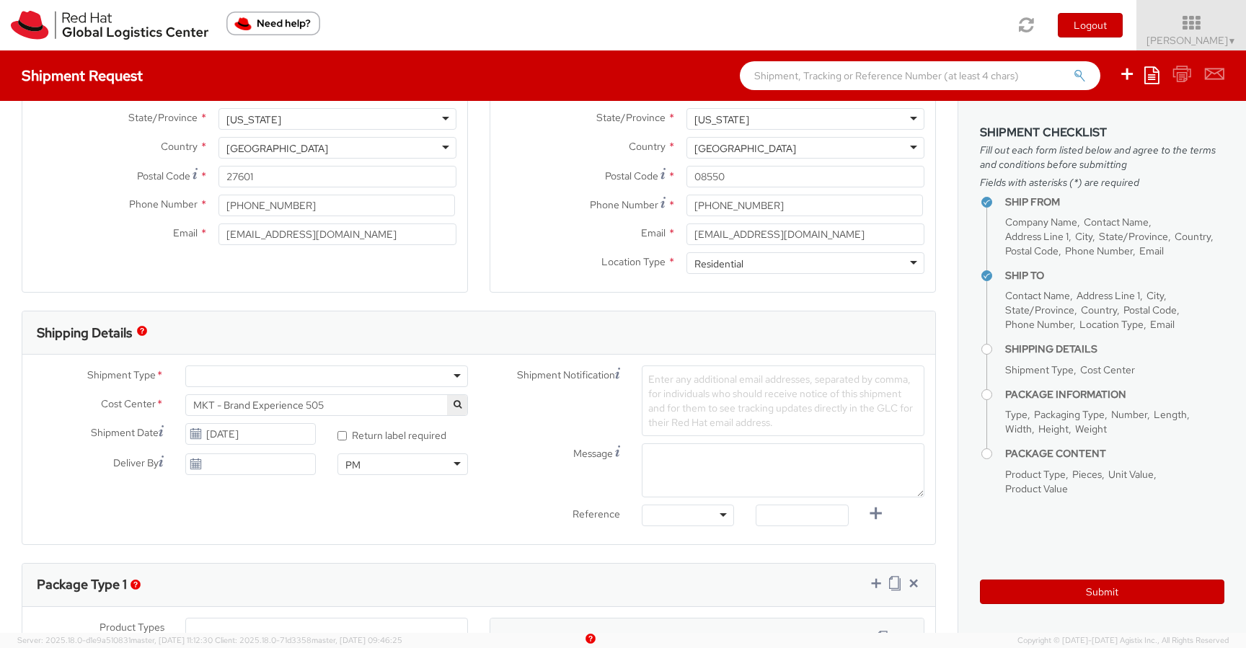
click at [442, 380] on div at bounding box center [326, 376] width 283 height 22
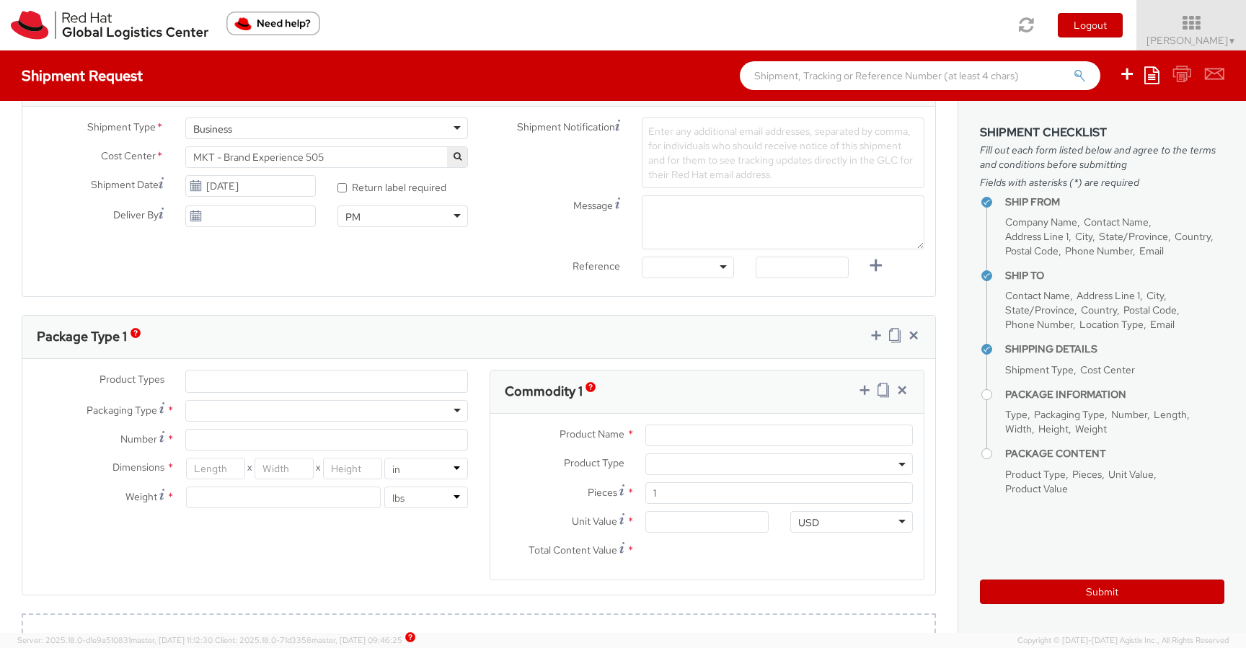
scroll to position [494, 0]
click at [363, 401] on div at bounding box center [326, 407] width 283 height 22
type input "1"
type input "9.5"
type input "12.5"
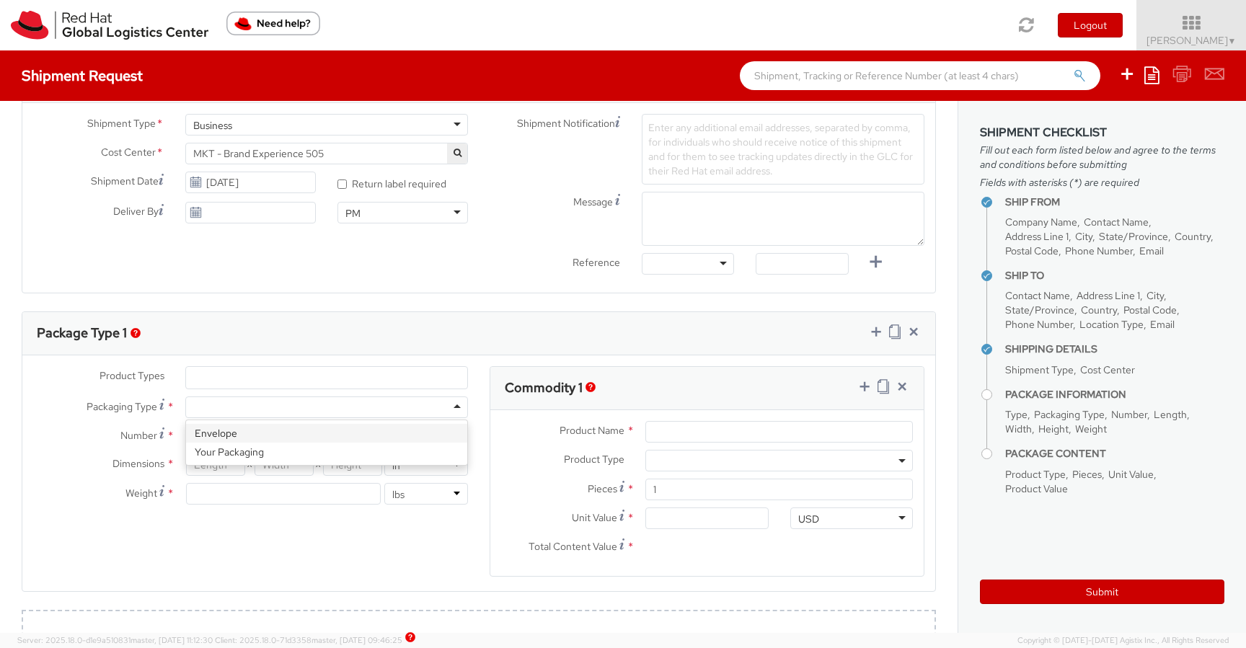
type input "0.25"
type input "1"
click at [252, 492] on input "1" at bounding box center [283, 494] width 195 height 22
type input ".25"
click at [444, 500] on select "lbs kgs" at bounding box center [426, 494] width 84 height 22
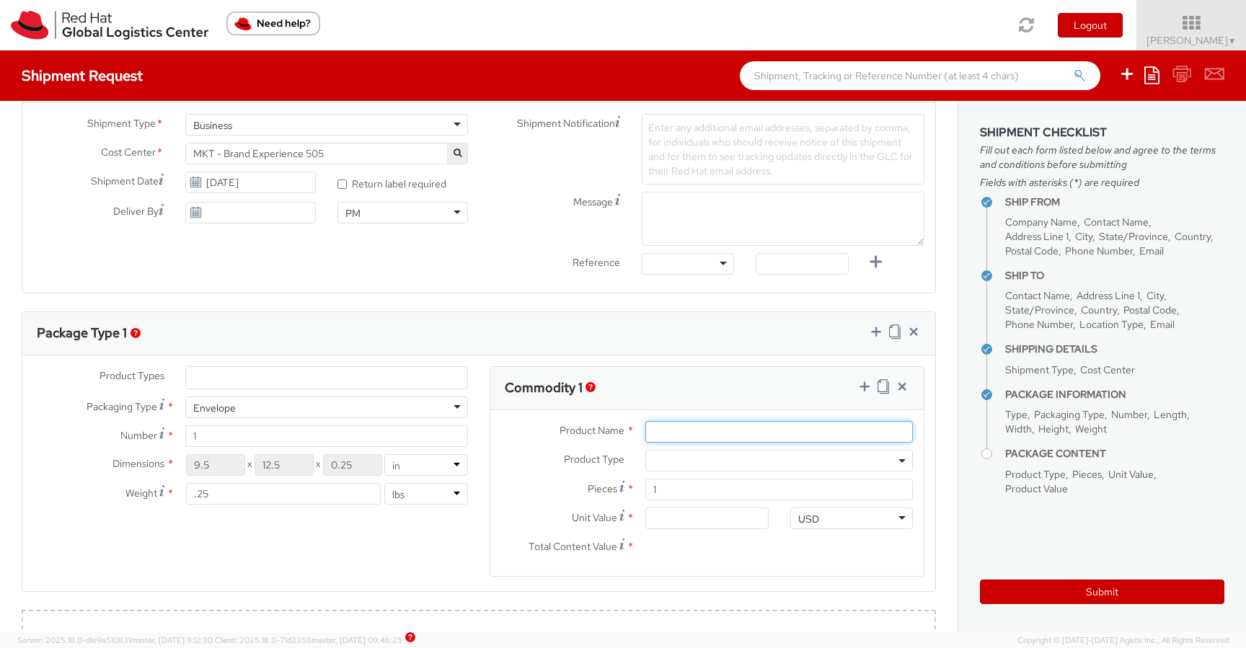
click at [667, 427] on input "Product Name *" at bounding box center [778, 432] width 267 height 22
paste input "JBL Vibe Beam True Wireless Earbuds"
type input "JBL Vibe Beam True Wireless Earbuds"
click at [499, 521] on label "Unit Value *" at bounding box center [562, 516] width 144 height 19
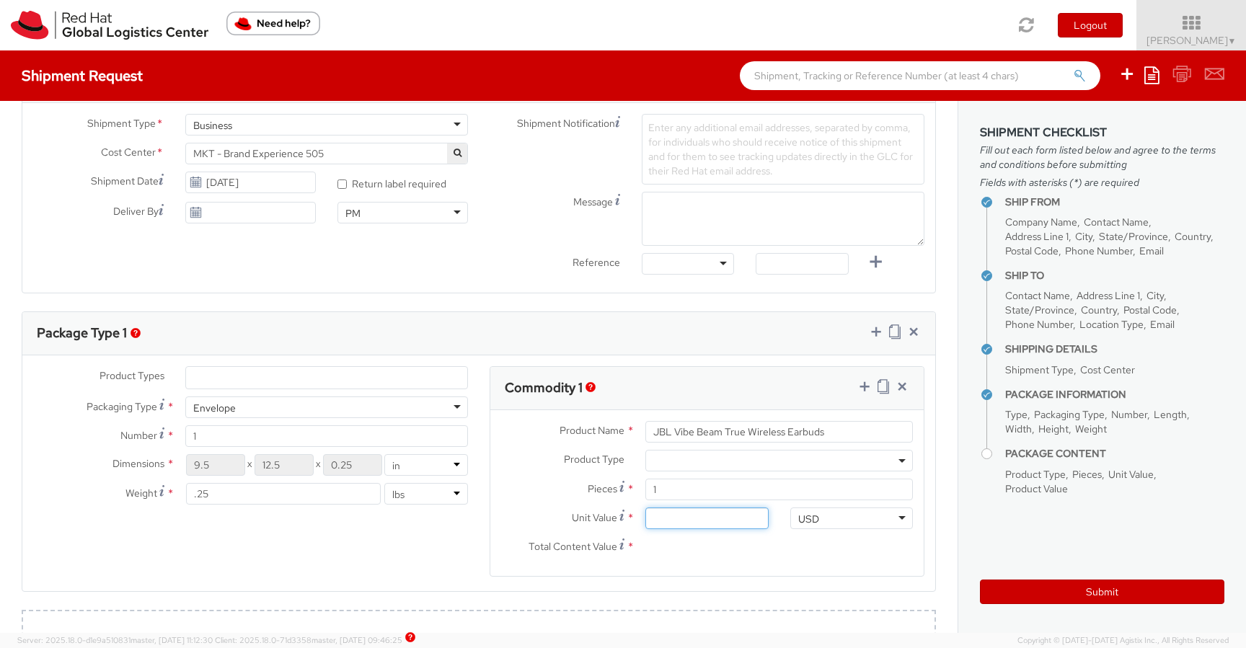
click at [645, 521] on input "Unit Value *" at bounding box center [706, 518] width 123 height 22
type input "5.00"
type input "55.00"
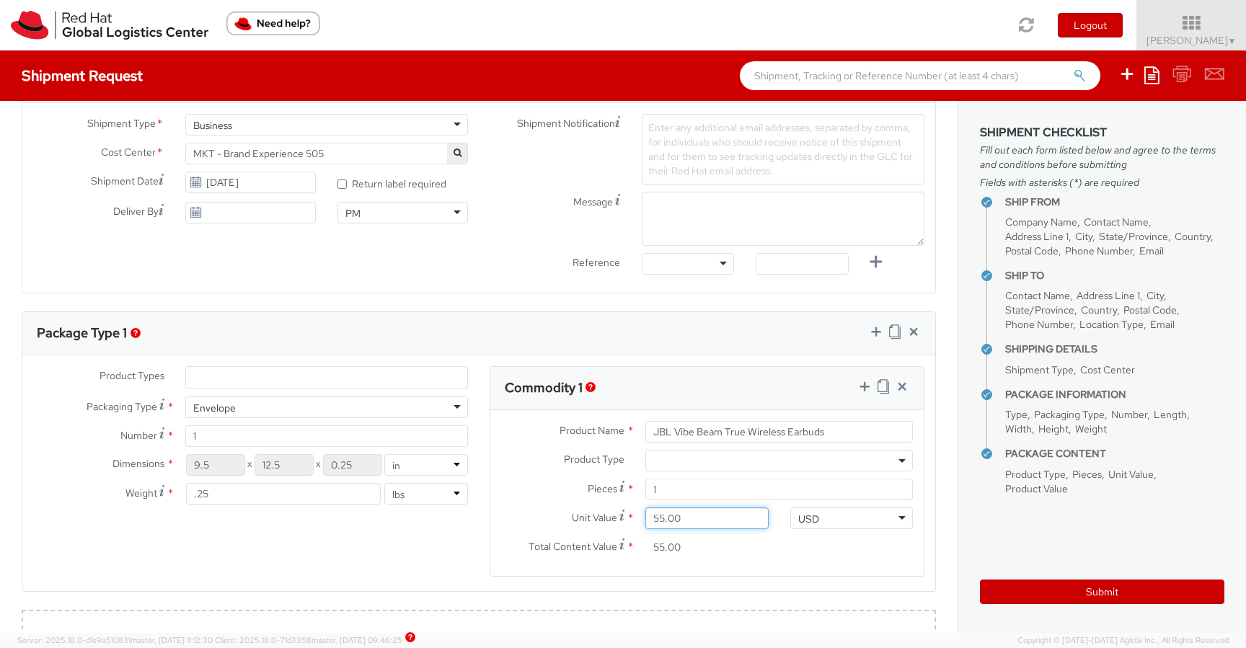
type input "55.90"
type input "55.95"
click at [441, 532] on div "Product Types * Documents Docking Station Laptop Monitor Other Hardware Server …" at bounding box center [478, 480] width 913 height 228
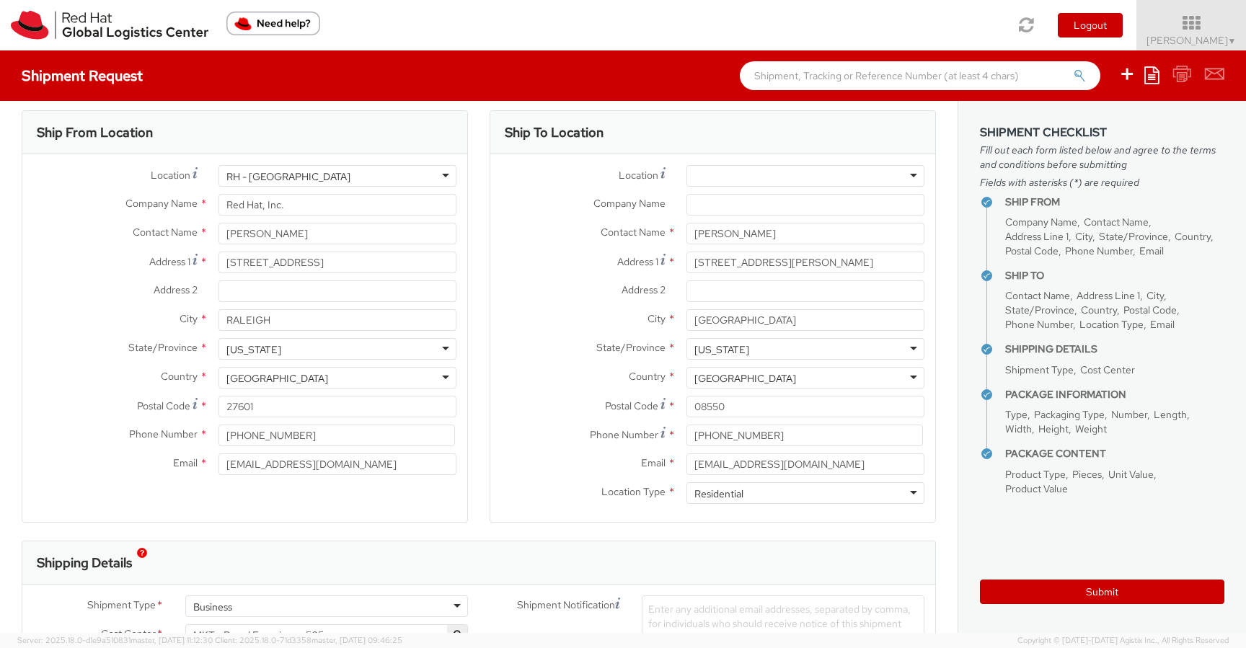
scroll to position [0, 0]
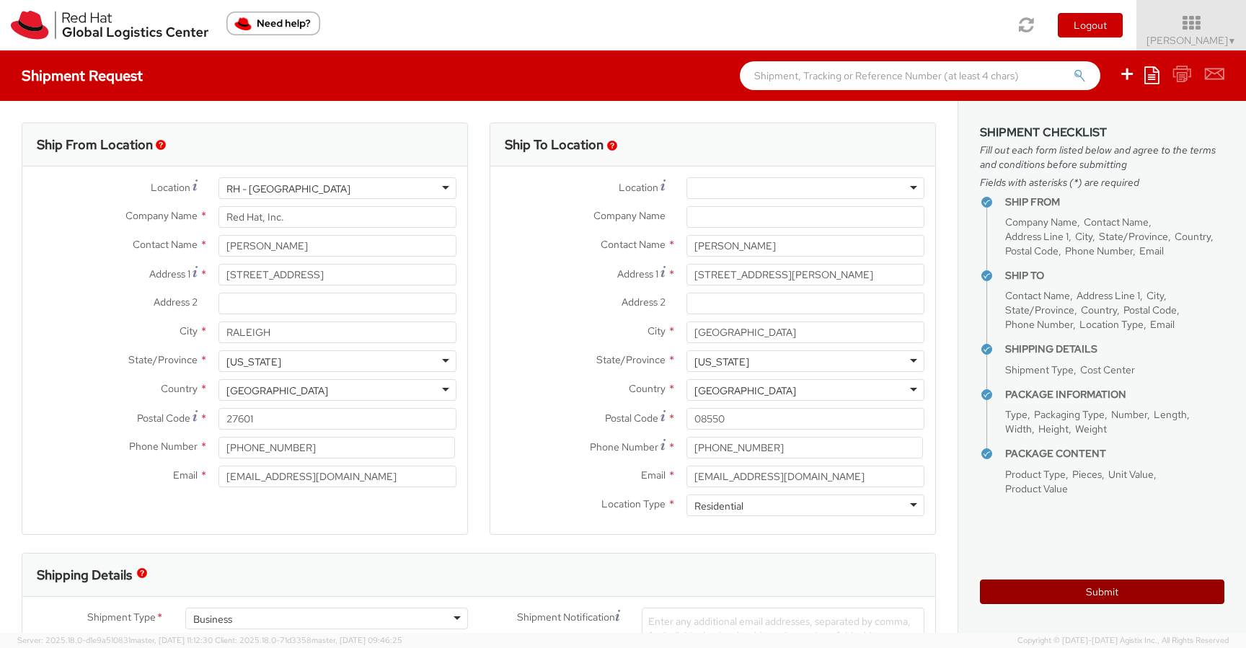
click at [1060, 584] on button "Submit" at bounding box center [1102, 592] width 244 height 25
type input "Manikantan Thiyagarajan"
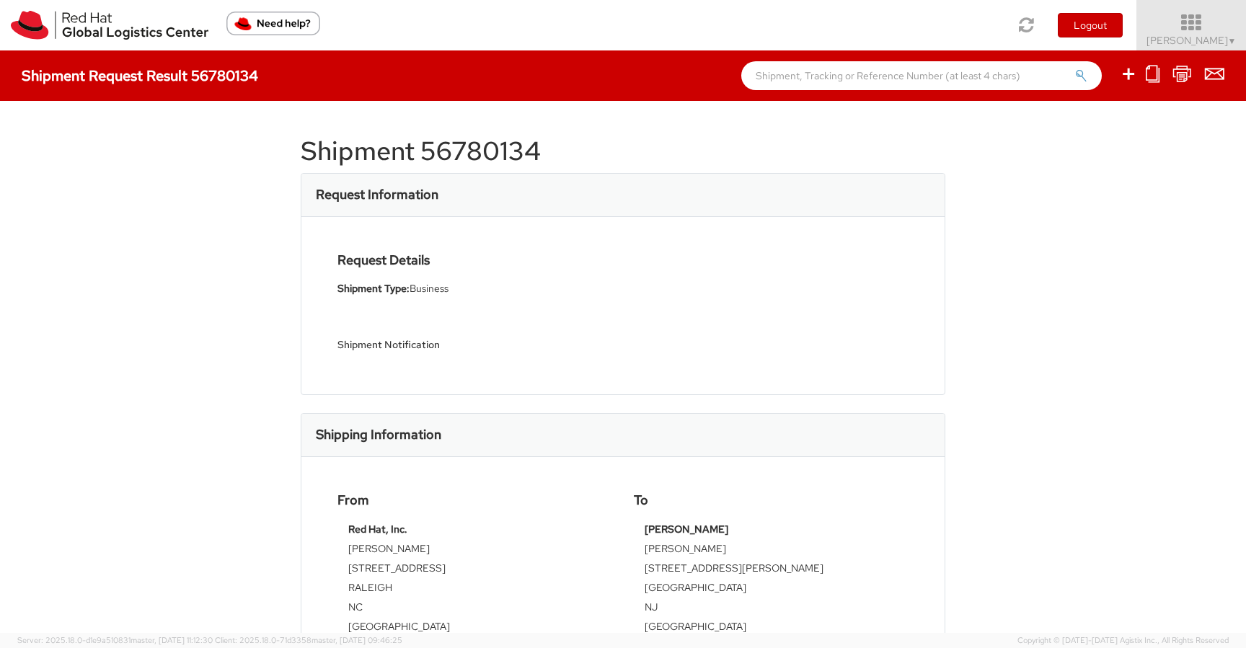
click at [1206, 28] on icon at bounding box center [1191, 23] width 126 height 20
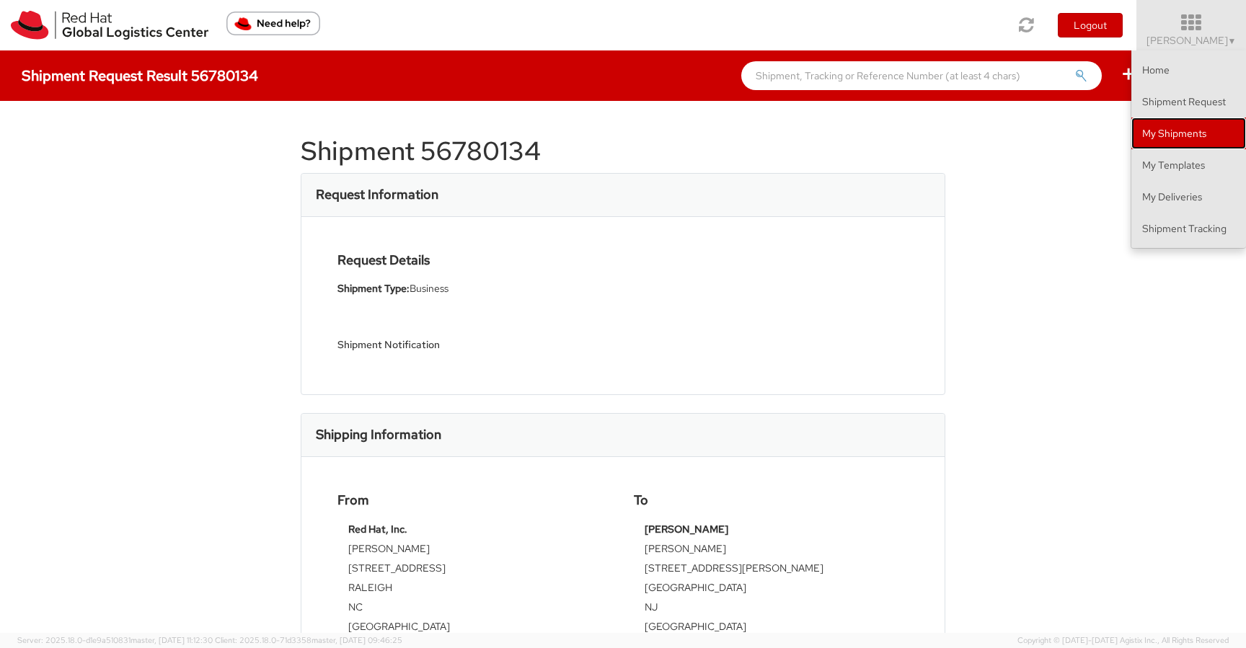
click at [1194, 126] on link "My Shipments" at bounding box center [1188, 133] width 115 height 32
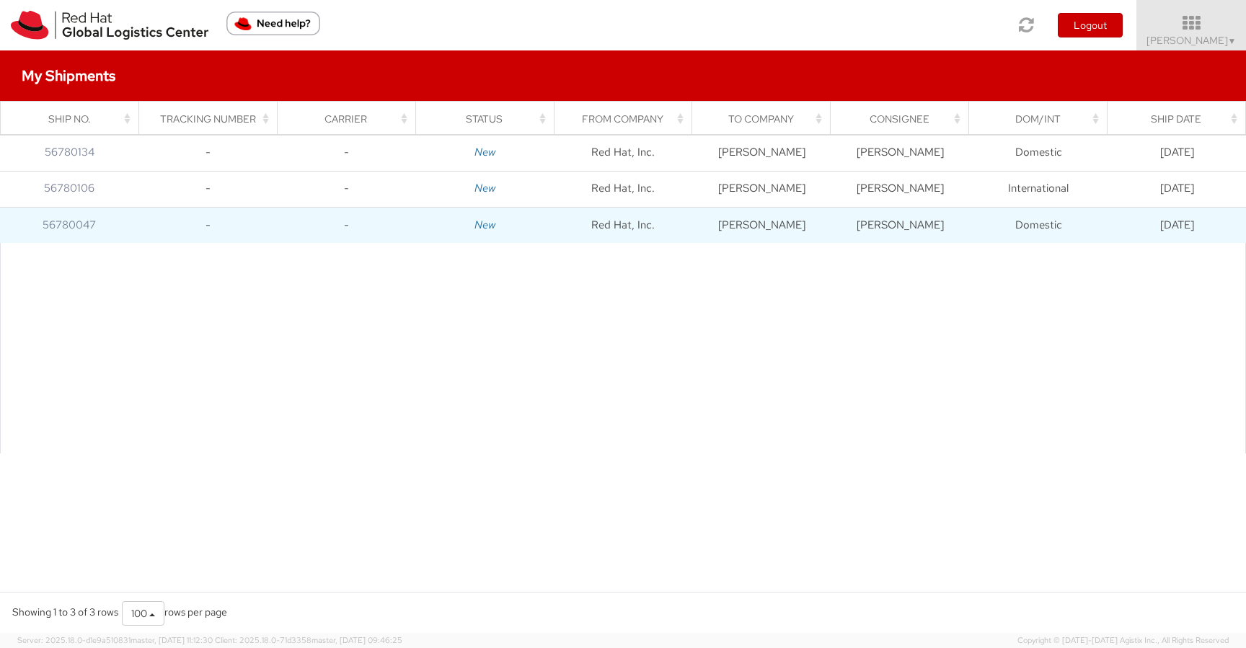
click at [802, 220] on td "Andy Nelson" at bounding box center [761, 225] width 138 height 36
click at [155, 222] on td "-" at bounding box center [207, 225] width 138 height 36
click at [270, 219] on td "-" at bounding box center [207, 225] width 138 height 36
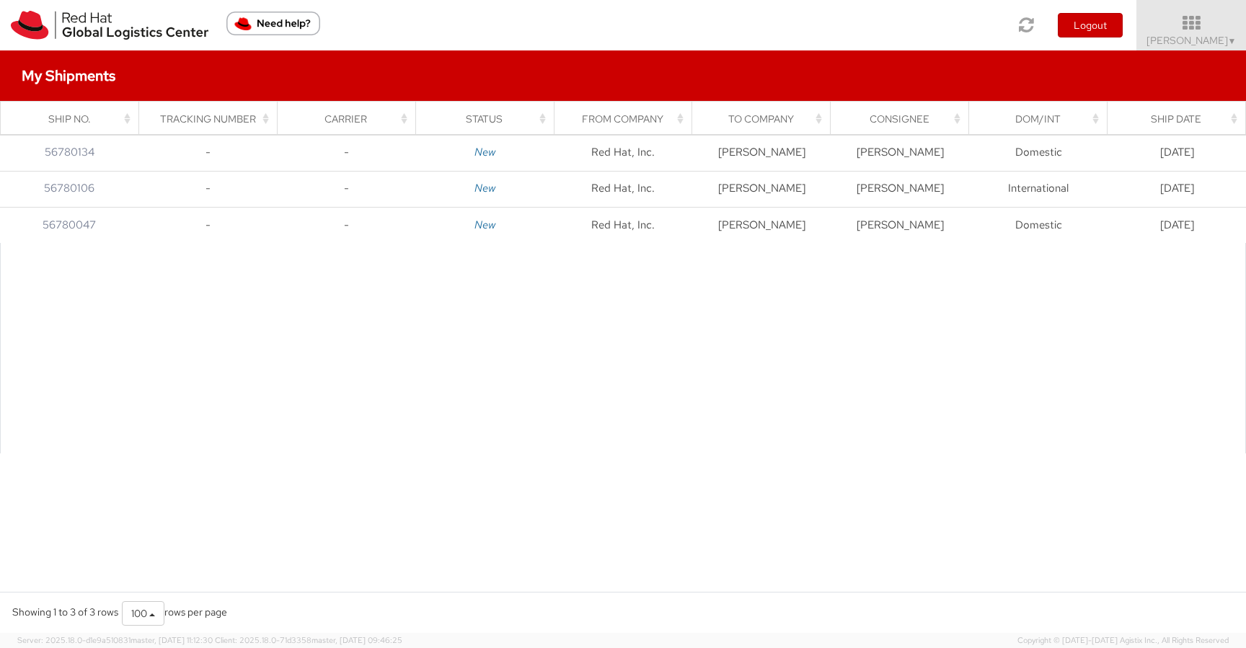
click at [939, 247] on div at bounding box center [623, 348] width 1246 height 210
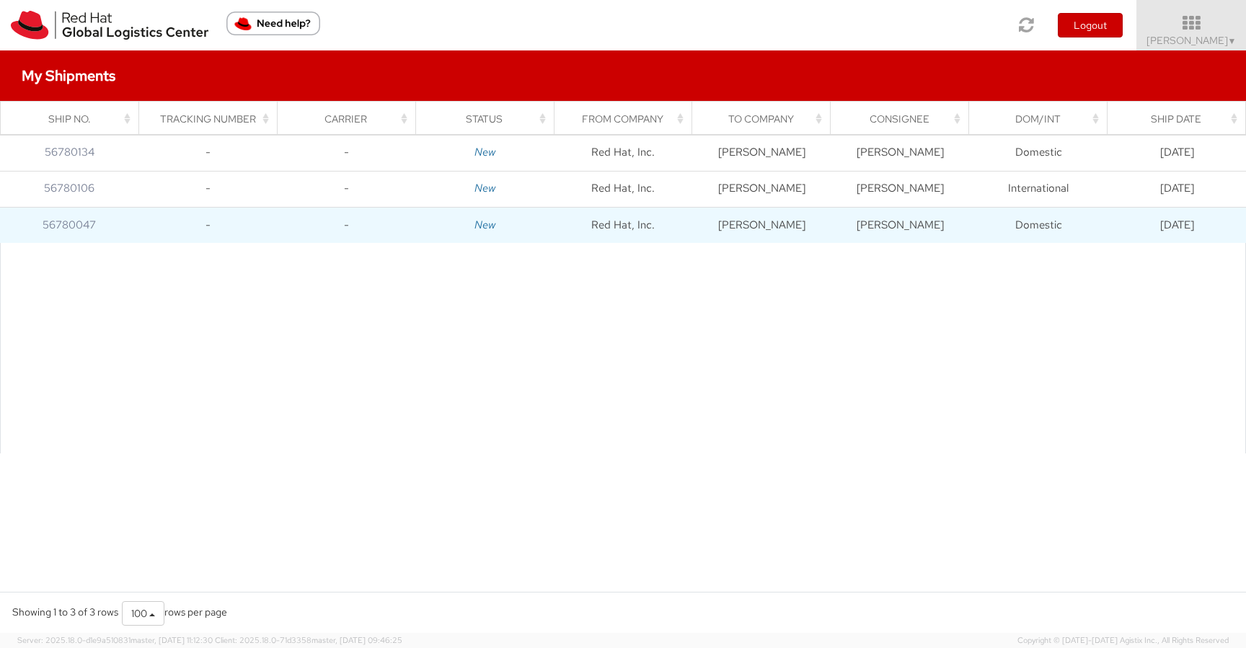
click at [988, 217] on td "Domestic" at bounding box center [1038, 225] width 138 height 36
click at [63, 223] on link "56780047" at bounding box center [69, 225] width 53 height 14
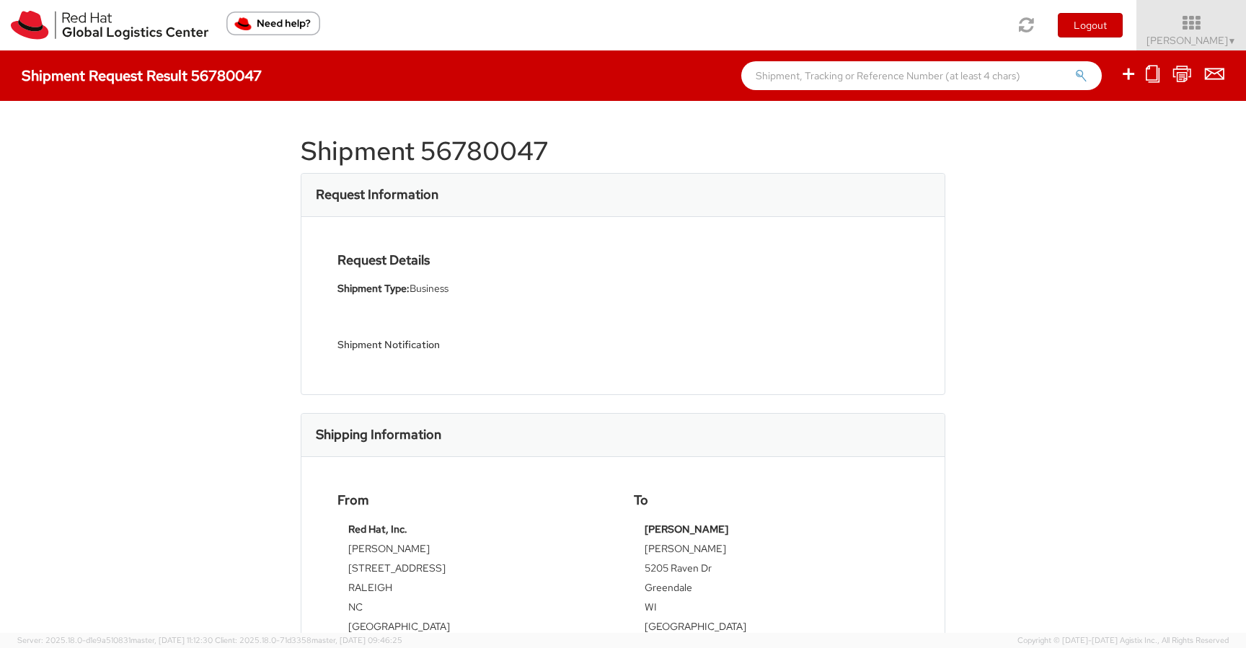
click at [170, 229] on div "Shipment 56780047 Request Information Request Details Shipment Type: Business S…" at bounding box center [623, 367] width 1246 height 532
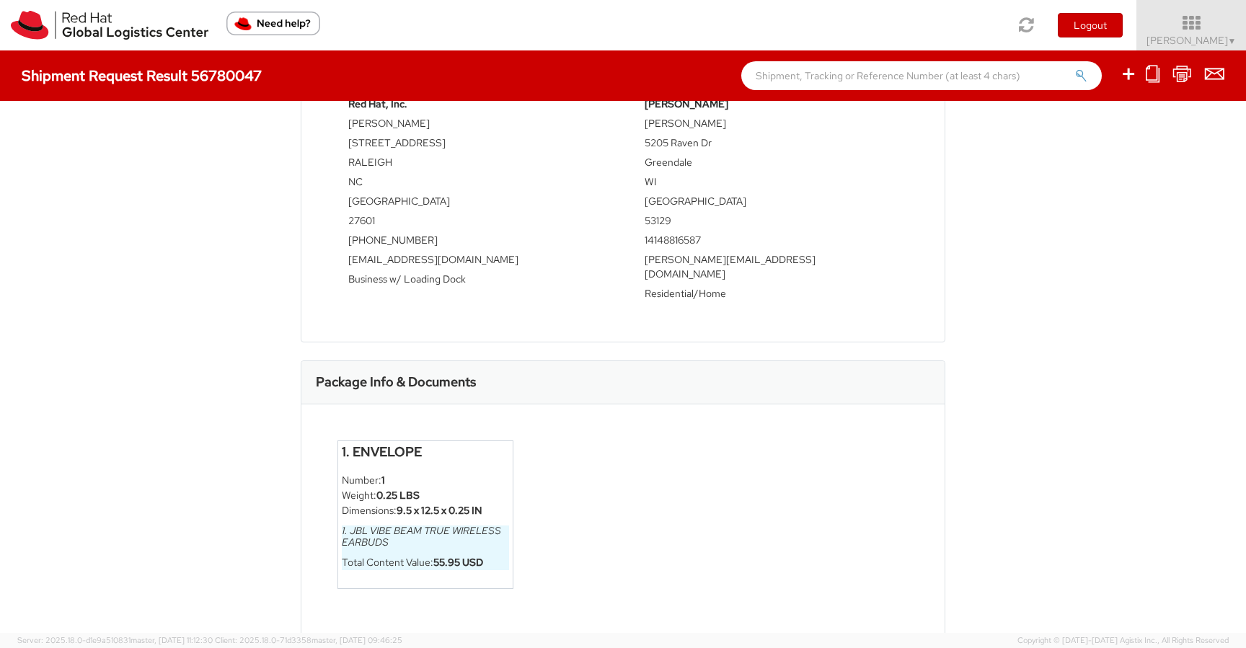
click at [357, 445] on h4 "1. Envelope" at bounding box center [425, 452] width 167 height 14
click at [370, 531] on h6 "1. JBL Vibe Beam True Wireless Earbuds" at bounding box center [425, 536] width 167 height 22
click at [445, 556] on strong "55.95 USD" at bounding box center [458, 562] width 50 height 13
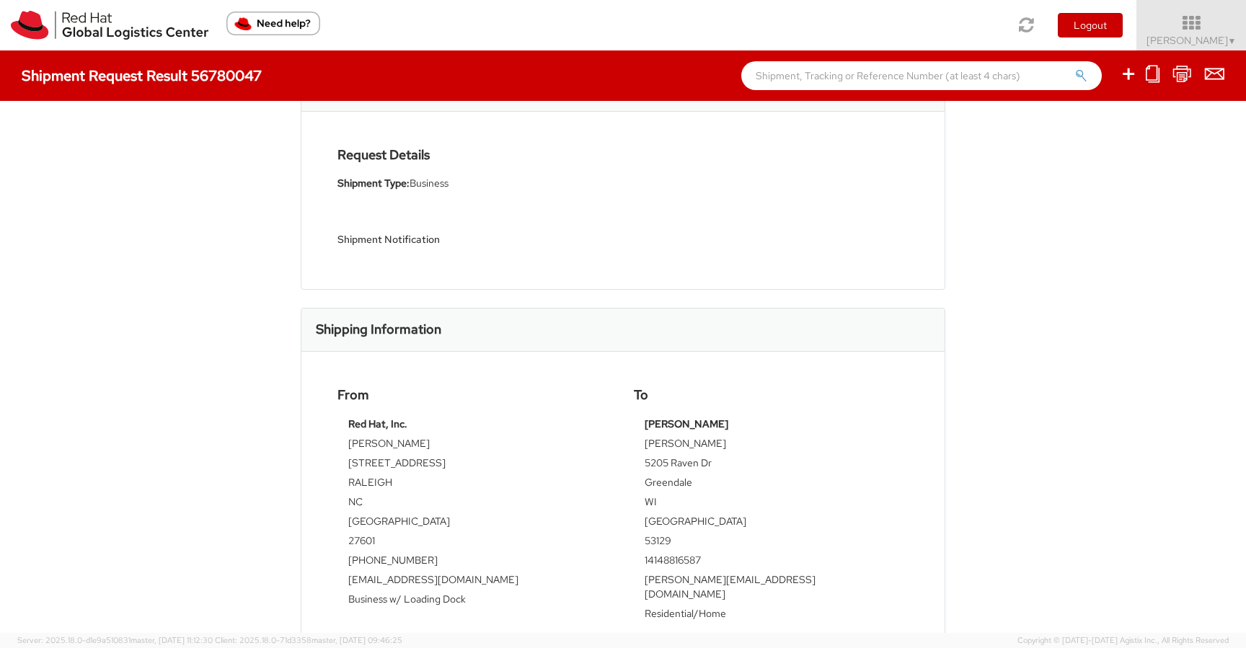
scroll to position [0, 0]
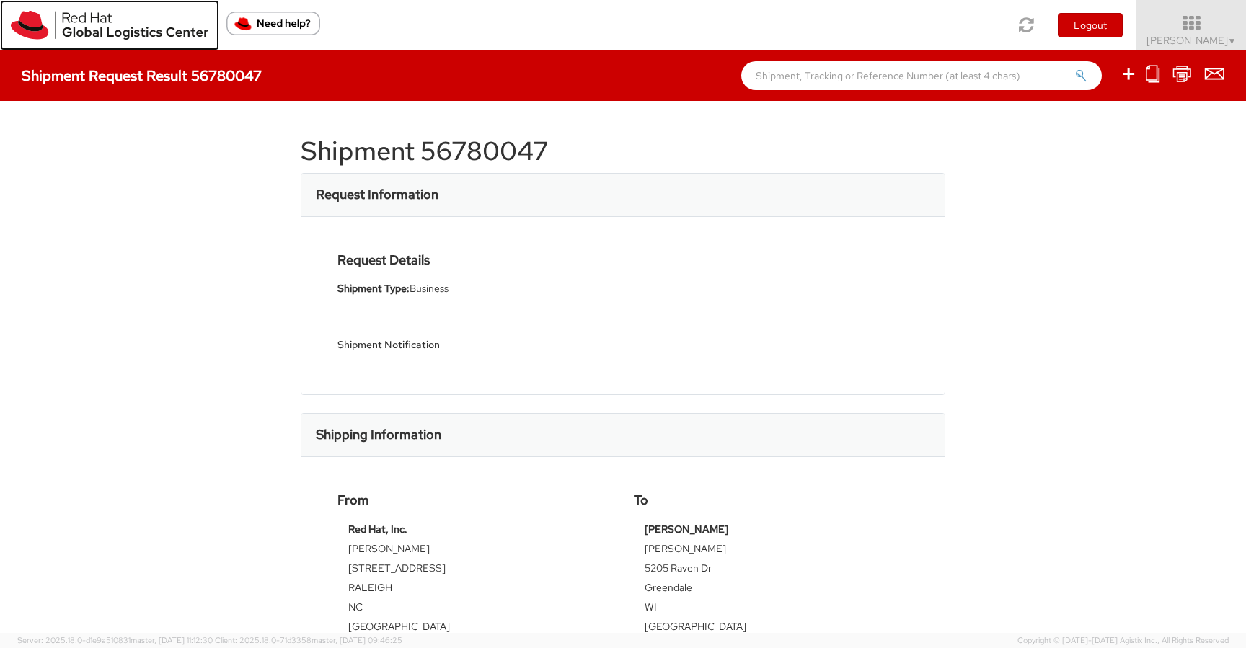
click at [120, 18] on img at bounding box center [109, 25] width 197 height 29
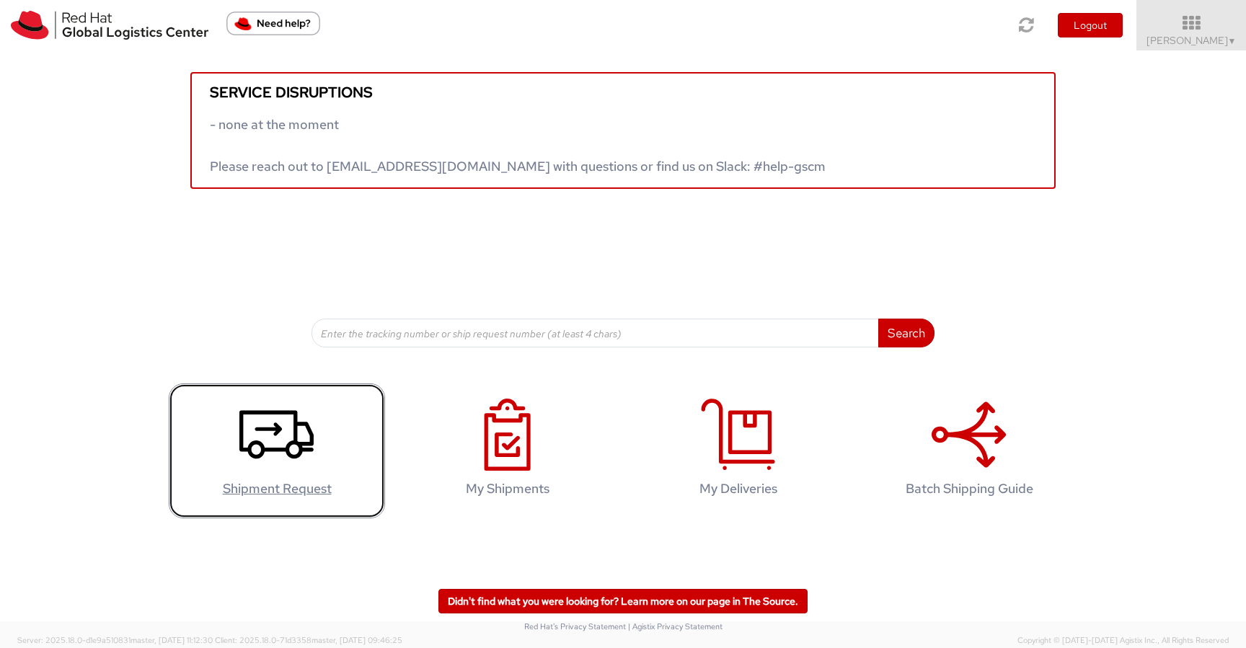
click at [252, 451] on icon at bounding box center [276, 435] width 74 height 72
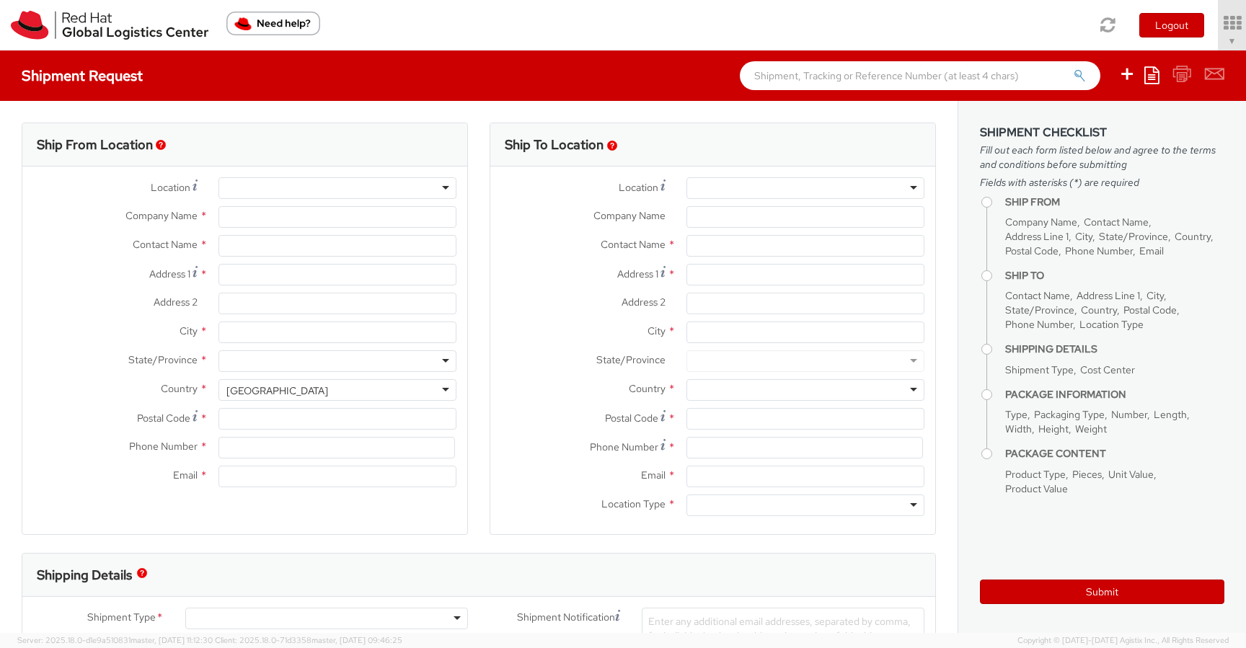
select select "505"
type input "Red Hat, Inc."
type input "[PERSON_NAME]"
type input "[STREET_ADDRESS]"
type input "RALEIGH"
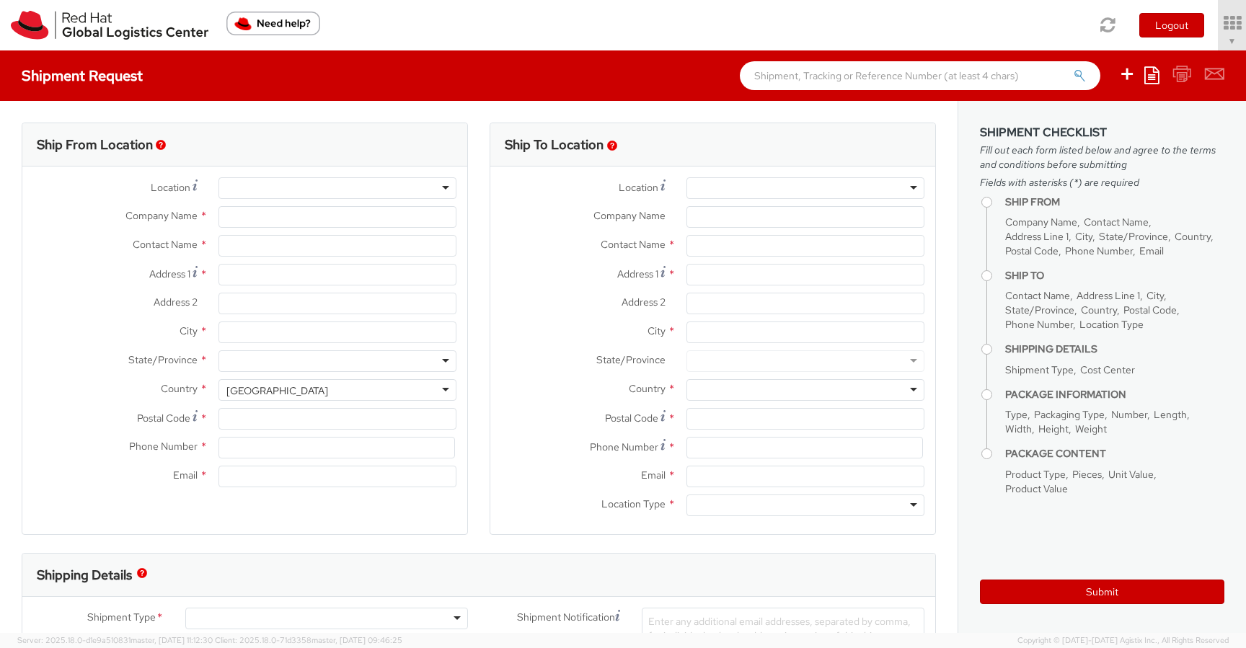
type input "27601"
type input "[PHONE_NUMBER]"
type input "[EMAIL_ADDRESS][DOMAIN_NAME]"
select select
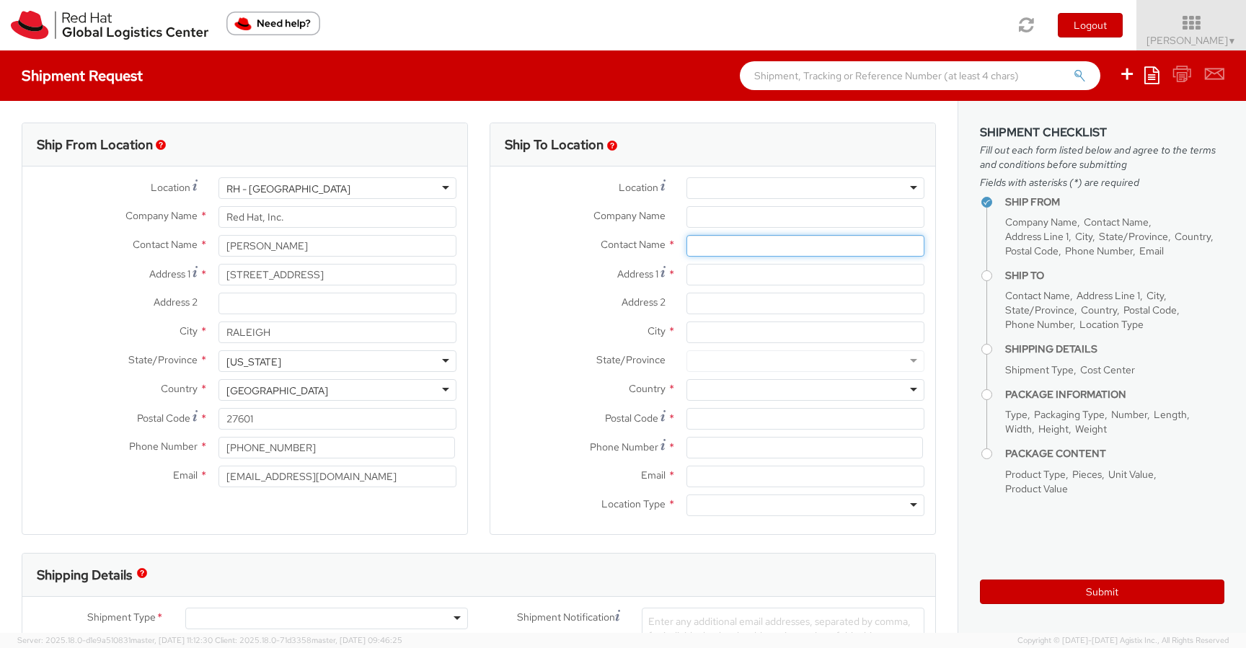
click at [737, 244] on input "text" at bounding box center [805, 246] width 238 height 22
paste input "[PERSON_NAME]"
type input "[PERSON_NAME]"
click at [544, 295] on label "Address 2 *" at bounding box center [582, 302] width 185 height 19
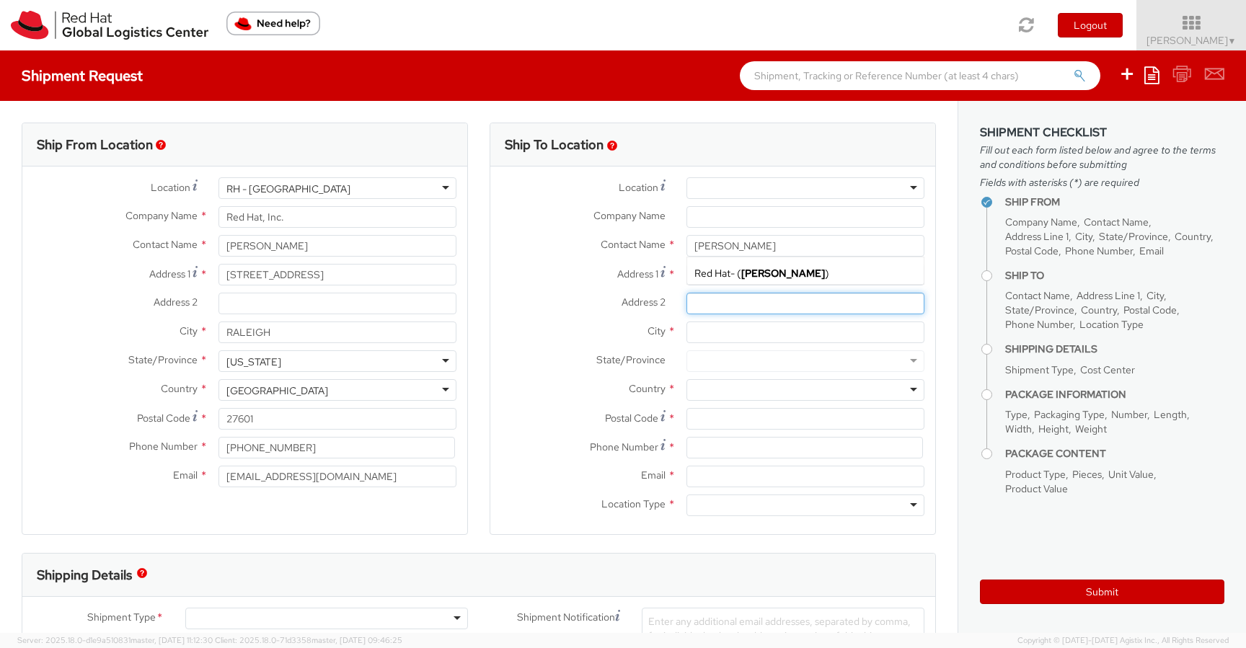
click at [686, 295] on input "Address 2 *" at bounding box center [805, 304] width 238 height 22
paste input "1907 [PERSON_NAME] Dr"
type input "1907 [PERSON_NAME] Dr"
click at [754, 386] on div at bounding box center [805, 390] width 238 height 22
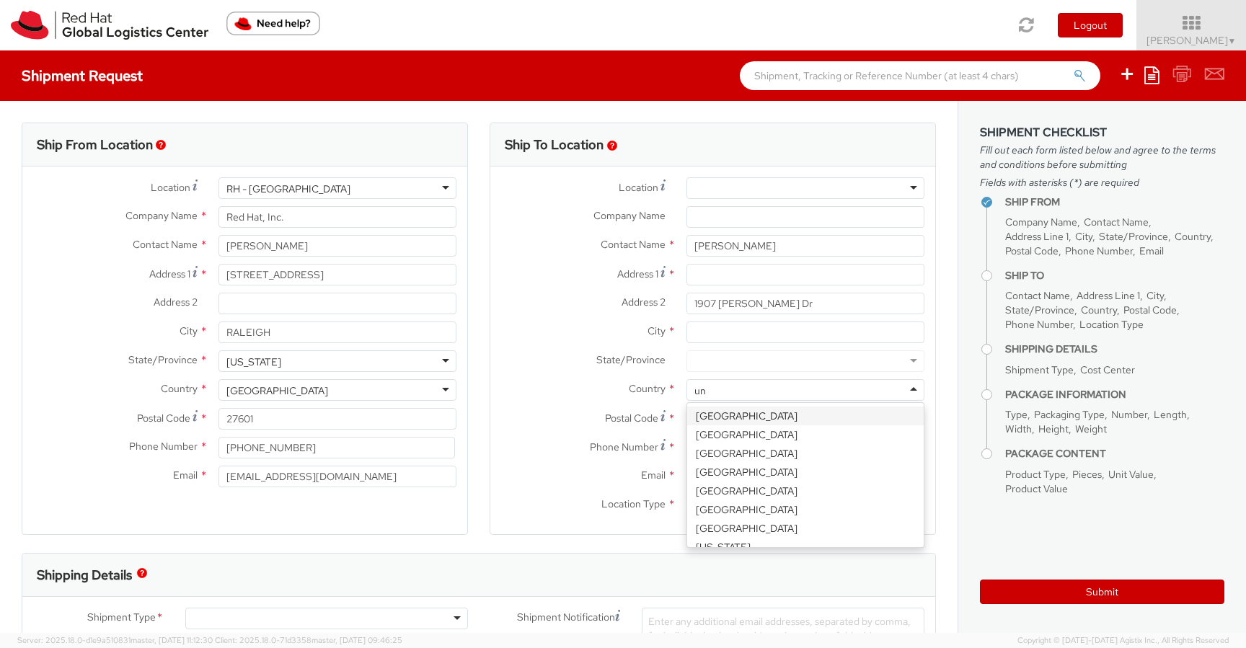
type input "uni"
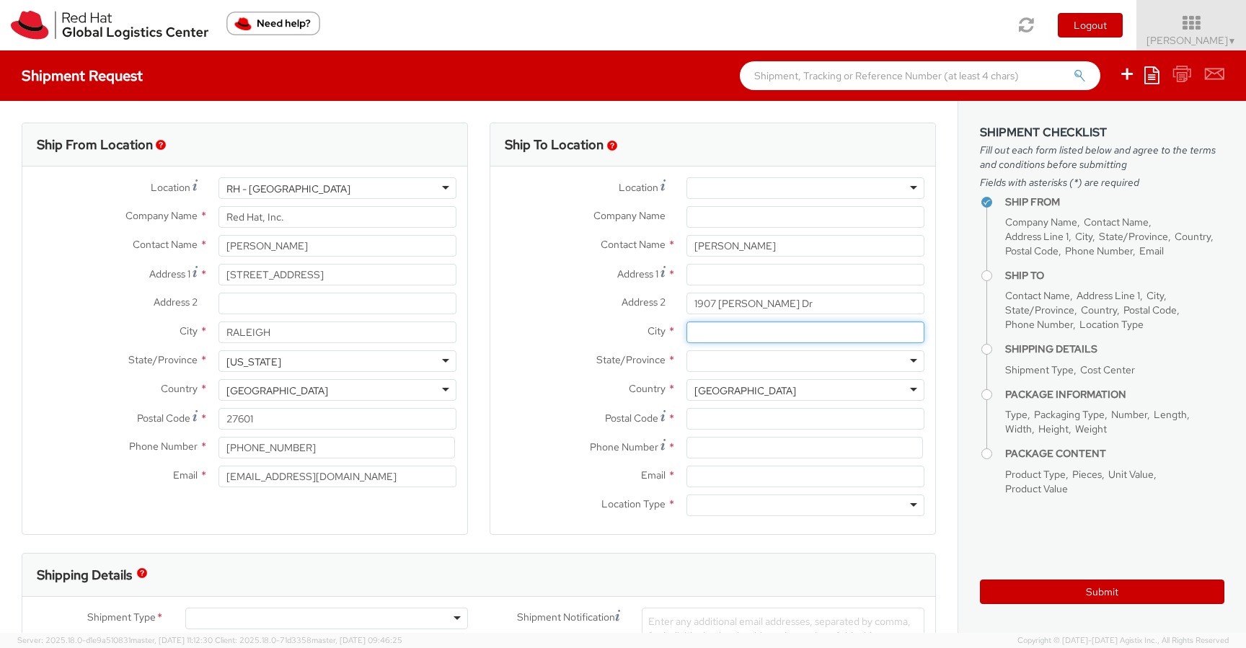
click at [701, 333] on input "City *" at bounding box center [805, 332] width 238 height 22
paste input "Kingwood"
type input "Kingwood"
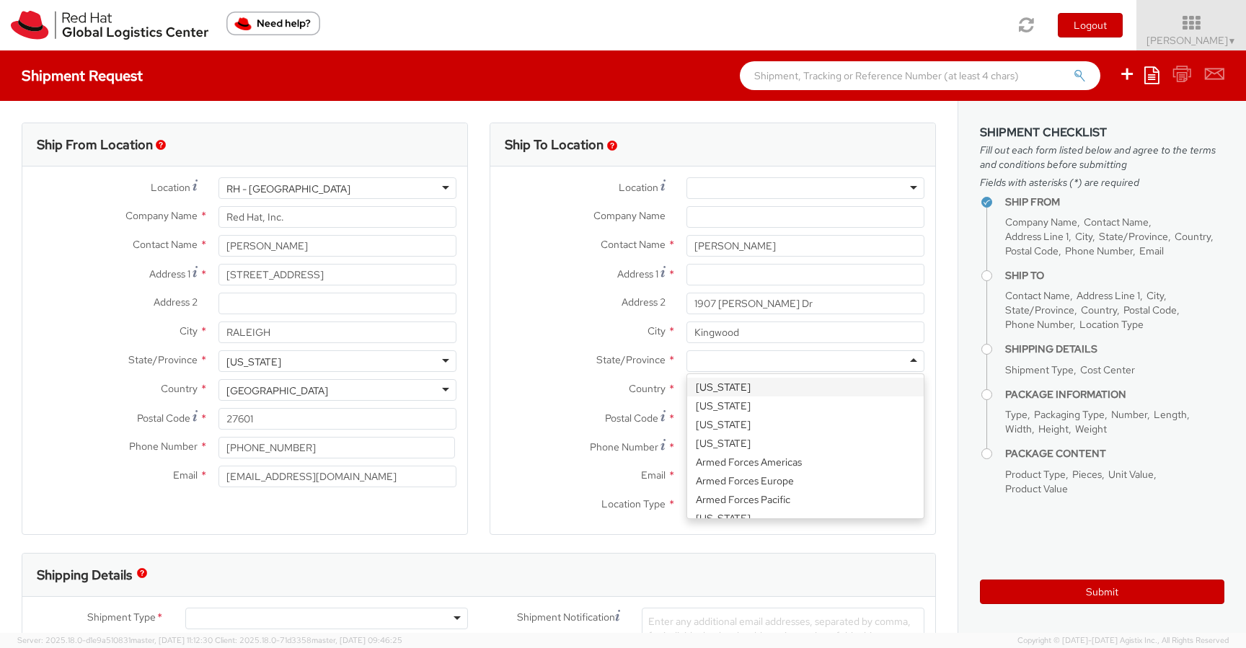
click at [887, 361] on div at bounding box center [805, 361] width 238 height 22
type input "tex"
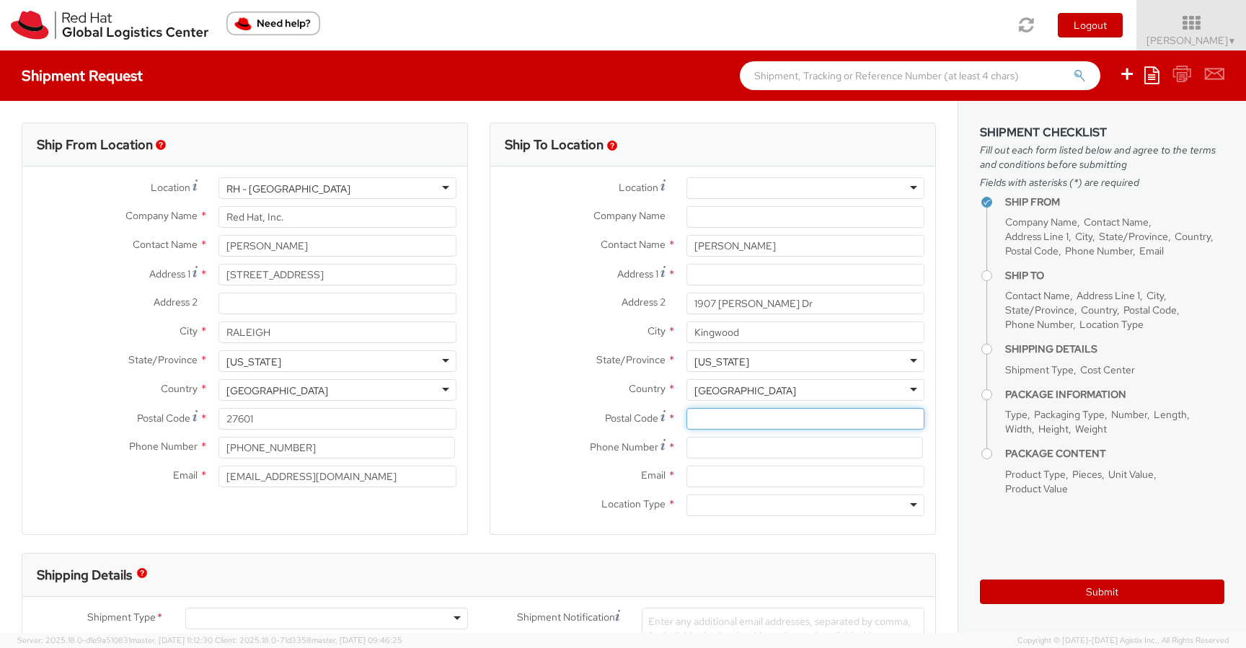
click at [747, 416] on input "Postal Code *" at bounding box center [805, 419] width 238 height 22
paste input "77345"
type input "77345"
click at [719, 454] on input at bounding box center [804, 448] width 236 height 22
paste input "[PHONE_NUMBER]"
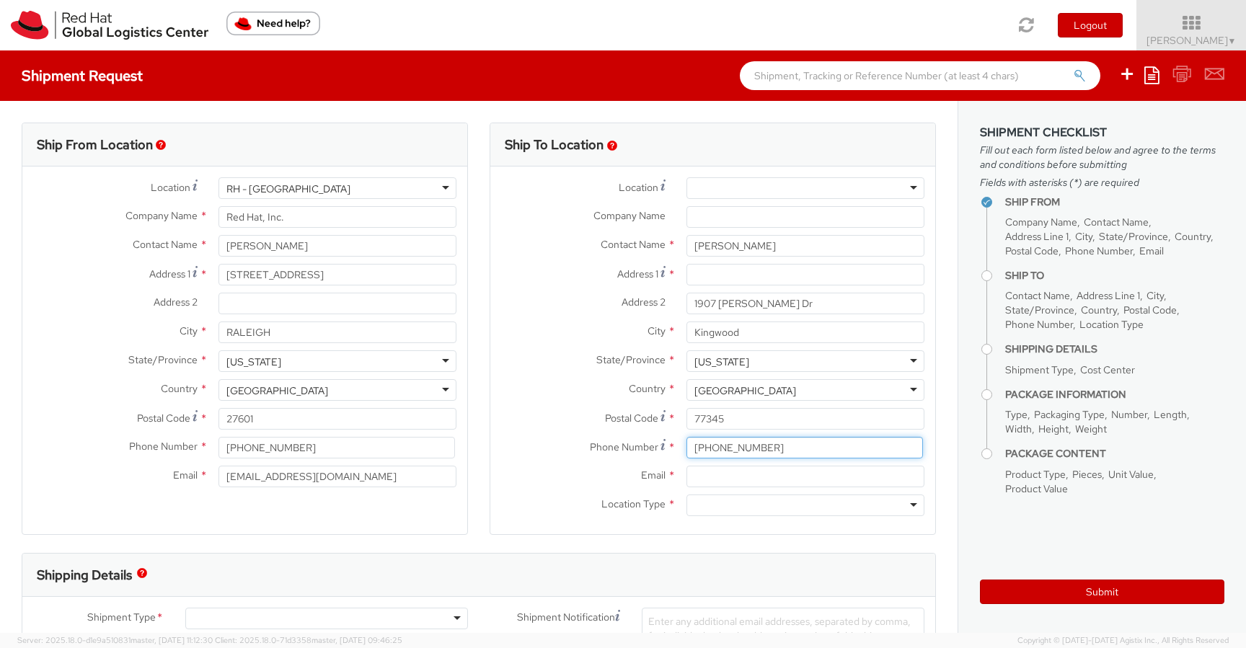
type input "[PHONE_NUMBER]"
click at [517, 399] on div "Country * [GEOGRAPHIC_DATA] [GEOGRAPHIC_DATA] [GEOGRAPHIC_DATA] [GEOGRAPHIC_DAT…" at bounding box center [712, 390] width 445 height 22
click at [786, 476] on input "Email *" at bounding box center [805, 477] width 238 height 22
paste input "[EMAIL_ADDRESS][DOMAIN_NAME]"
type input "[EMAIL_ADDRESS][DOMAIN_NAME]"
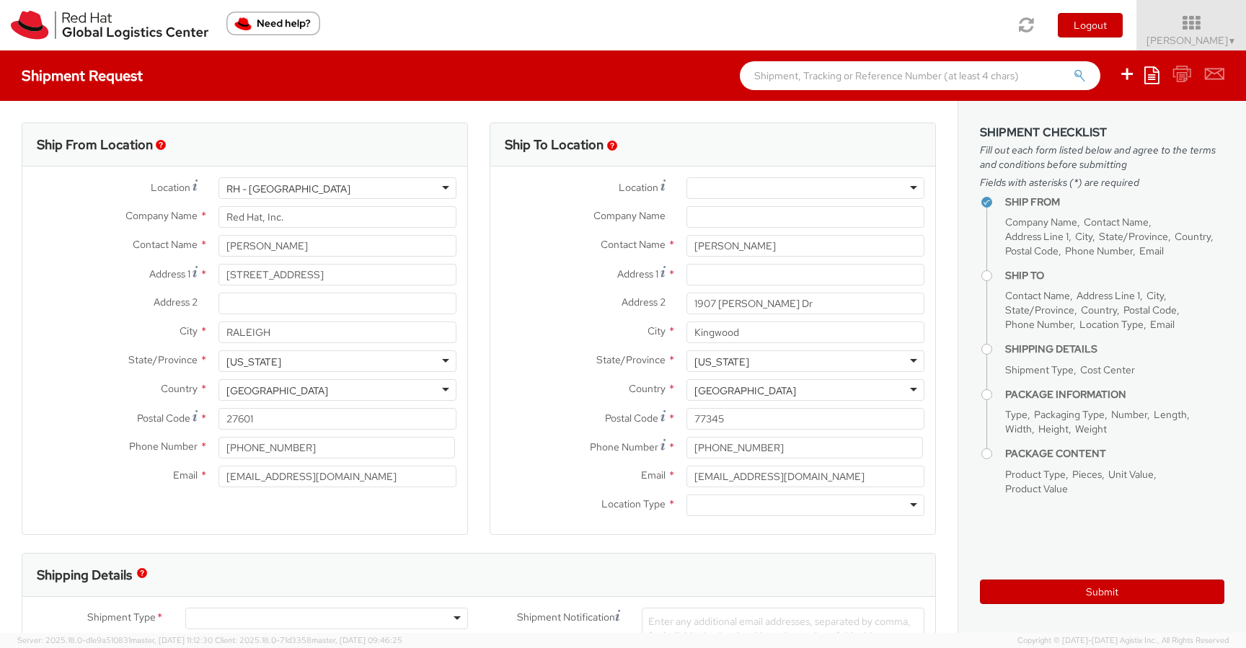
click at [603, 472] on label "Email *" at bounding box center [582, 475] width 185 height 19
click at [686, 472] on input "[EMAIL_ADDRESS][DOMAIN_NAME]" at bounding box center [805, 477] width 238 height 22
click at [699, 507] on div at bounding box center [805, 505] width 238 height 22
click at [708, 561] on div "Business Residential" at bounding box center [805, 540] width 236 height 45
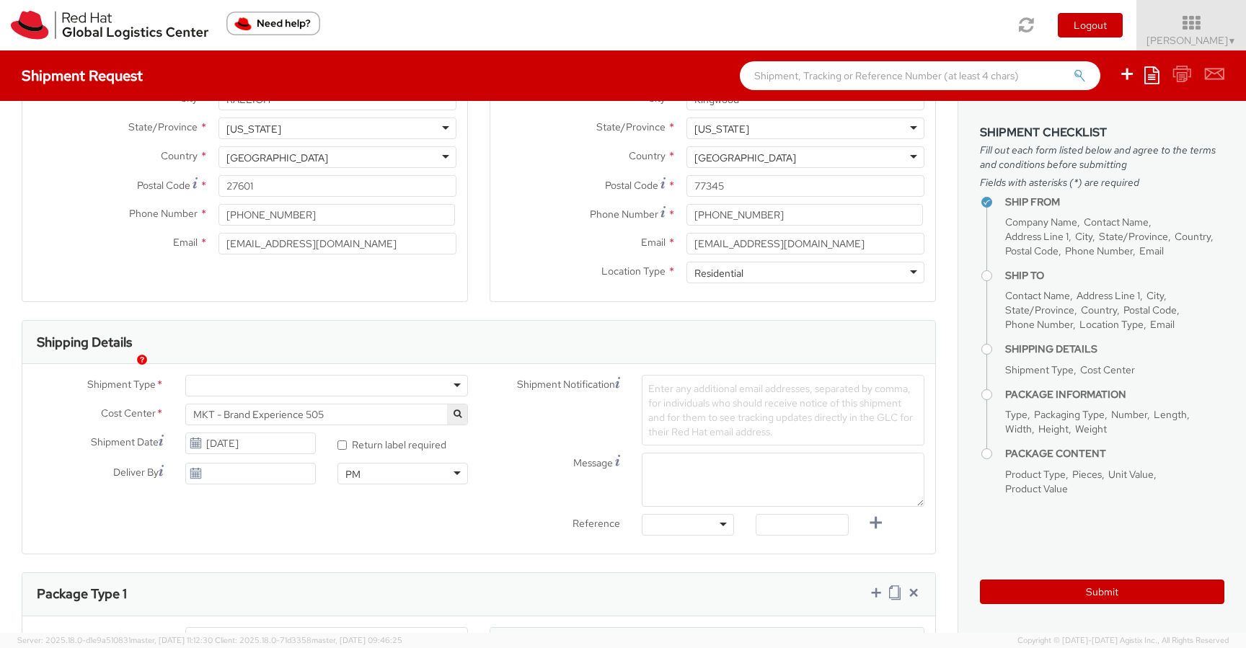
scroll to position [244, 0]
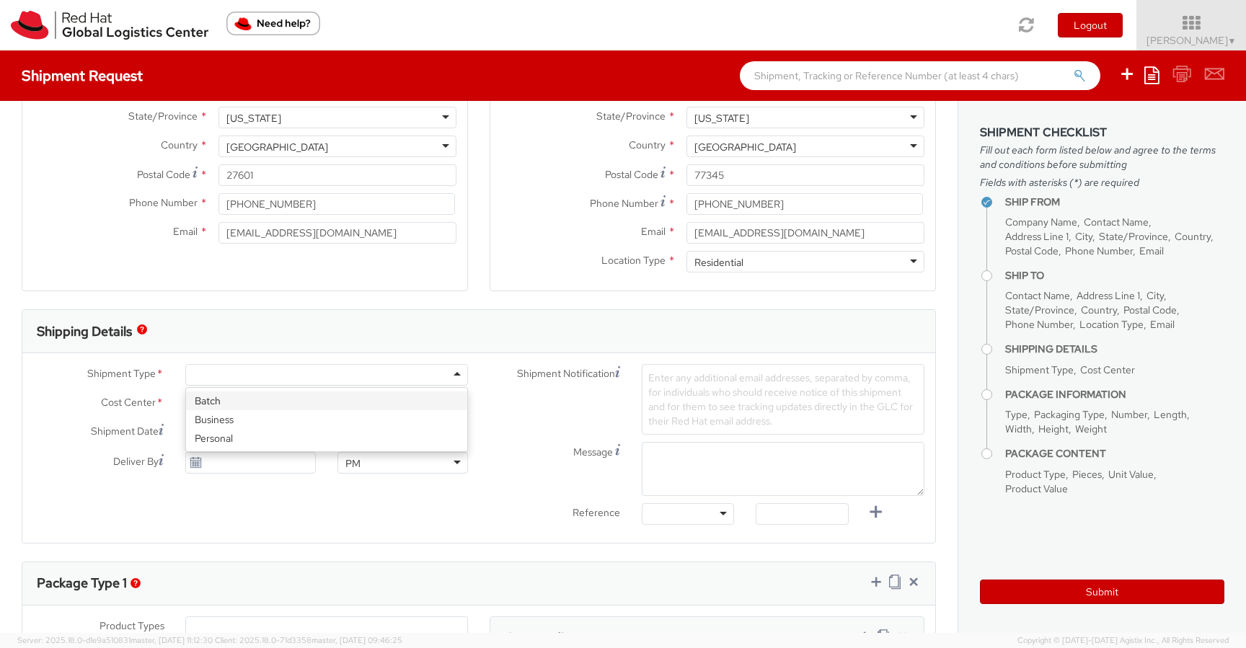
click at [443, 373] on div at bounding box center [326, 375] width 283 height 22
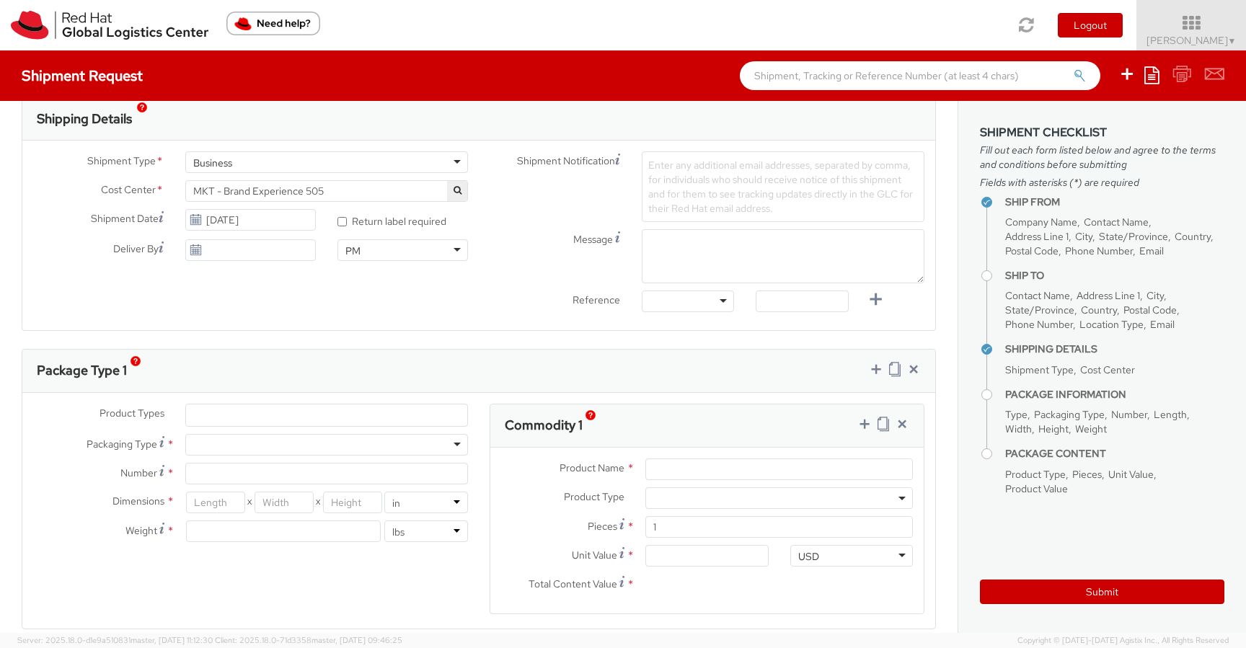
scroll to position [466, 0]
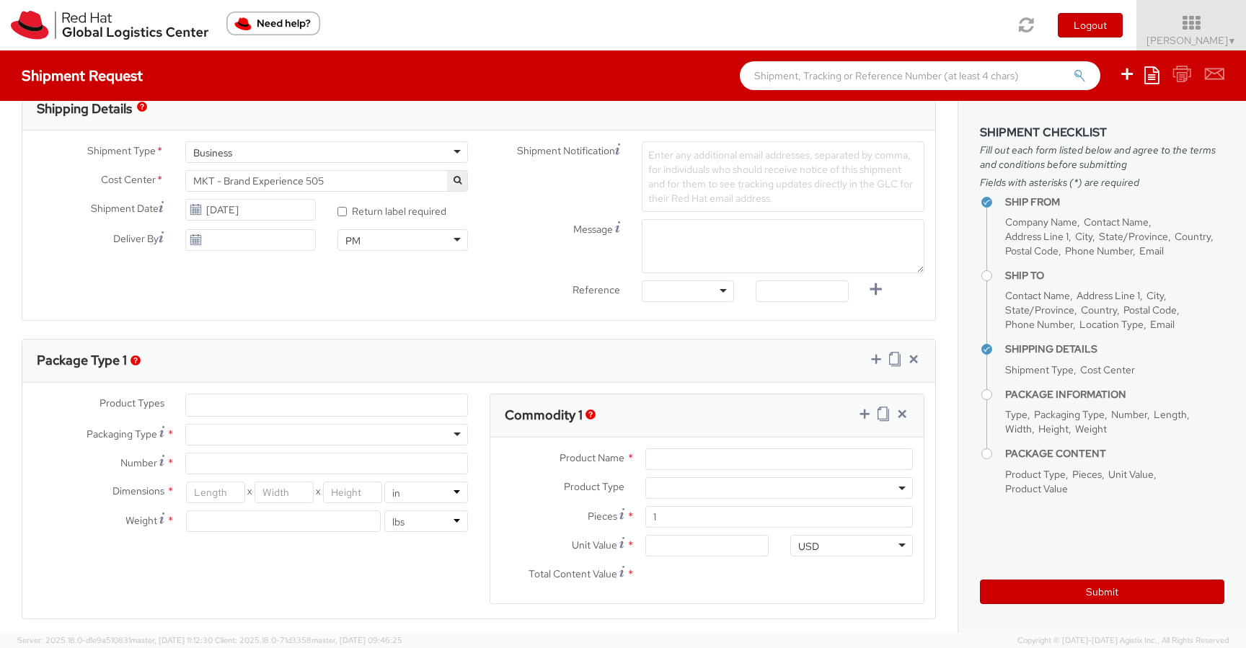
click at [335, 436] on div at bounding box center [326, 435] width 283 height 22
type input "1"
type input "9.5"
type input "12.5"
type input "0.25"
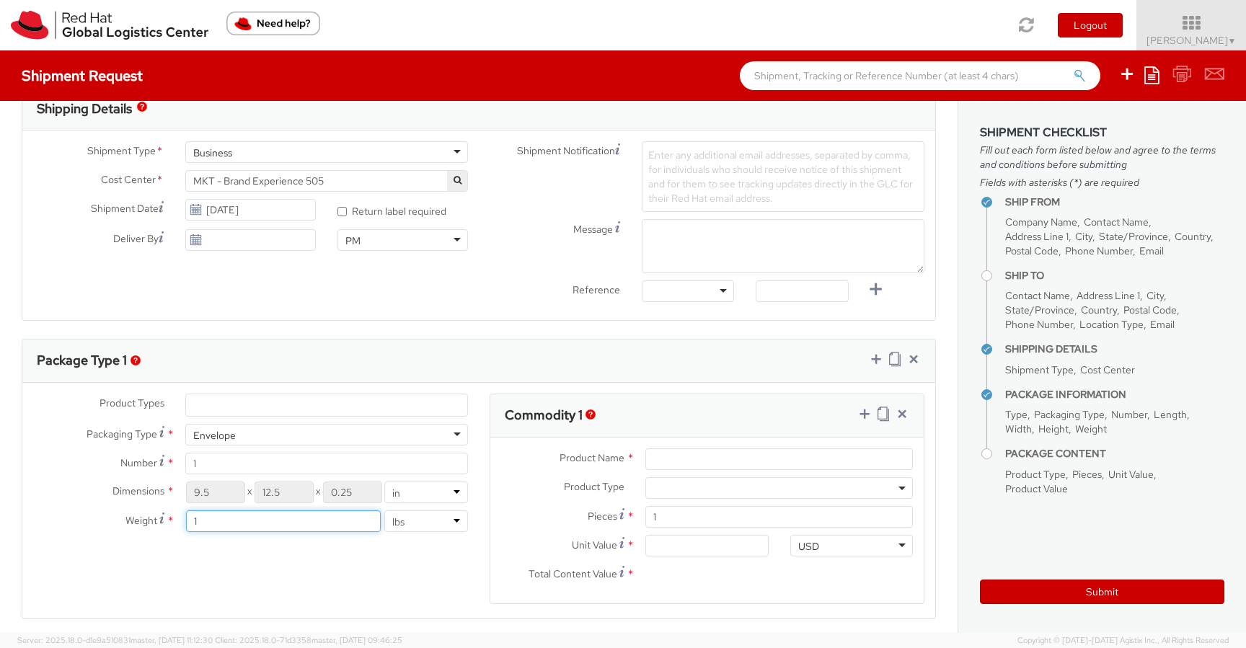
click at [262, 519] on input "1" at bounding box center [283, 521] width 195 height 22
type input "1.45"
click at [425, 579] on div "Product Types * Documents Docking Station Laptop Monitor Other Hardware Server …" at bounding box center [478, 508] width 913 height 228
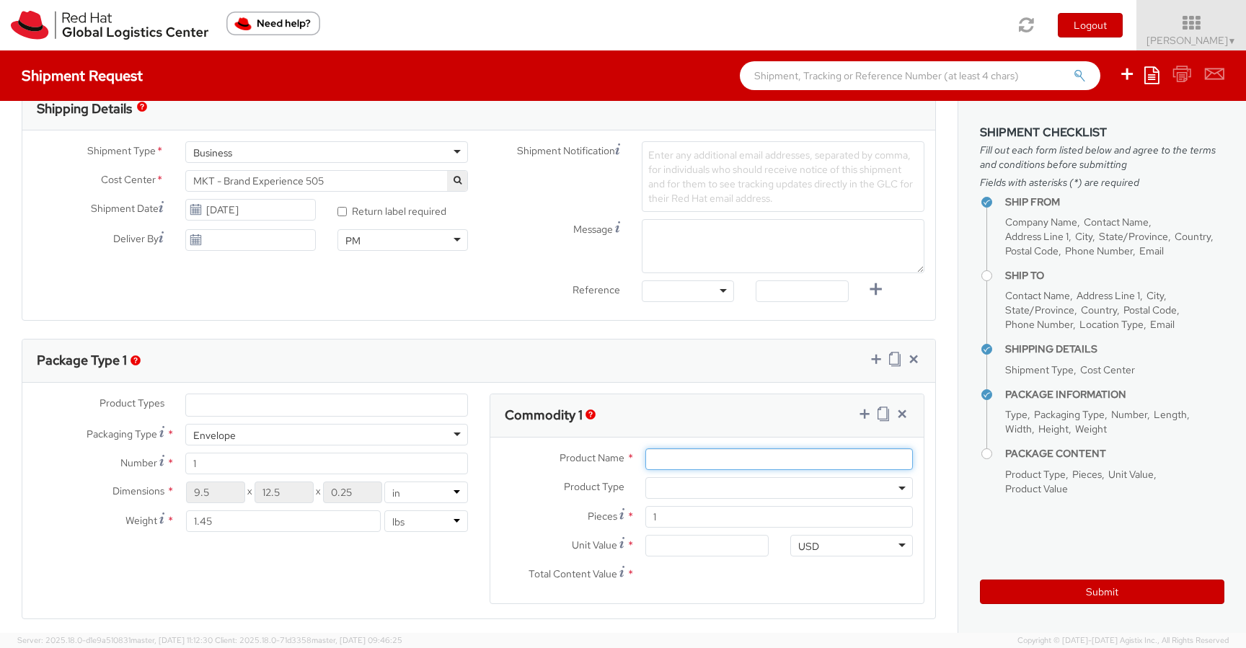
click at [673, 456] on input "Product Name *" at bounding box center [778, 459] width 267 height 22
paste input "[PERSON_NAME] Quencher H2.O FlowState Tumbler 40oz Color: Frost"
type input "[PERSON_NAME] Quencher H2.O FlowState Tumbler 40oz Color: Frost"
click at [675, 483] on span at bounding box center [778, 488] width 267 height 22
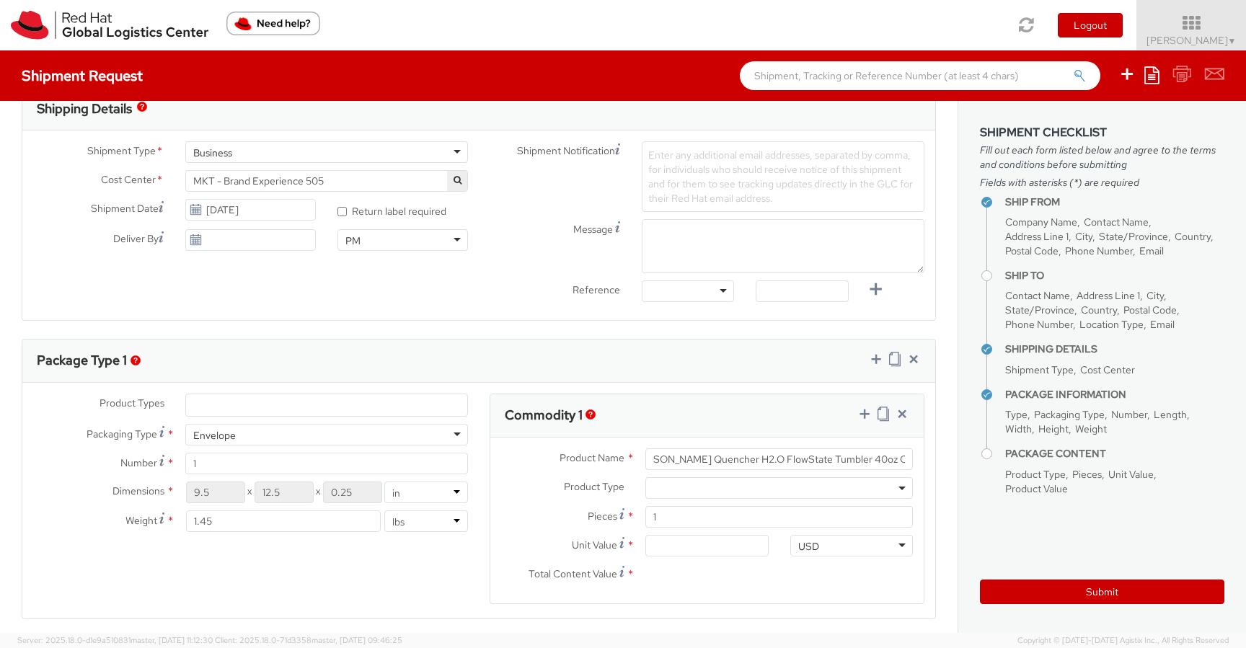
scroll to position [0, 0]
click at [549, 492] on label "Product Type *" at bounding box center [562, 486] width 144 height 19
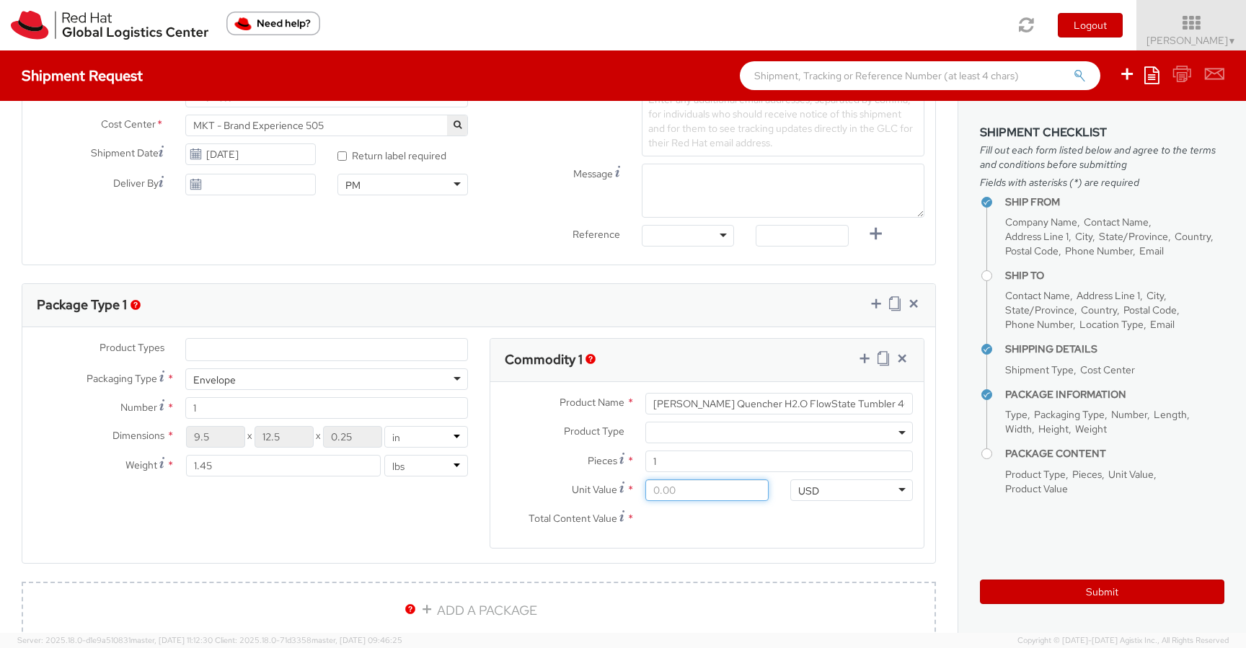
click at [684, 499] on input "Unit Value *" at bounding box center [706, 490] width 123 height 22
type input "5.00"
type input "50.00"
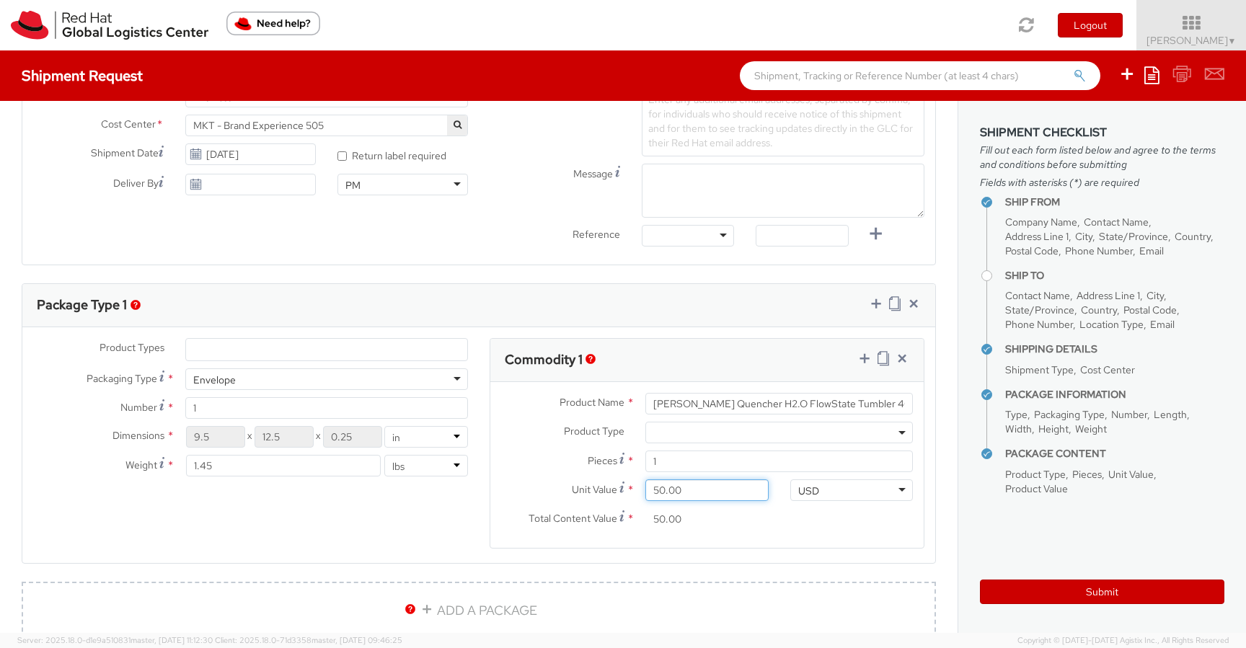
type input "50.80"
click at [429, 497] on div "Product Types * Documents Docking Station Laptop Monitor Other Hardware Server …" at bounding box center [478, 452] width 913 height 228
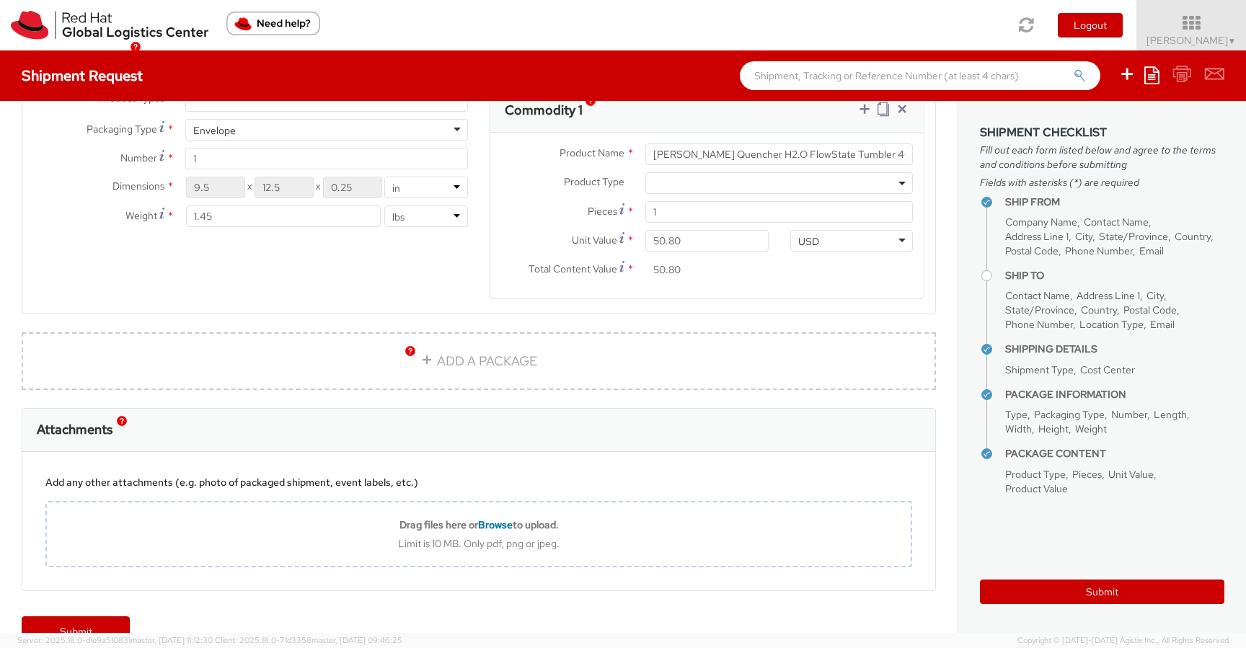
scroll to position [805, 0]
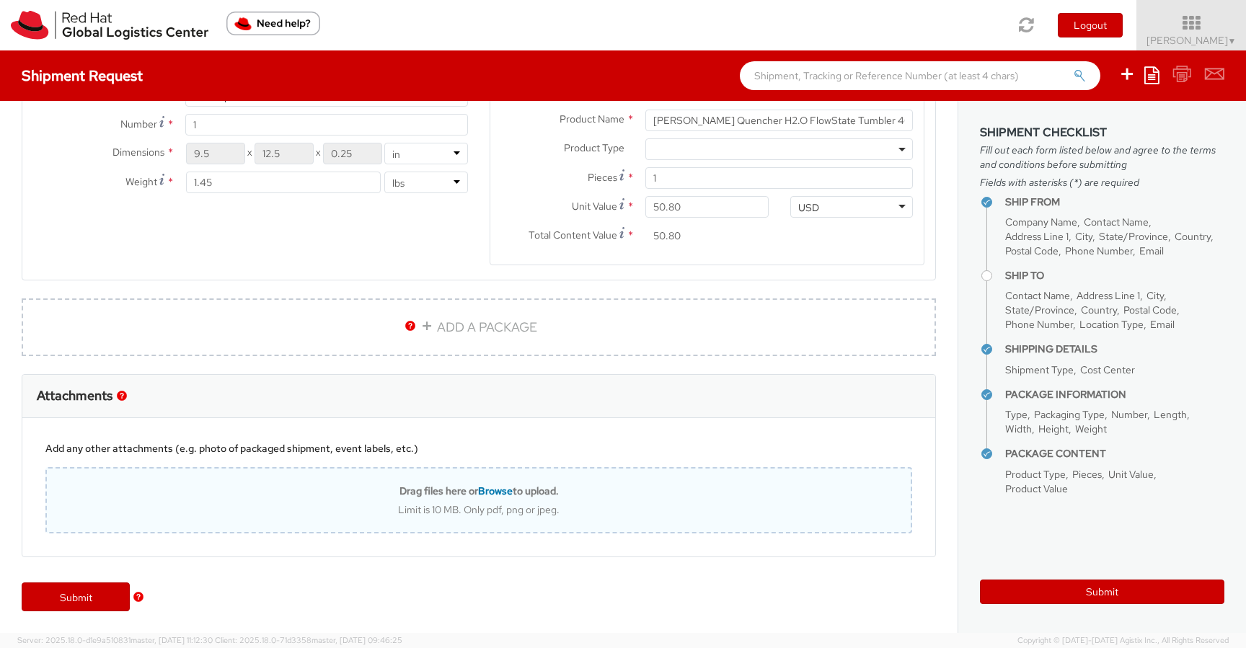
click at [489, 492] on span "Browse" at bounding box center [495, 490] width 35 height 13
type input "C:\fakepath\40141620-55135547 (2).pdf"
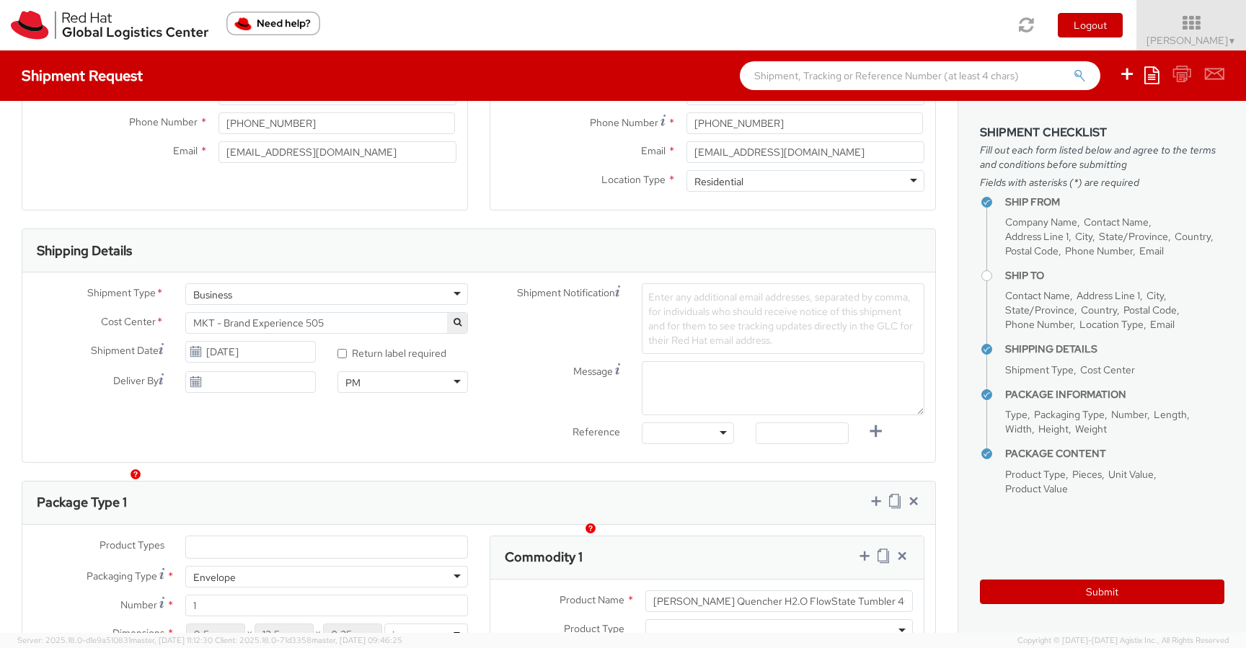
scroll to position [0, 0]
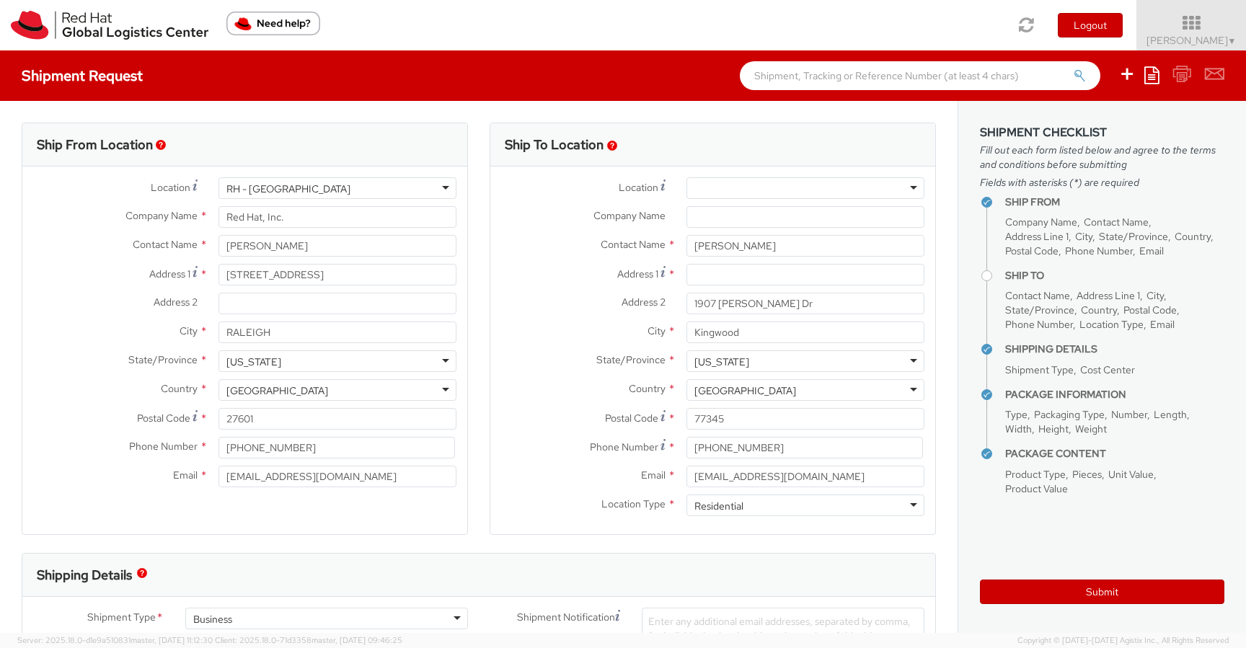
click at [156, 471] on label "Email *" at bounding box center [114, 475] width 185 height 19
click at [218, 471] on input "swall@redhat.com" at bounding box center [337, 477] width 238 height 22
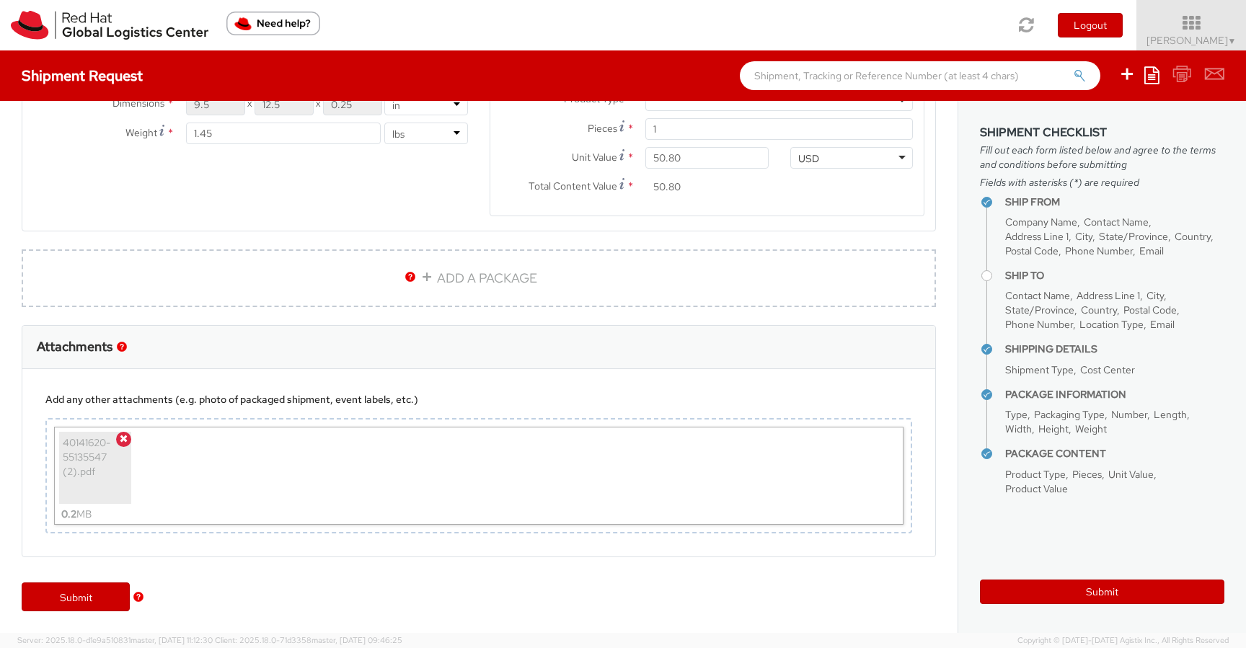
click at [71, 615] on div "Submit" at bounding box center [478, 604] width 957 height 58
click at [72, 596] on link "Submit" at bounding box center [76, 596] width 108 height 29
click at [356, 597] on div "Submit" at bounding box center [478, 604] width 957 height 58
click at [1042, 595] on button "Submit" at bounding box center [1102, 592] width 244 height 25
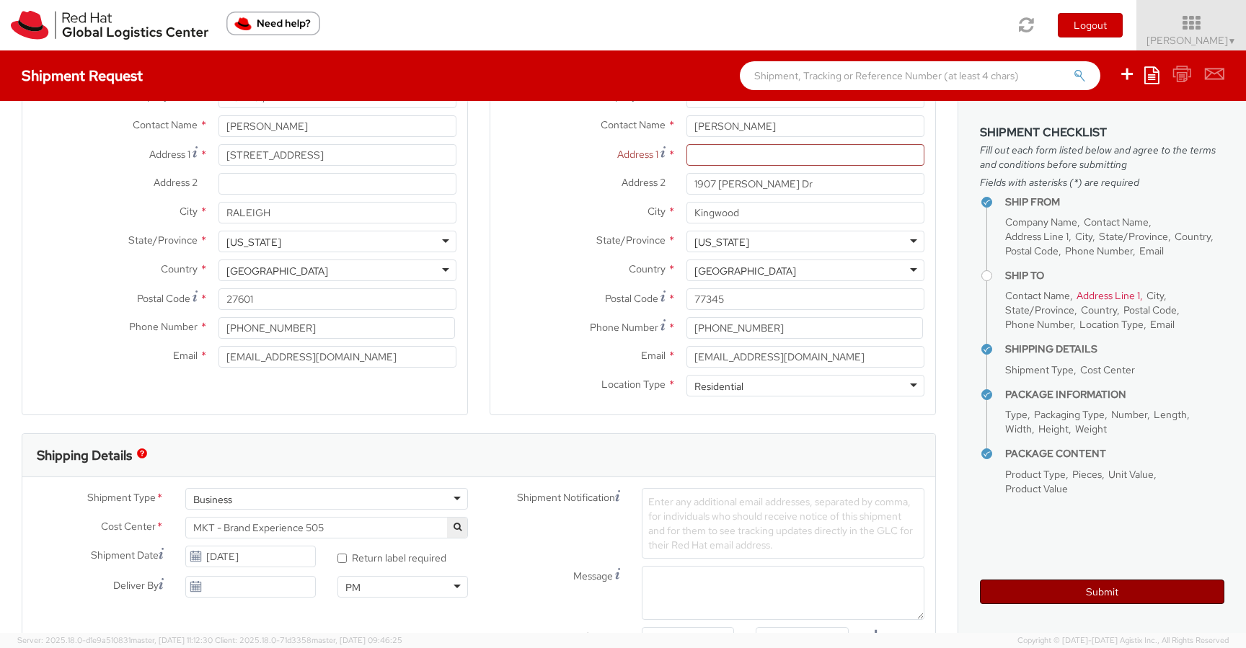
scroll to position [0, 0]
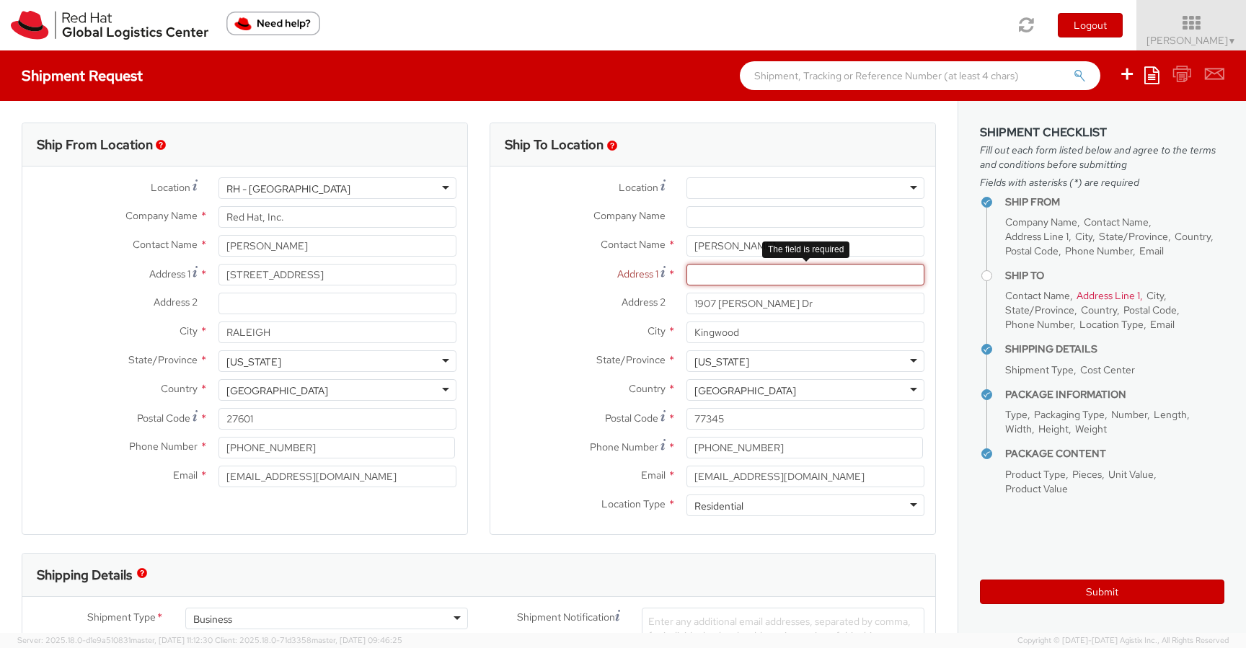
click at [706, 268] on input "Address 1 *" at bounding box center [805, 275] width 238 height 22
click at [706, 303] on input "1907 Tawny Oaks Dr" at bounding box center [805, 304] width 238 height 22
click at [700, 274] on input "Address 1 *" at bounding box center [805, 275] width 238 height 22
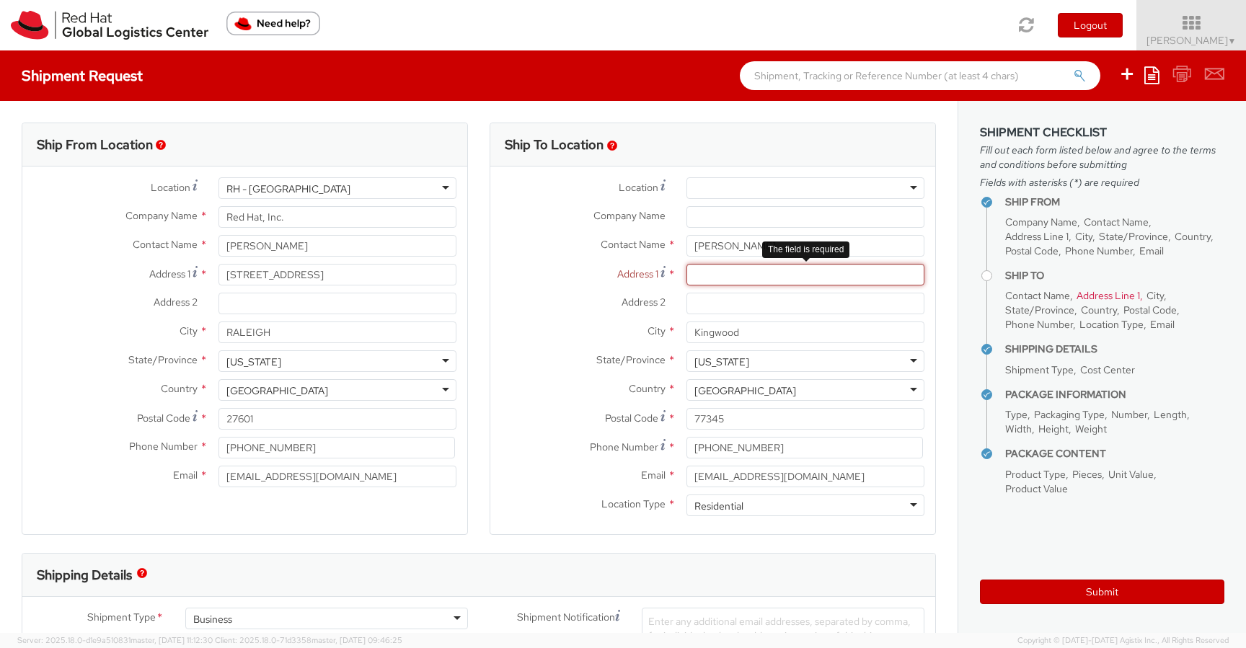
paste input "1907 Tawny Oaks Dr"
type input "1907 Tawny Oaks Dr"
click at [497, 363] on label "State/Province *" at bounding box center [582, 359] width 185 height 19
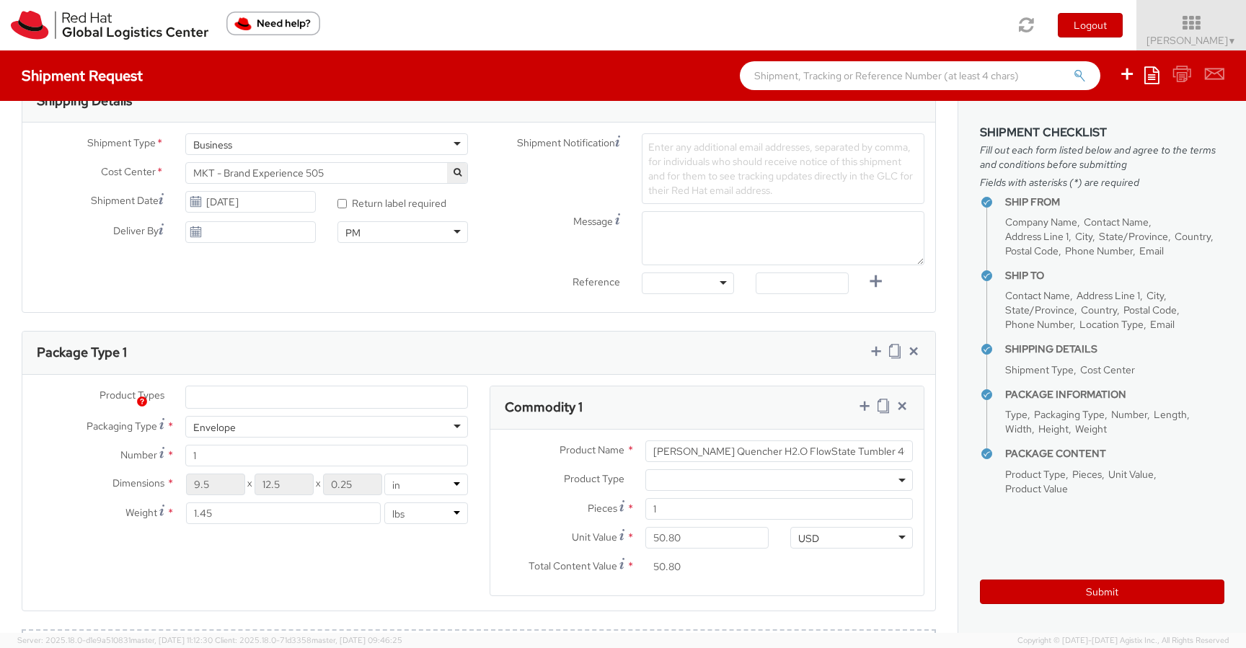
scroll to position [700, 0]
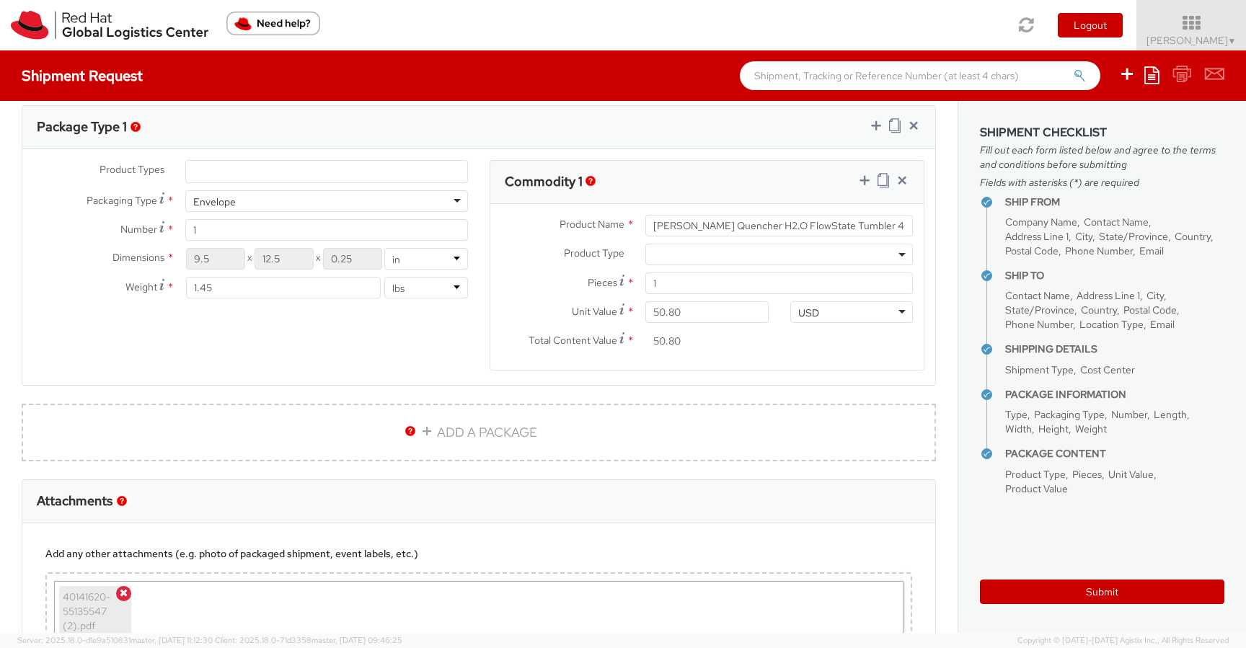
click at [1120, 572] on div "Submit" at bounding box center [1102, 586] width 244 height 35
click at [1104, 591] on button "Submit" at bounding box center [1102, 592] width 244 height 25
type input "[PERSON_NAME]"
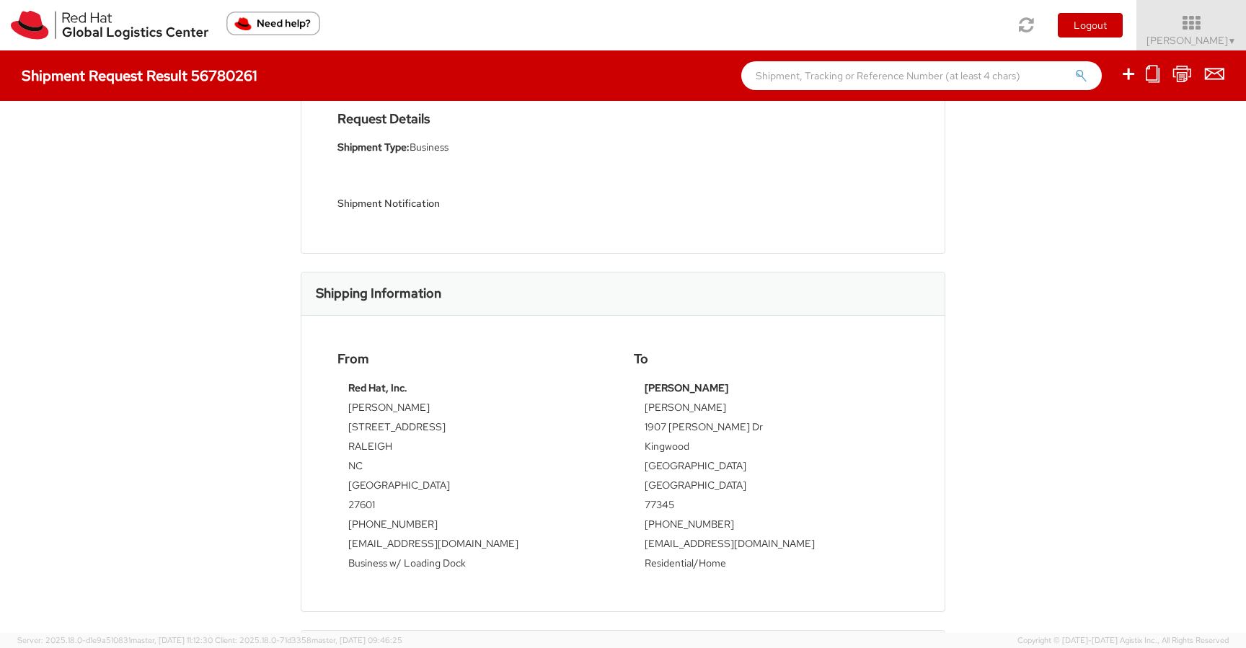
scroll to position [156, 0]
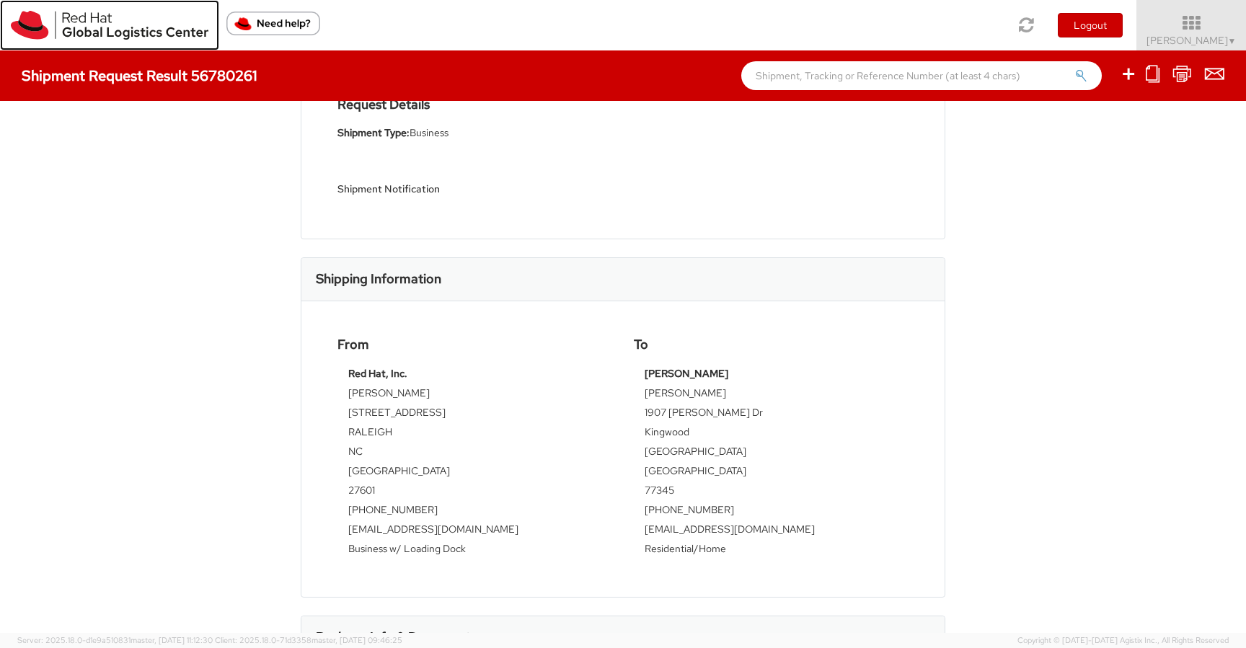
click at [112, 28] on img at bounding box center [109, 25] width 197 height 29
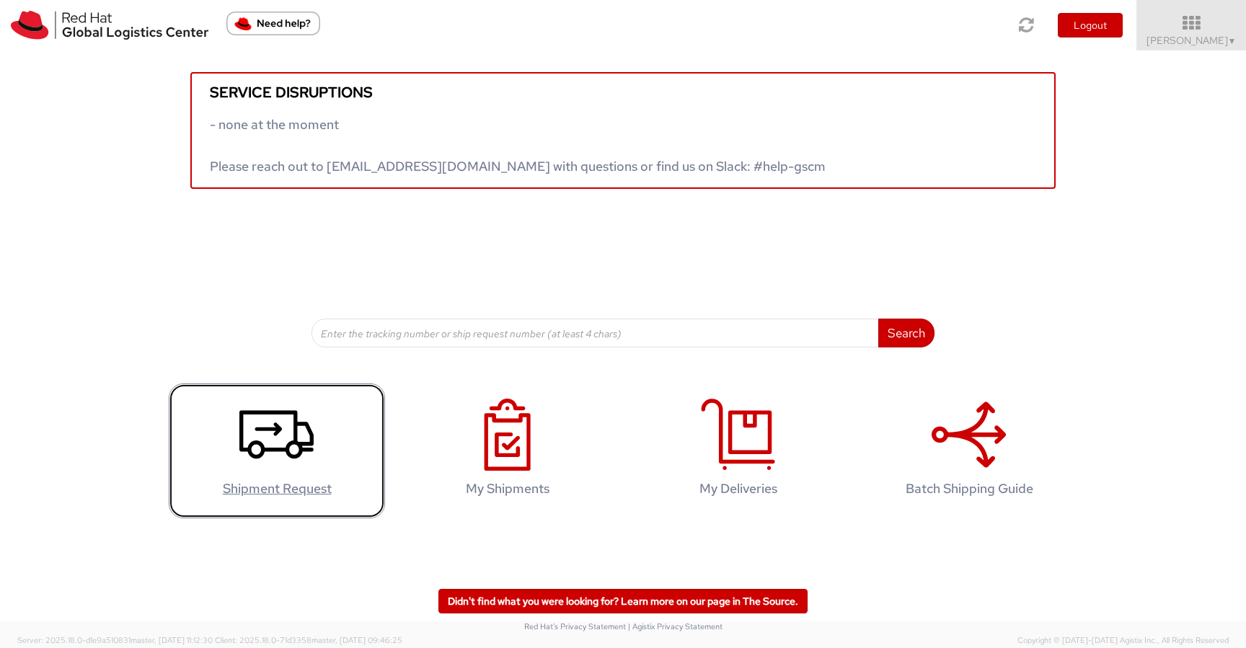
click at [249, 423] on icon at bounding box center [276, 435] width 74 height 72
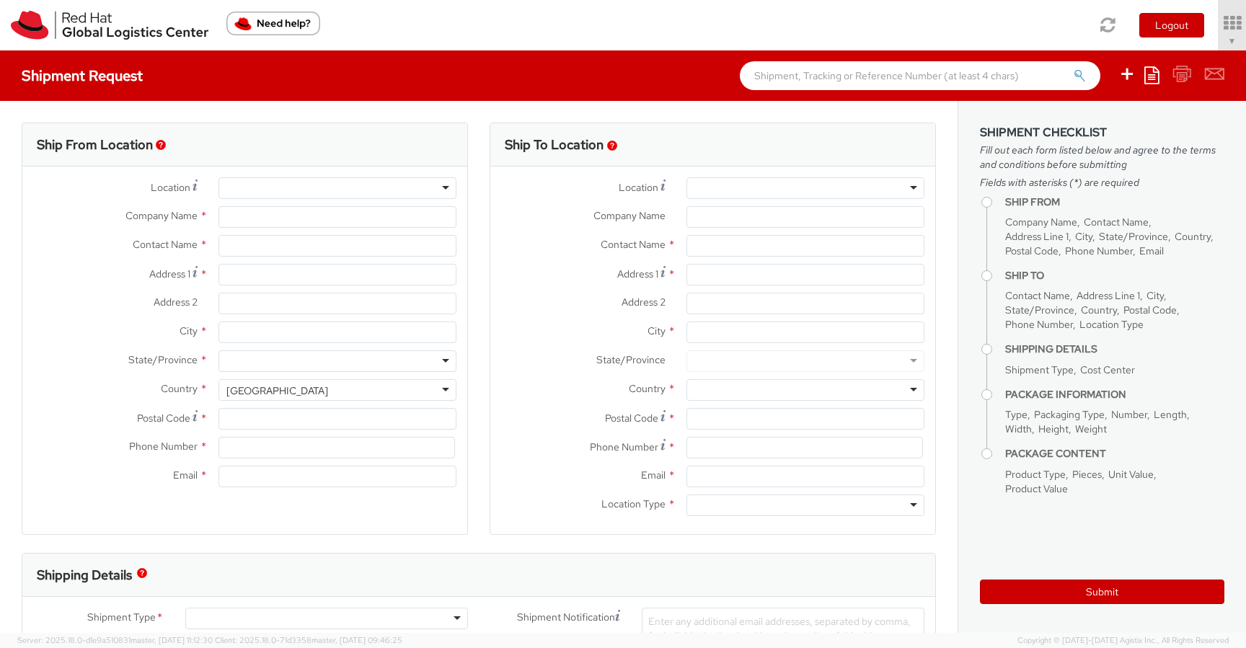
type input "Red Hat, Inc."
type input "[PERSON_NAME]"
type input "[STREET_ADDRESS]"
type input "RALEIGH"
type input "27601"
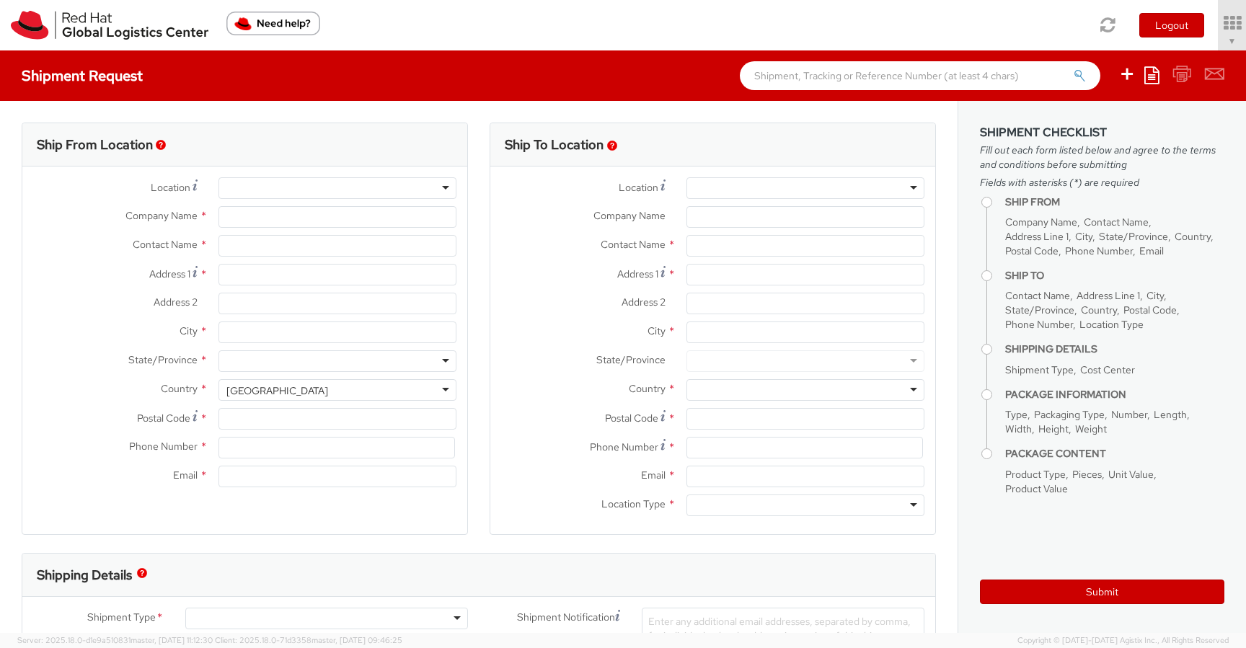
type input "[PHONE_NUMBER]"
type input "[EMAIL_ADDRESS][DOMAIN_NAME]"
select select "505"
select select
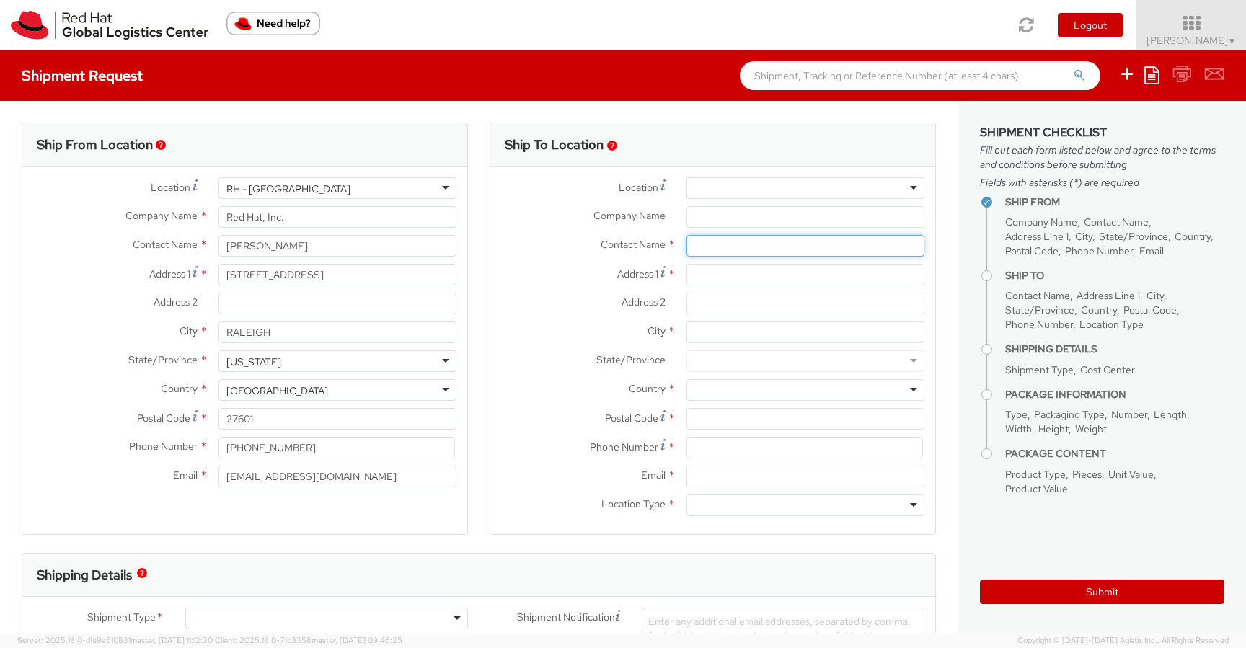
click at [742, 251] on input "text" at bounding box center [805, 246] width 238 height 22
paste input "[PERSON_NAME]"
type input "[PERSON_NAME]"
click at [548, 278] on label "Address 1 *" at bounding box center [582, 273] width 185 height 19
click at [686, 278] on input "Address 1 *" at bounding box center [805, 275] width 238 height 22
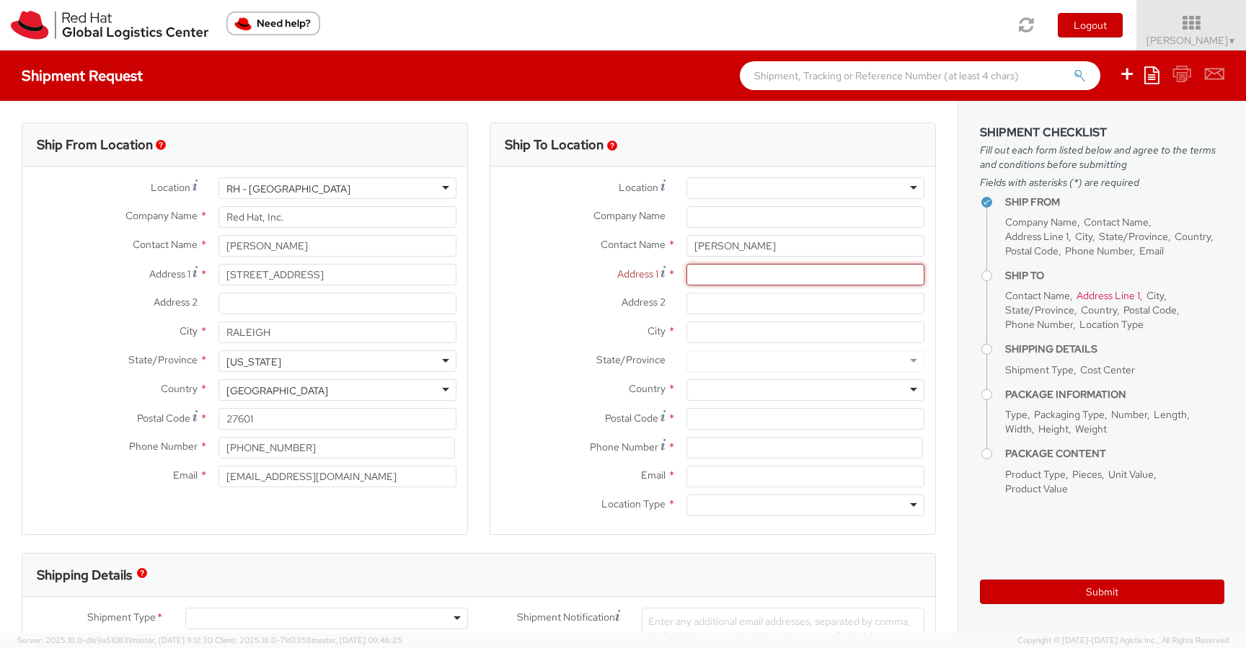
paste input "[STREET_ADDRESS][PERSON_NAME]"
type input "[STREET_ADDRESS][PERSON_NAME]"
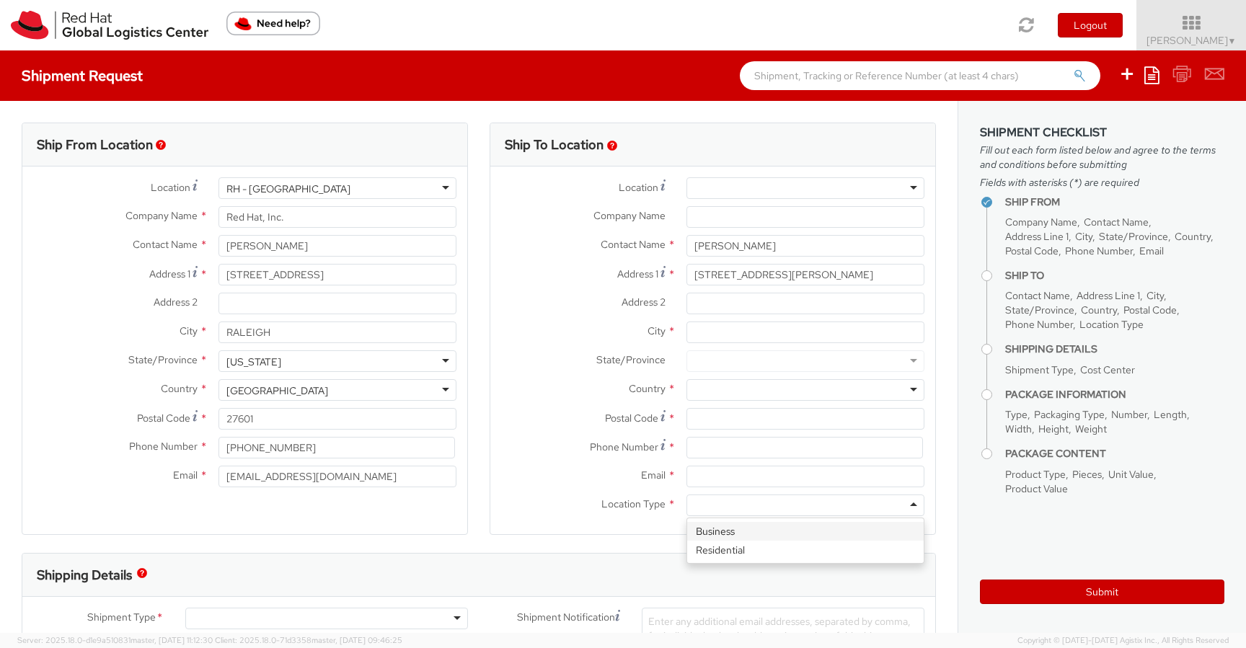
click at [736, 502] on div at bounding box center [805, 505] width 238 height 22
click at [730, 392] on div at bounding box center [805, 390] width 238 height 22
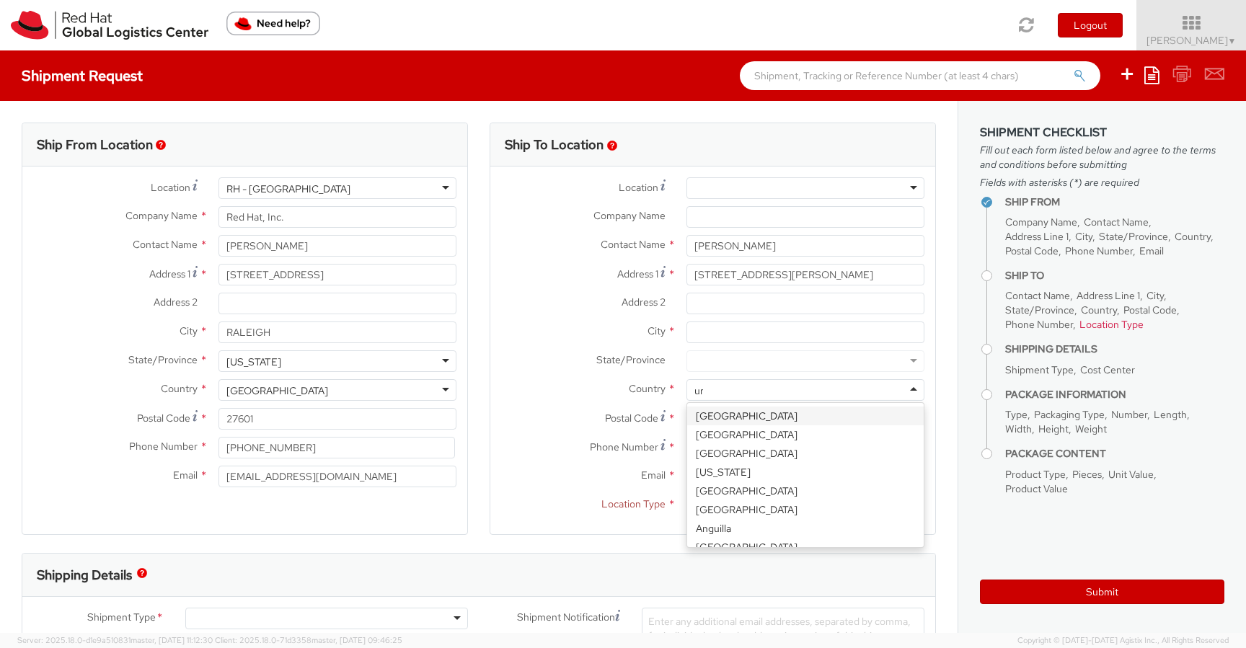
type input "uni"
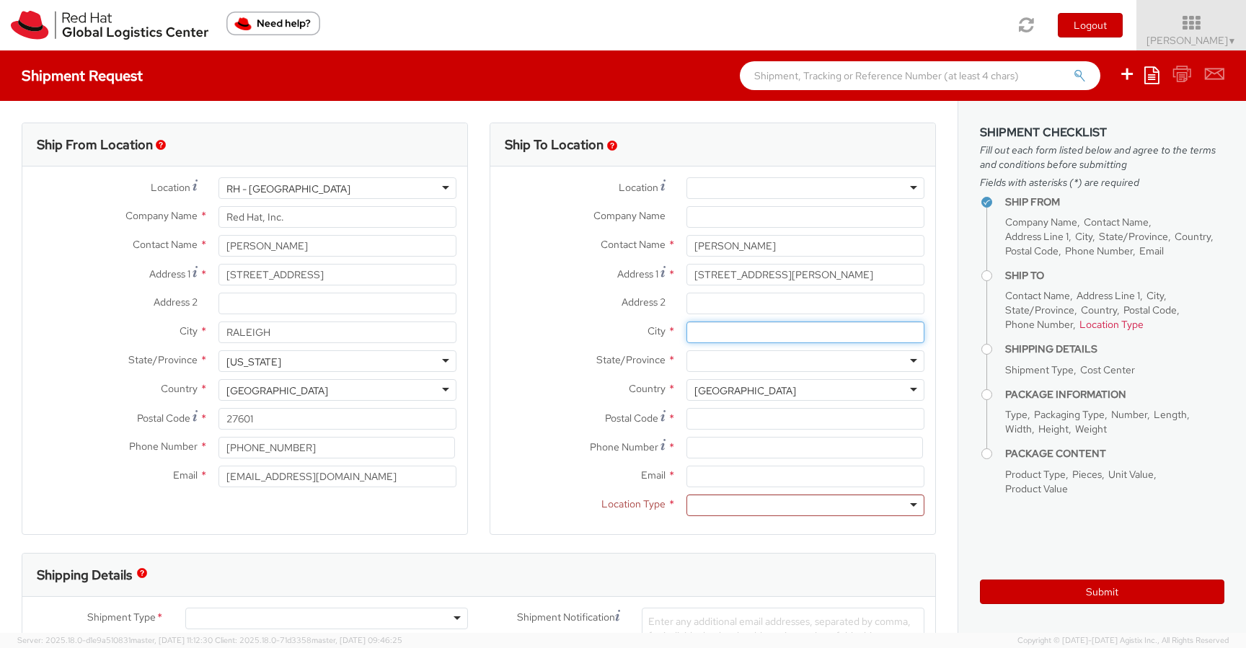
click at [719, 333] on input "City *" at bounding box center [805, 332] width 238 height 22
paste input "Encinitas"
type input "Encinitas"
click at [728, 363] on div at bounding box center [805, 361] width 238 height 22
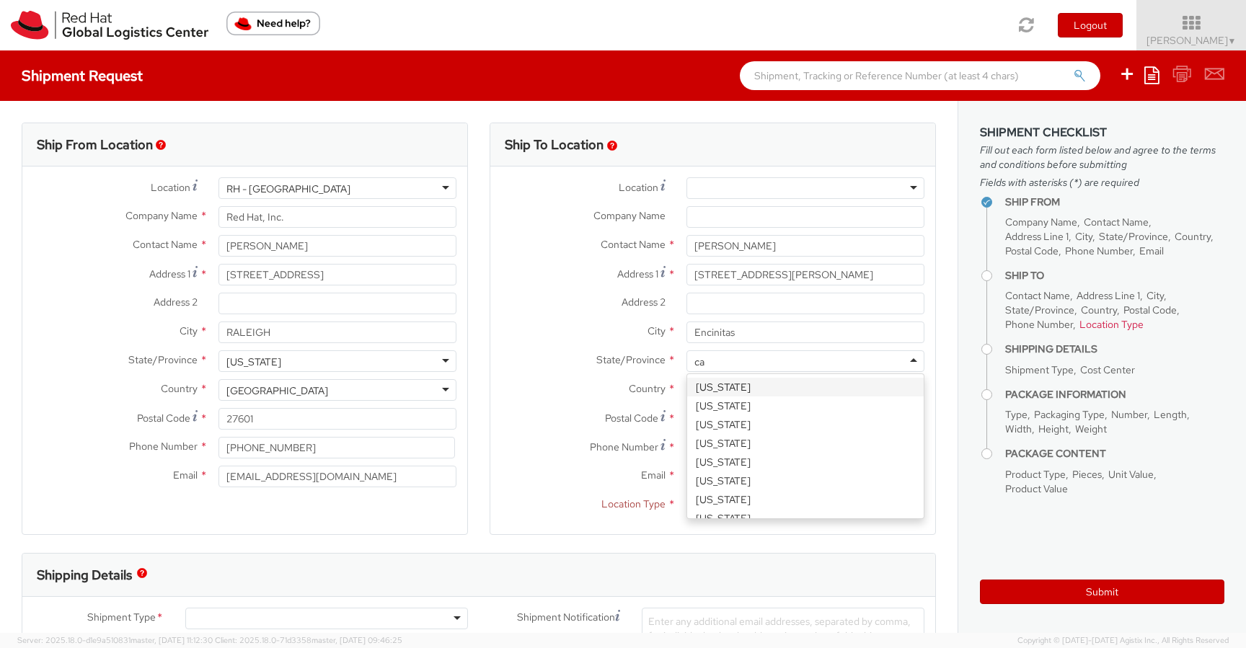
type input "cal"
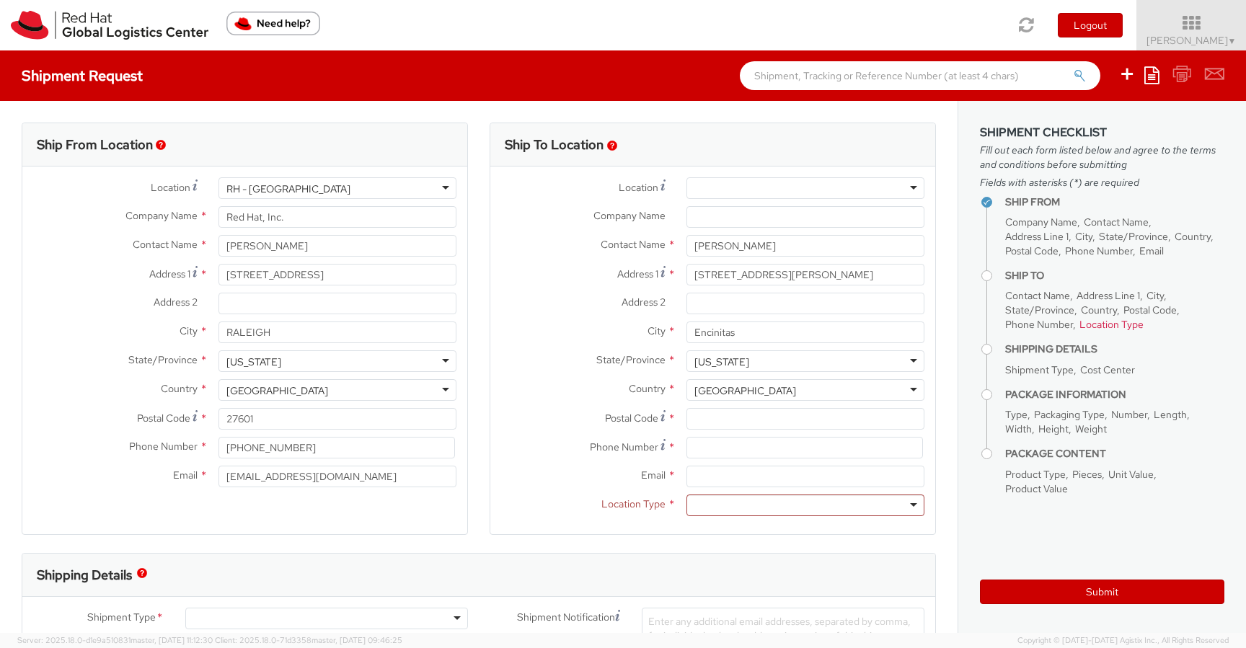
click at [544, 411] on label "Postal Code *" at bounding box center [582, 417] width 185 height 19
click at [686, 411] on input "Postal Code *" at bounding box center [805, 419] width 238 height 22
paste input "92024"
type input "92024"
click at [704, 448] on input at bounding box center [804, 448] width 236 height 22
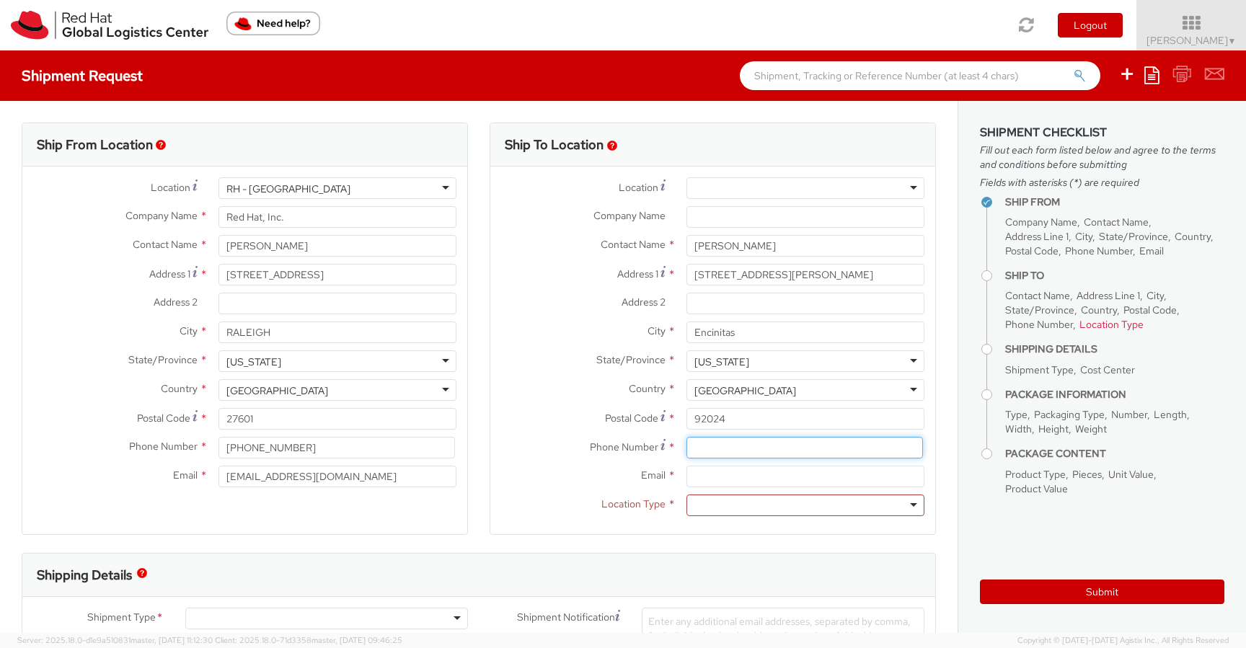
paste input "8587364559"
type input "8587364559"
click at [577, 451] on label "Phone Number *" at bounding box center [582, 446] width 185 height 19
click at [694, 482] on input "Email *" at bounding box center [805, 477] width 238 height 22
paste input "[EMAIL_ADDRESS][DOMAIN_NAME]"
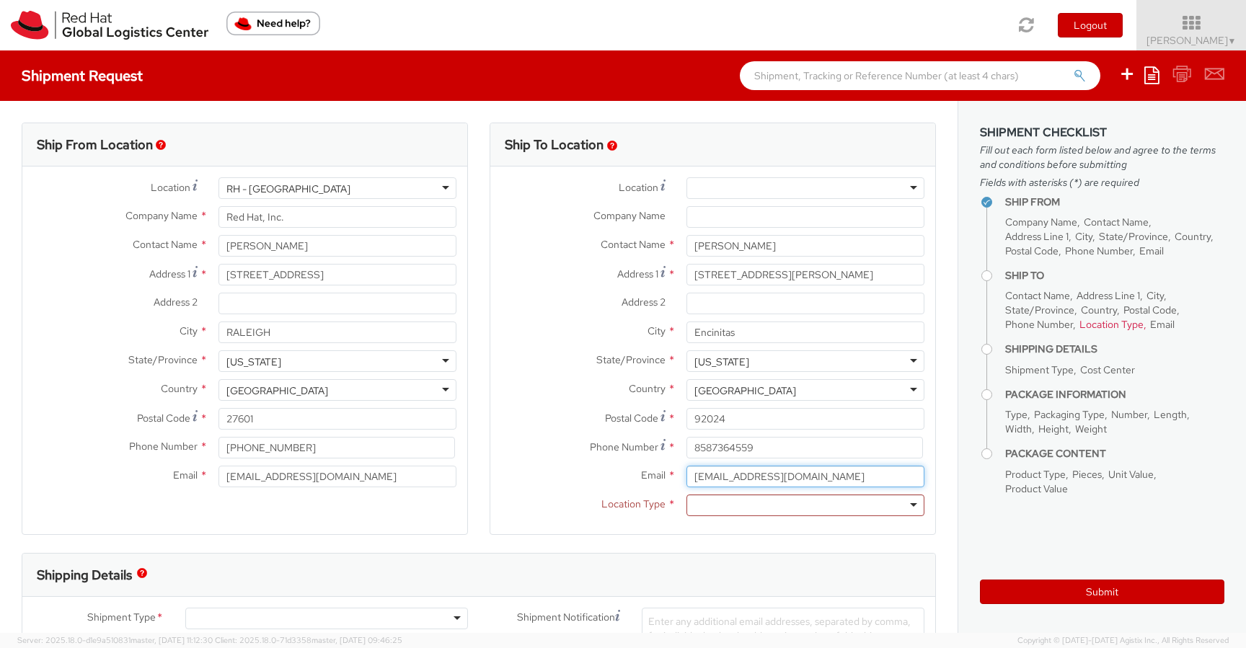
type input "[EMAIL_ADDRESS][DOMAIN_NAME]"
click at [574, 445] on label "Phone Number *" at bounding box center [582, 446] width 185 height 19
click at [703, 502] on div at bounding box center [805, 505] width 238 height 22
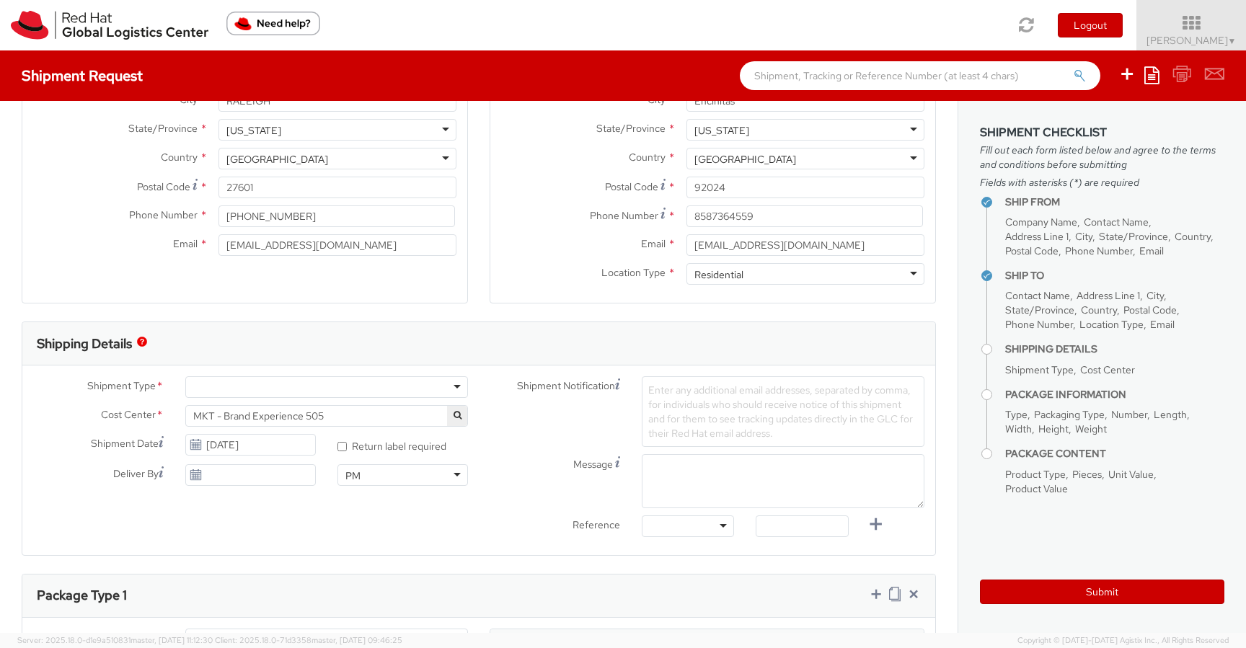
scroll to position [231, 0]
click at [449, 391] on div at bounding box center [326, 388] width 283 height 22
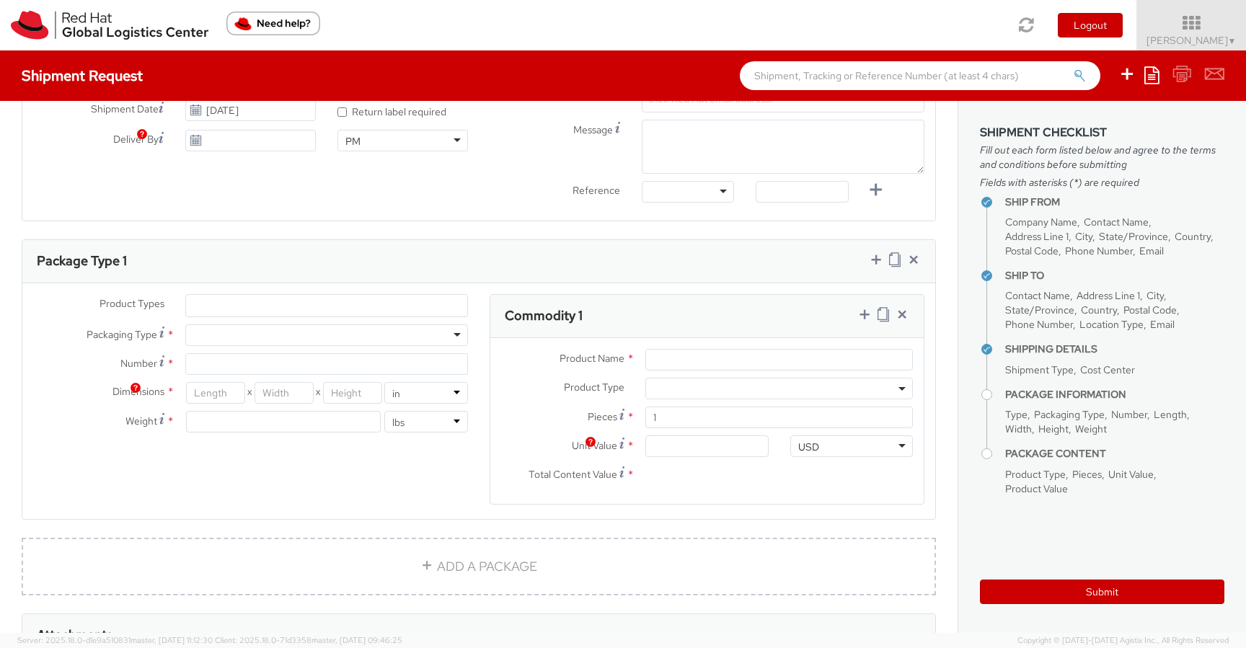
scroll to position [569, 0]
click at [340, 326] on div at bounding box center [326, 332] width 283 height 22
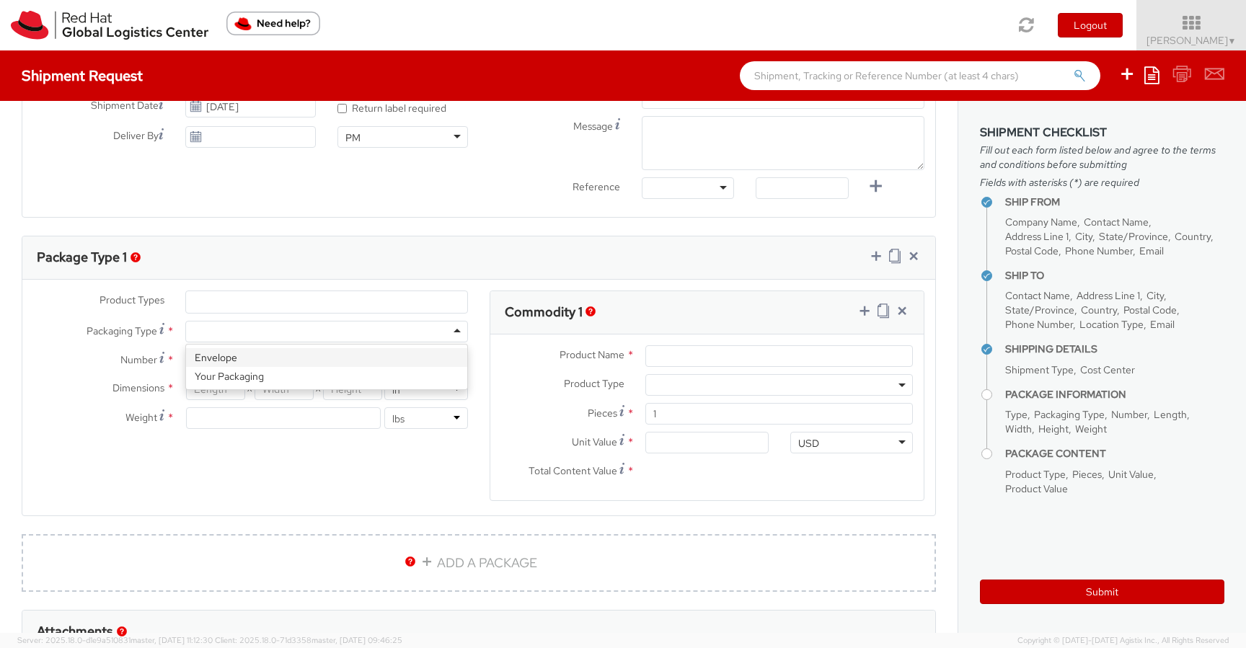
type input "1"
type input "9.5"
type input "12.5"
type input "0.25"
type input "1"
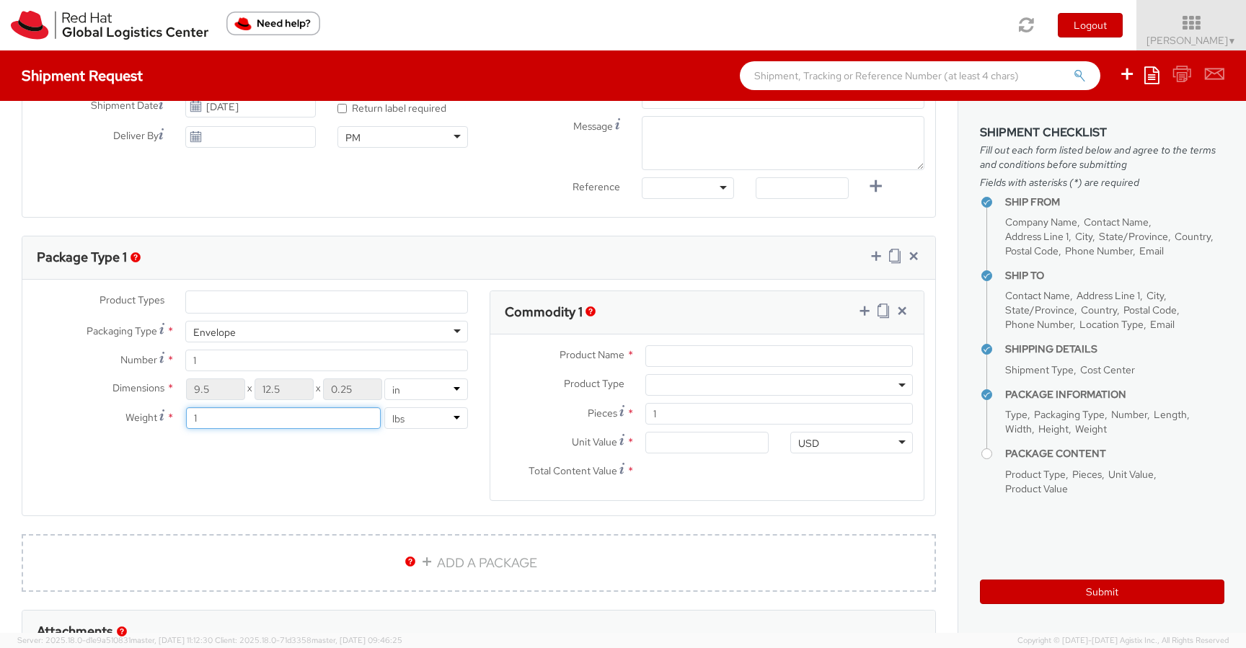
click at [230, 422] on input "1" at bounding box center [283, 418] width 195 height 22
type input ".25"
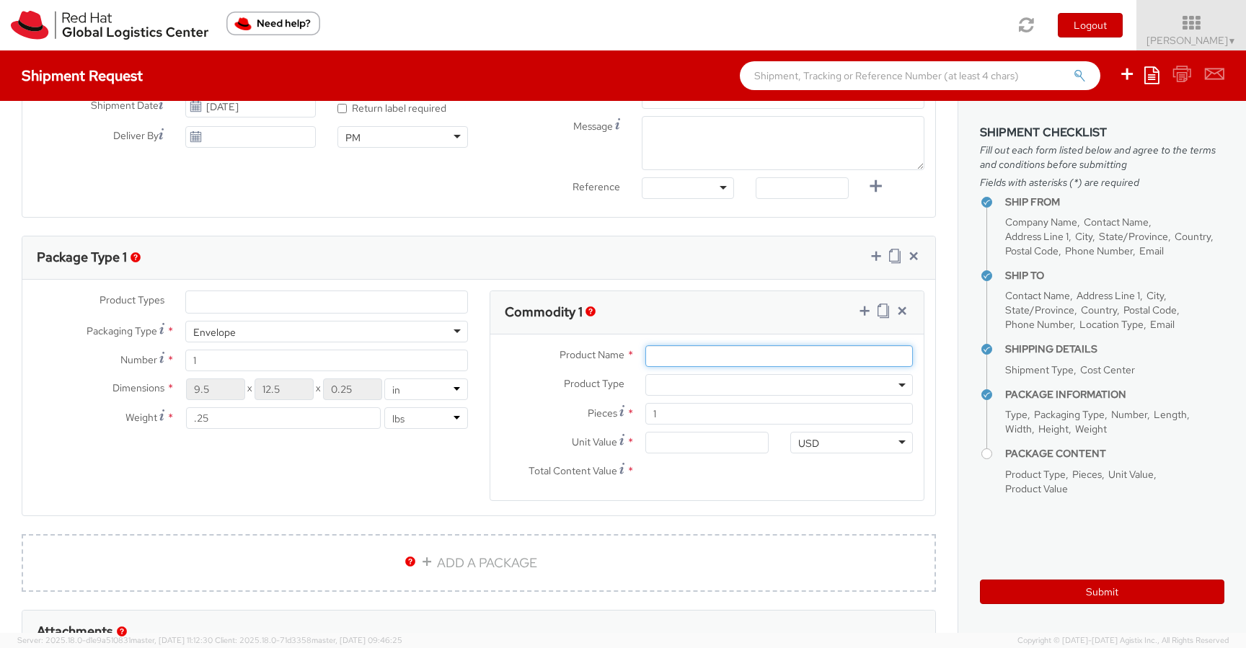
click at [668, 352] on input "Product Name *" at bounding box center [778, 356] width 267 height 22
paste input "JBL Vibe Beam True Wireless Earbuds"
type input "JBL Vibe Beam True Wireless Earbuds"
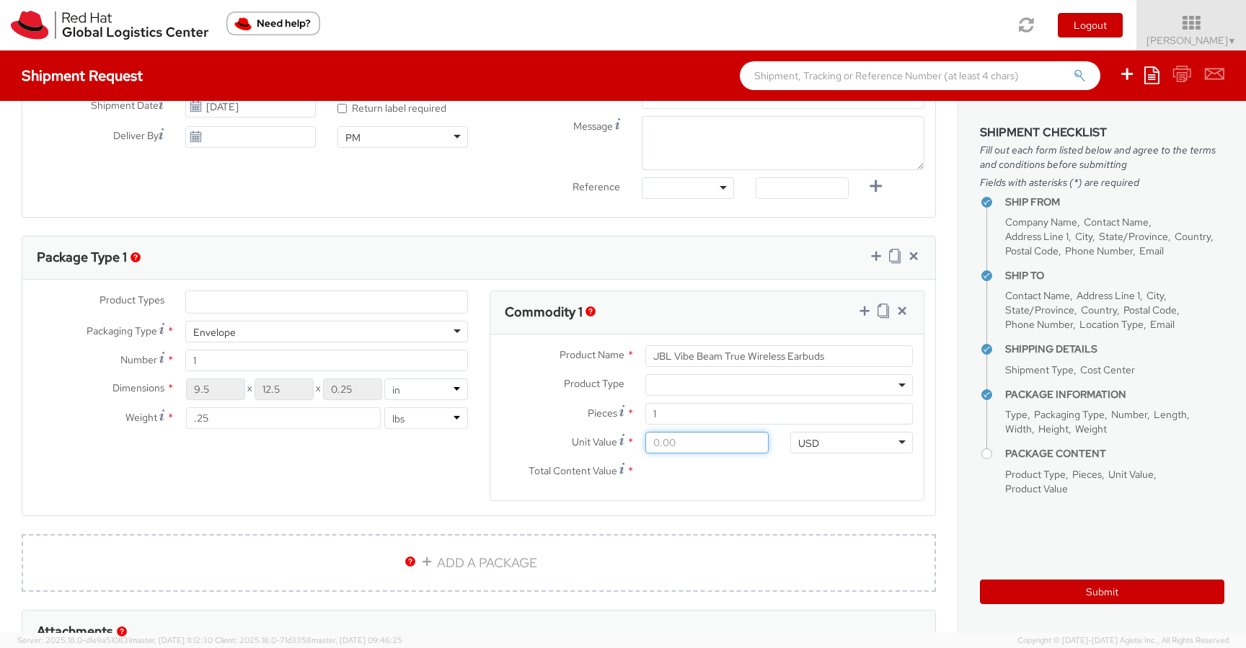
click at [667, 439] on input "Unit Value *" at bounding box center [706, 443] width 123 height 22
type input "5.00"
type input "55.00"
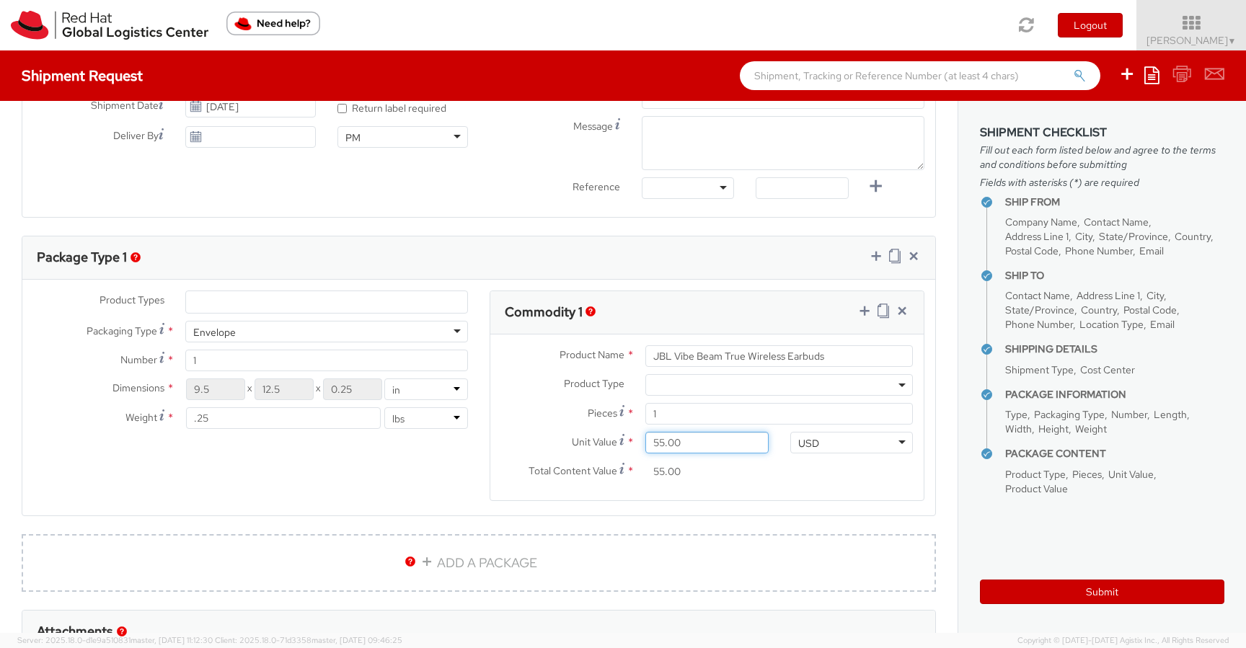
type input "55.90"
type input "55.95"
click at [363, 479] on div "Product Types * Documents Docking Station Laptop Monitor Other Hardware Server …" at bounding box center [478, 404] width 913 height 228
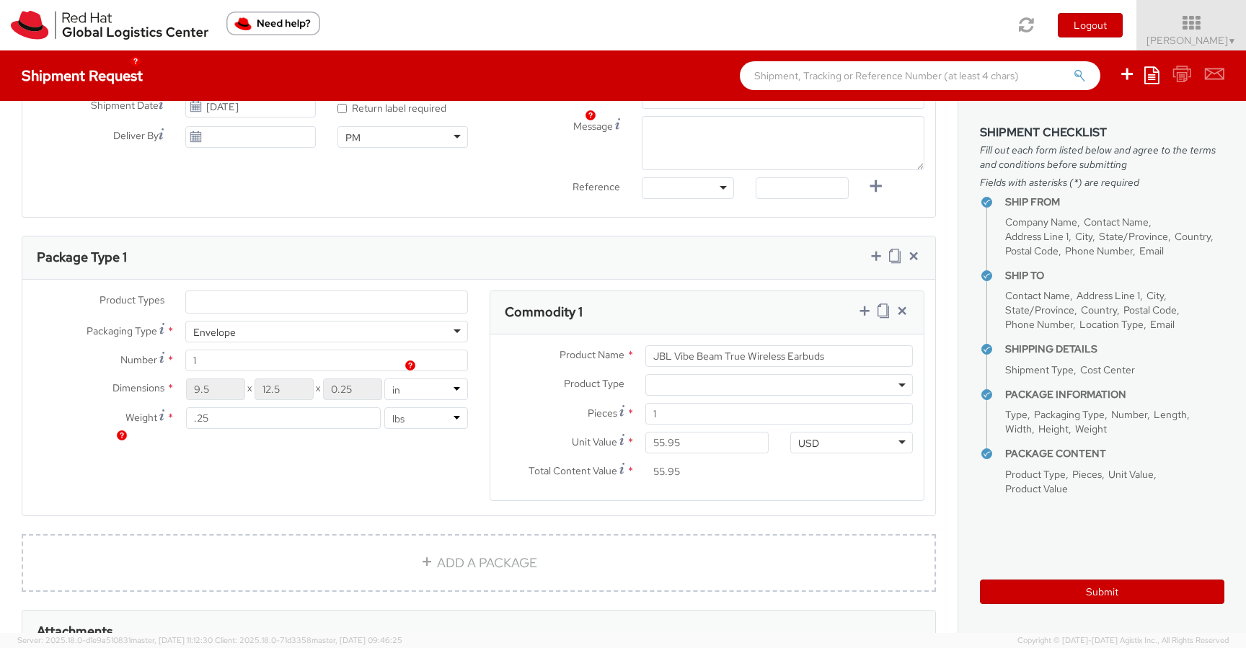
scroll to position [805, 0]
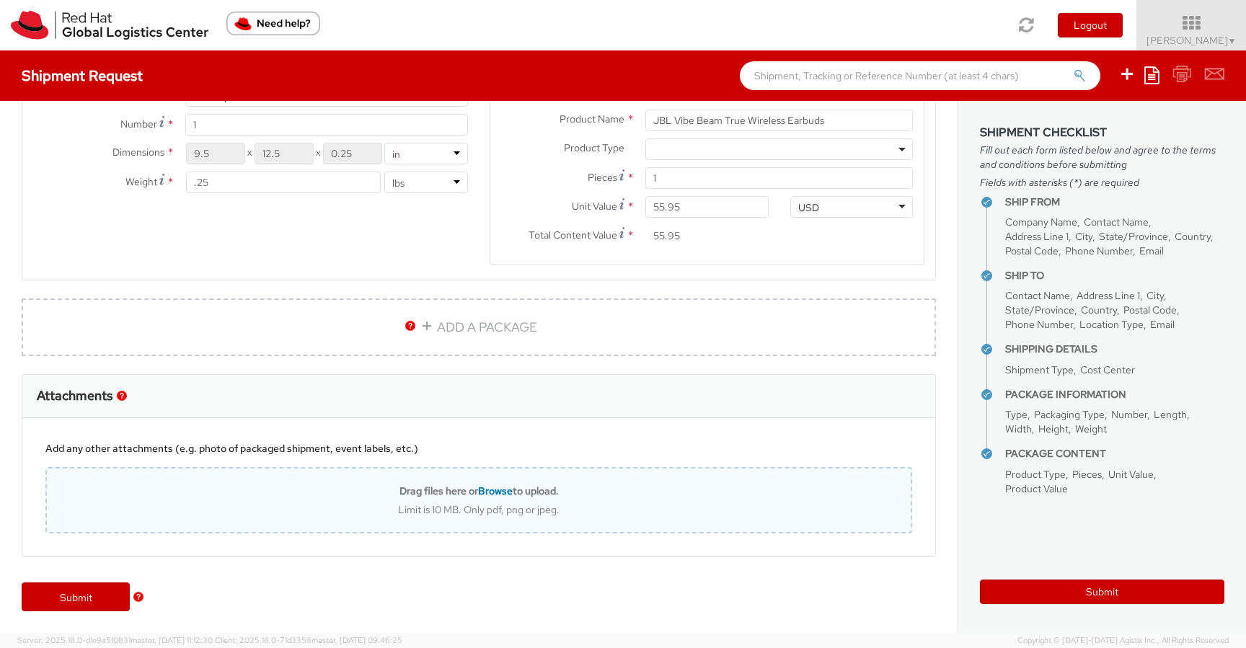
click at [472, 500] on div "Drag files here or Browse to upload. Limit is 10 MB. Only pdf, png or jpeg." at bounding box center [479, 500] width 864 height 32
type input "C:\fakepath\Conf-40159215 (1).pdf"
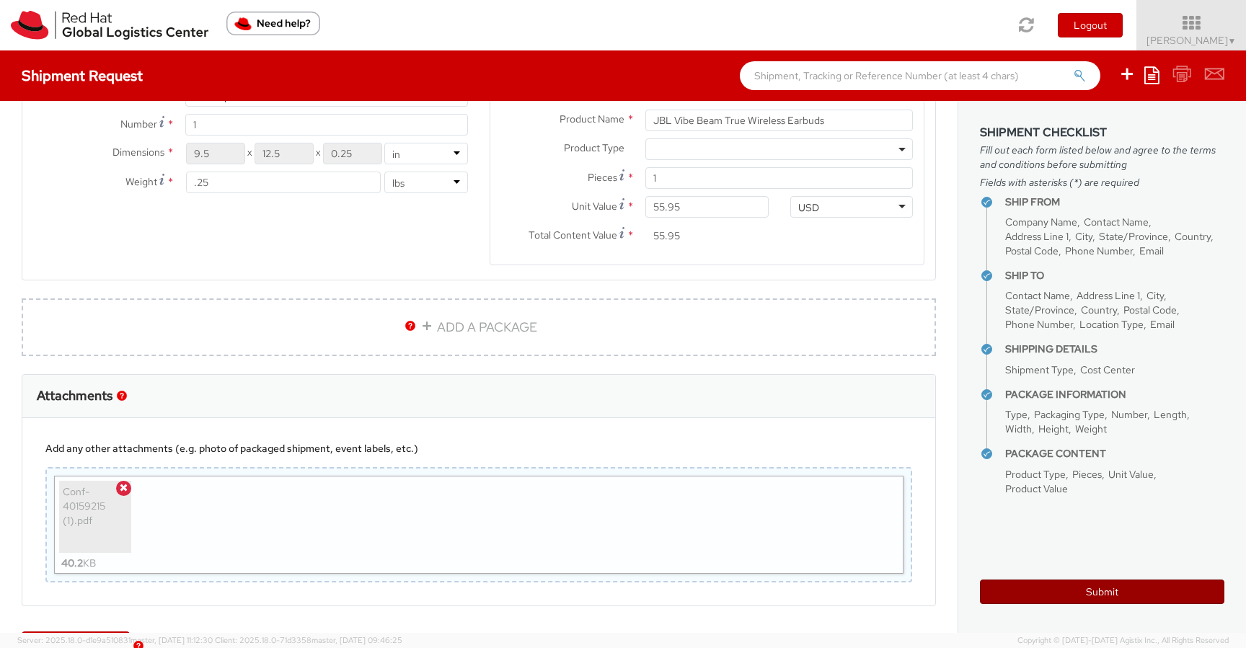
click at [1080, 589] on button "Submit" at bounding box center [1102, 592] width 244 height 25
type input "[PERSON_NAME]"
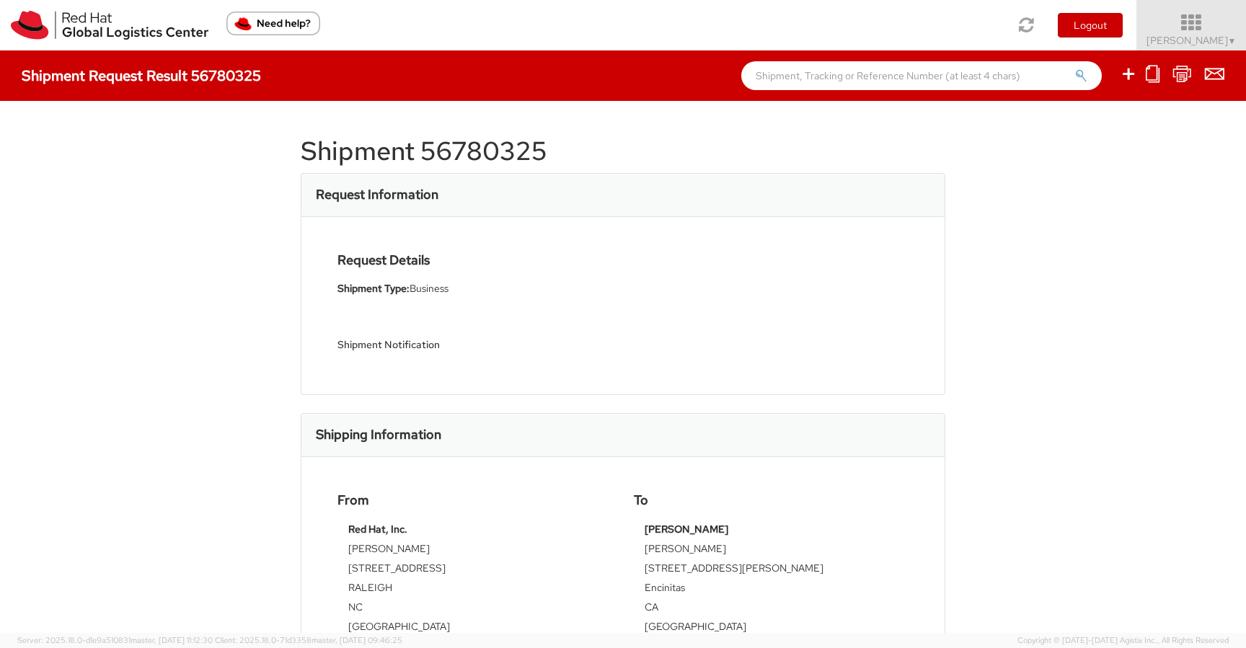
click at [1217, 22] on icon at bounding box center [1191, 23] width 126 height 20
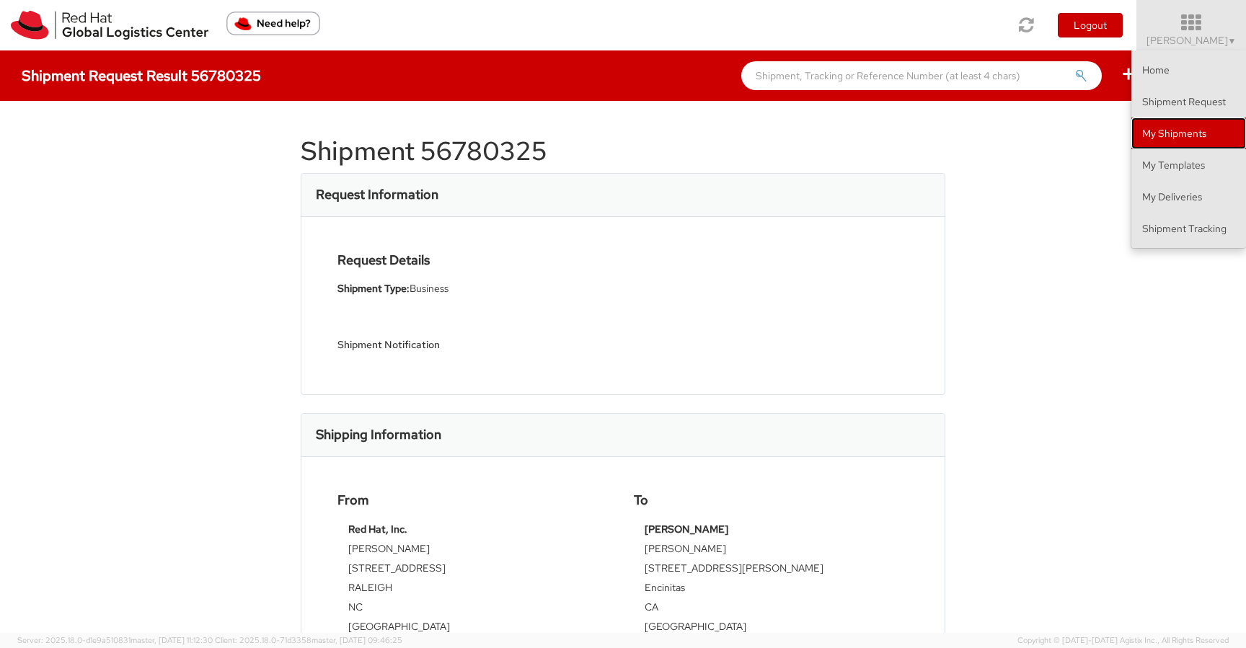
click at [1176, 128] on link "My Shipments" at bounding box center [1188, 133] width 115 height 32
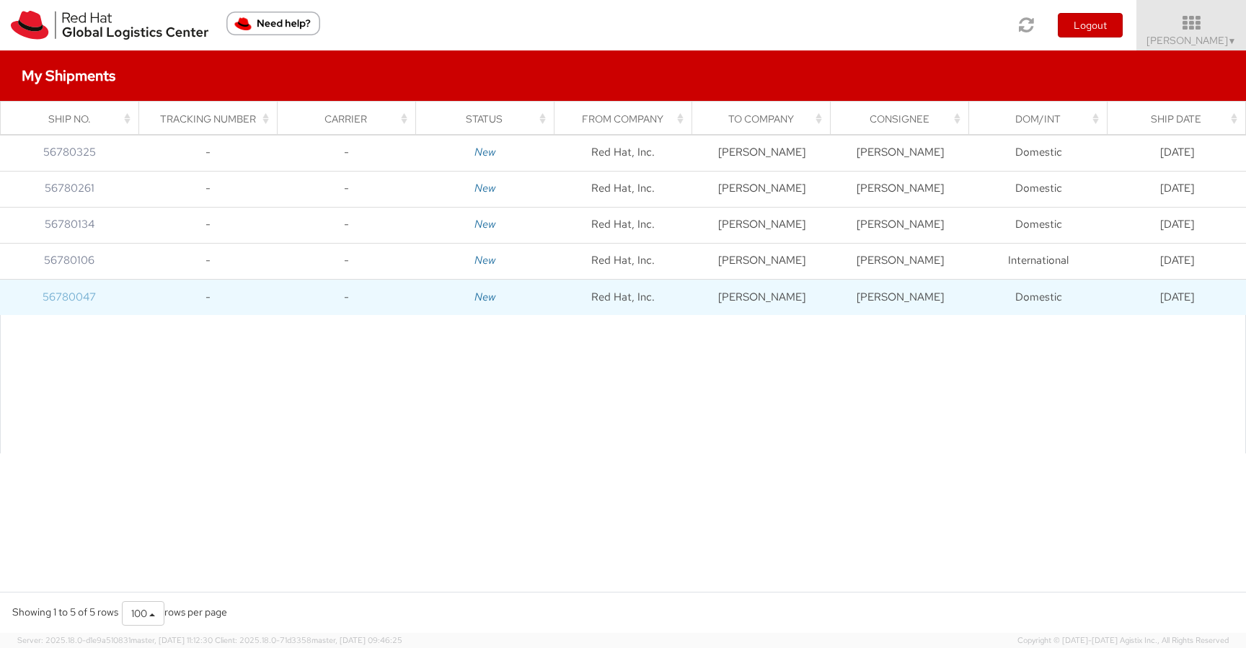
click at [75, 293] on link "56780047" at bounding box center [69, 297] width 53 height 14
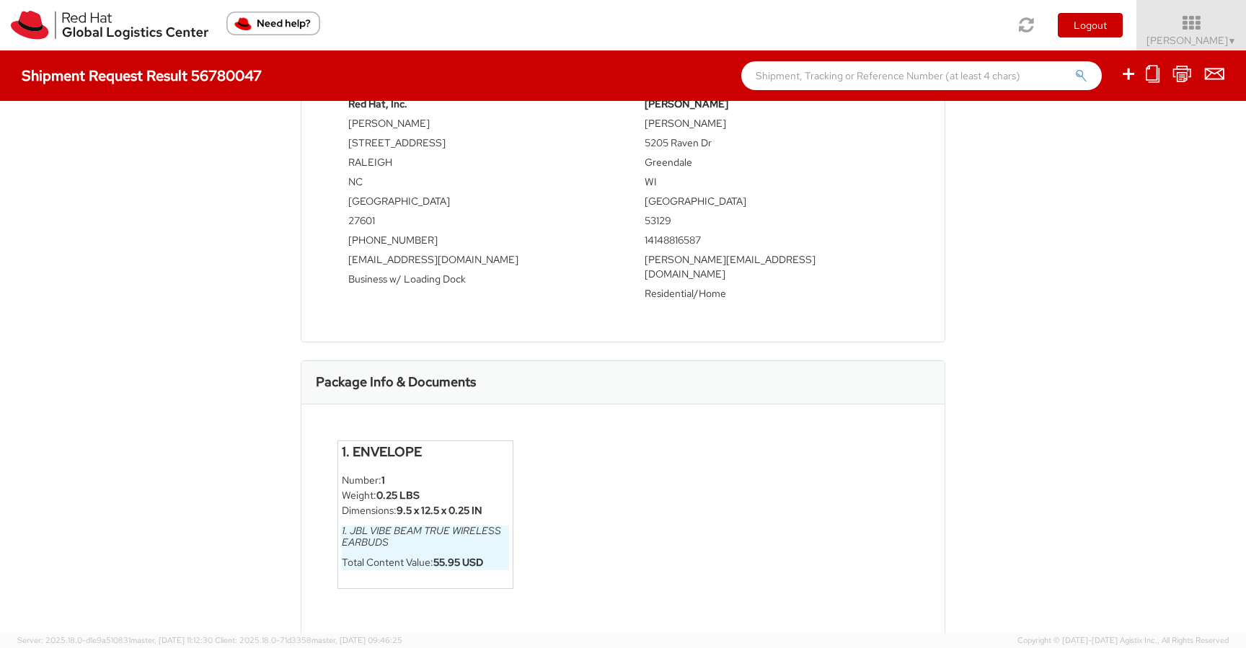
scroll to position [197, 0]
